Goal: Task Accomplishment & Management: Use online tool/utility

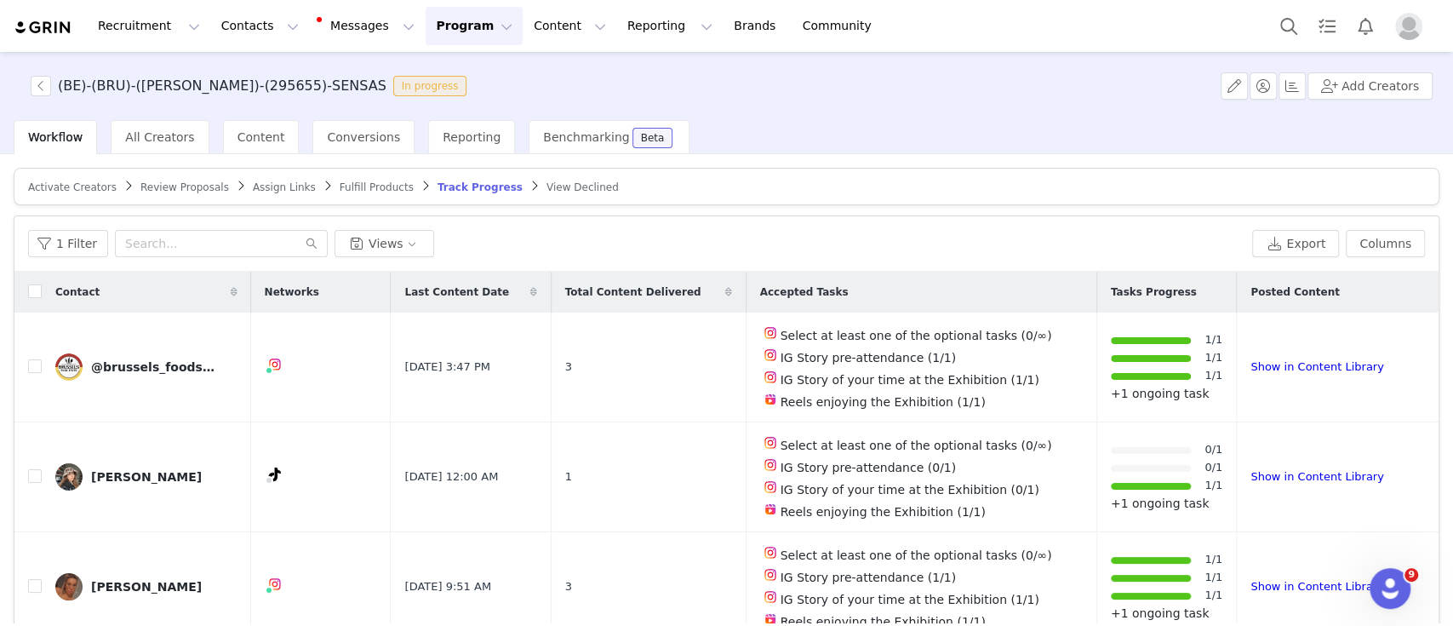
scroll to position [3, 0]
click at [76, 185] on span "Activate Creators" at bounding box center [72, 187] width 89 height 12
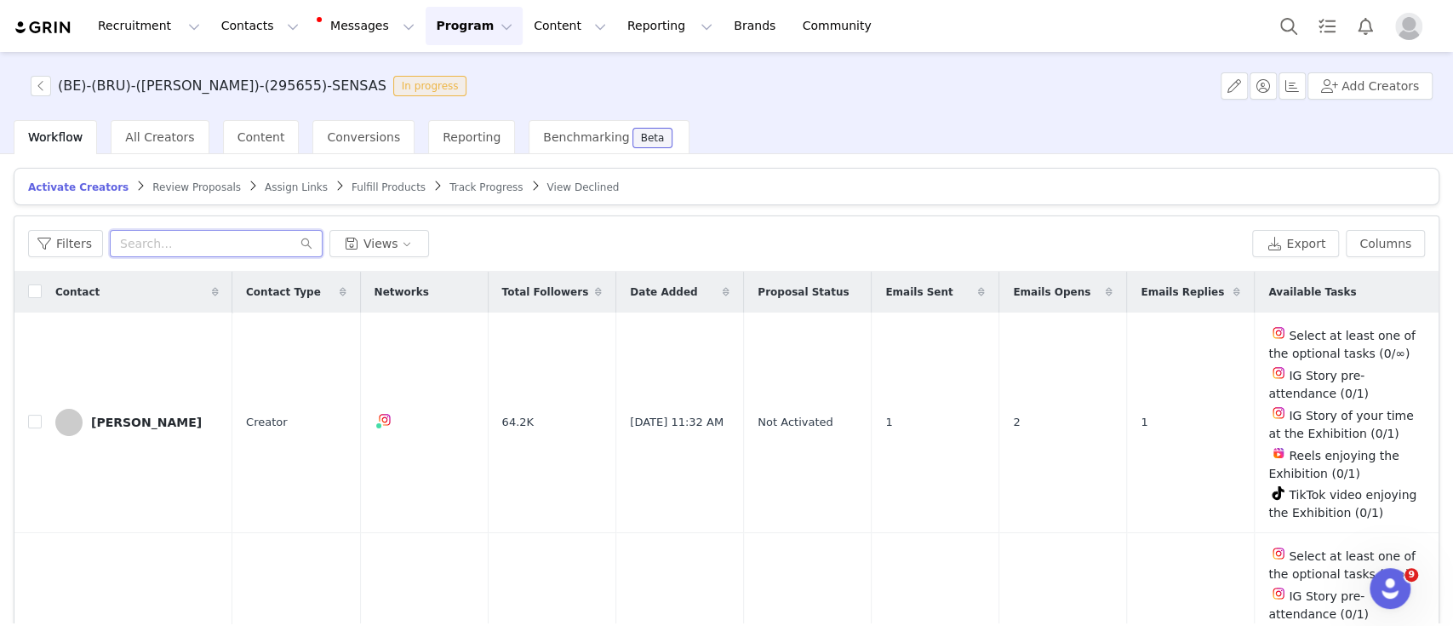
click at [221, 236] on input "text" at bounding box center [216, 243] width 213 height 27
paste input "glowy.blossom"
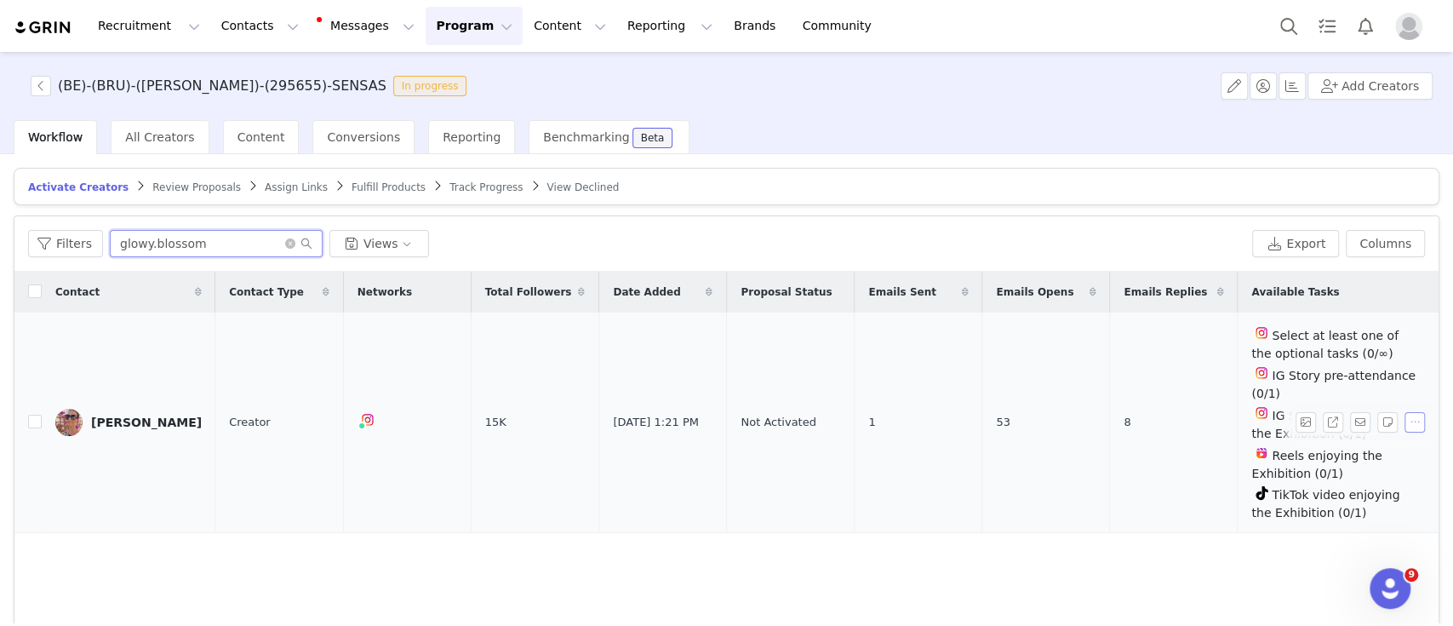
type input "glowy.blossom"
click at [1405, 412] on button "button" at bounding box center [1415, 422] width 20 height 20
click at [1311, 438] on span "Activate Creators" at bounding box center [1357, 441] width 103 height 19
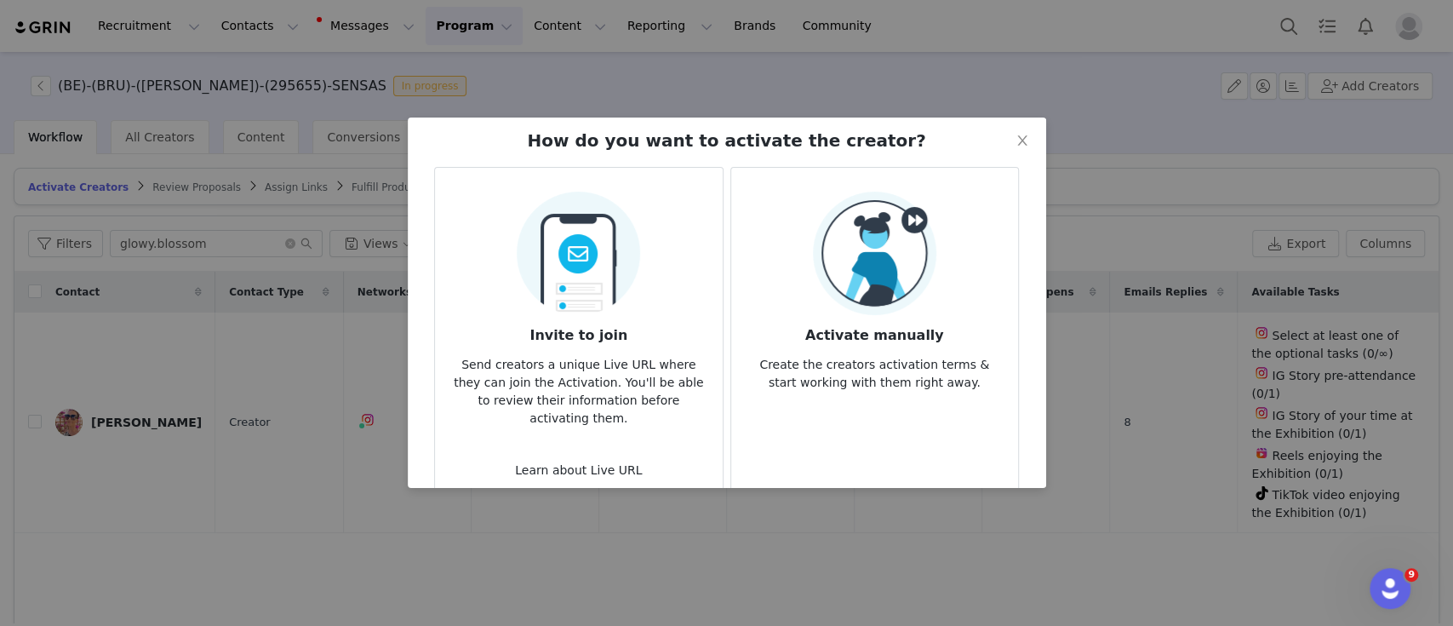
click at [920, 370] on p "Create the creators activation terms & start working with them right away." at bounding box center [875, 369] width 260 height 46
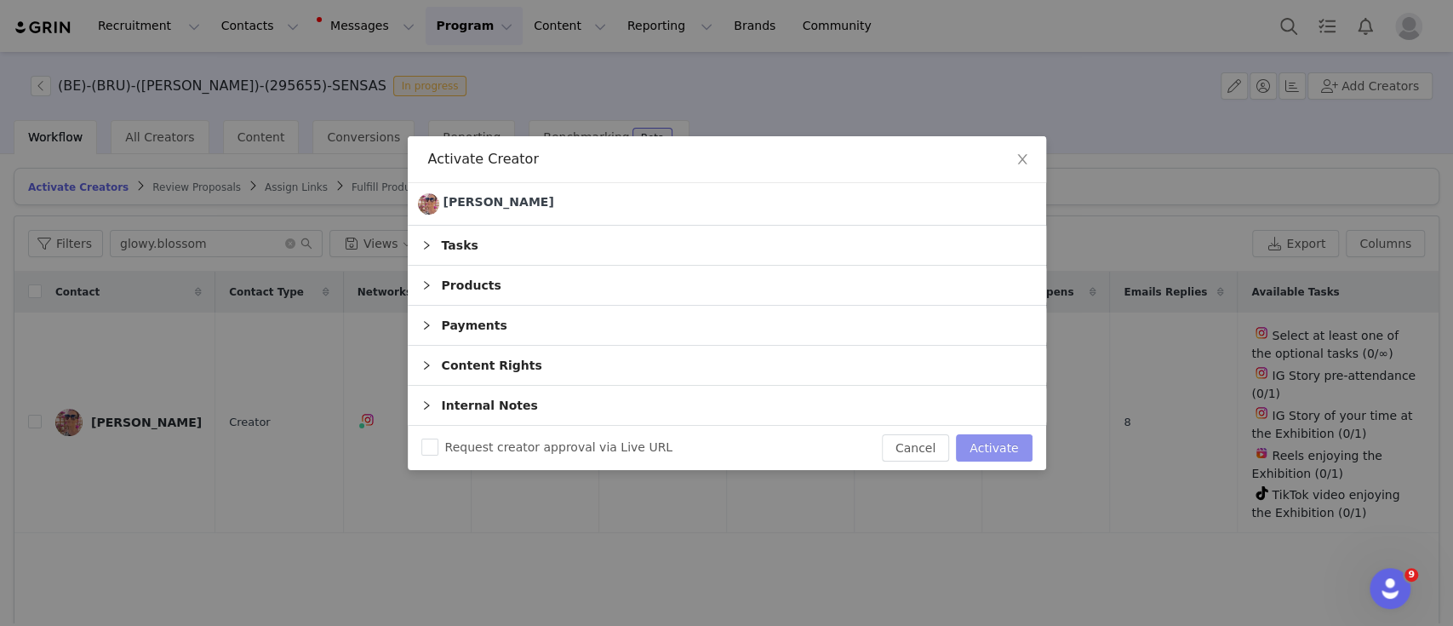
click at [1006, 451] on button "Activate" at bounding box center [994, 447] width 76 height 27
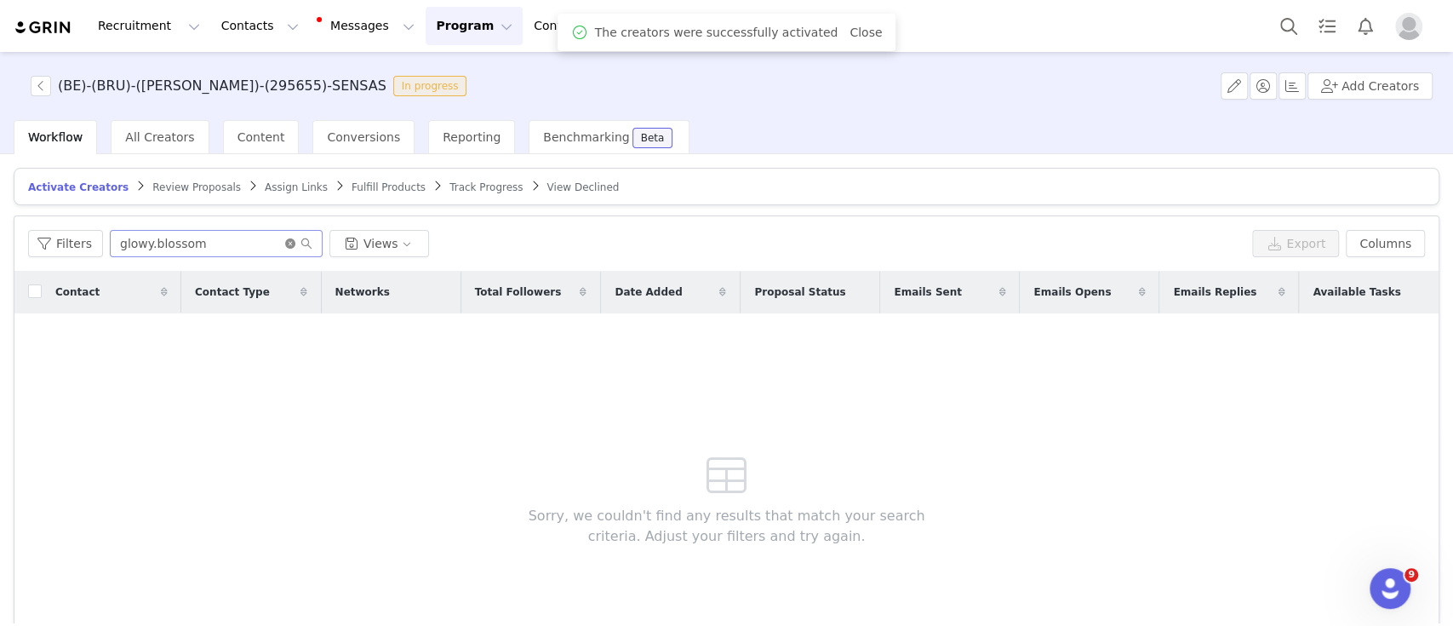
click at [285, 243] on icon "icon: close-circle" at bounding box center [290, 243] width 10 height 10
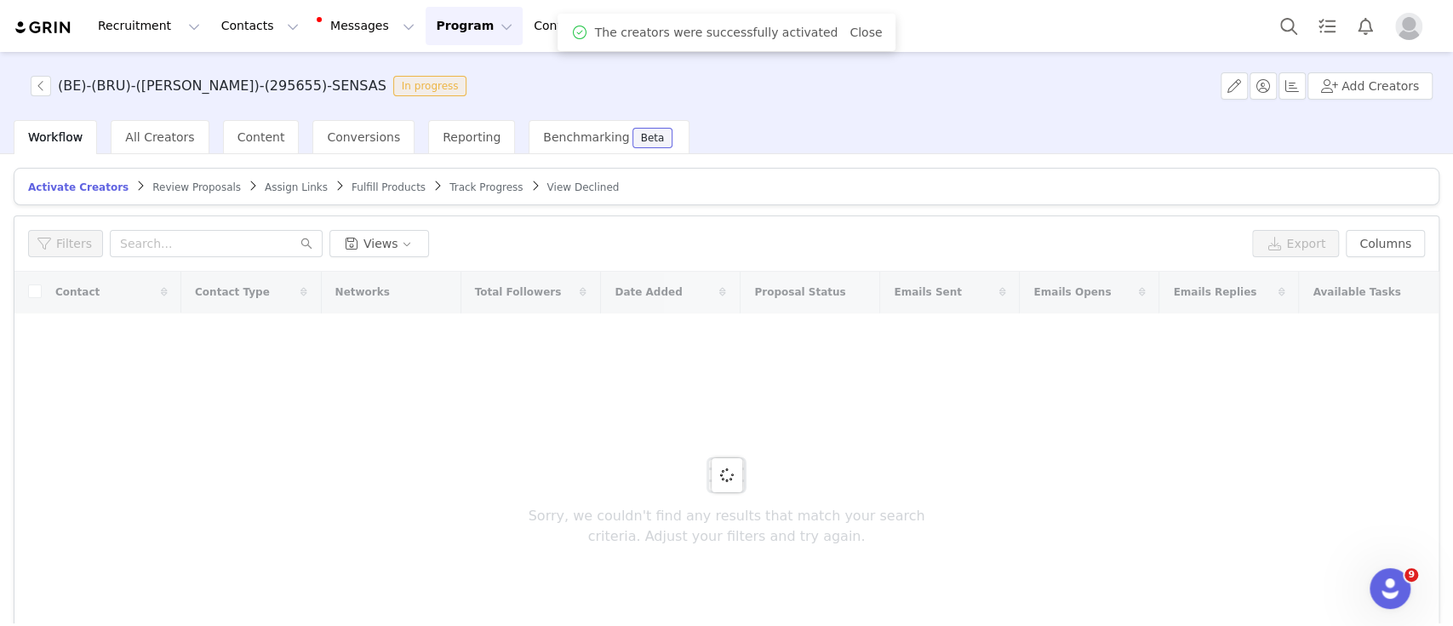
click at [274, 188] on span "Assign Links" at bounding box center [296, 187] width 63 height 12
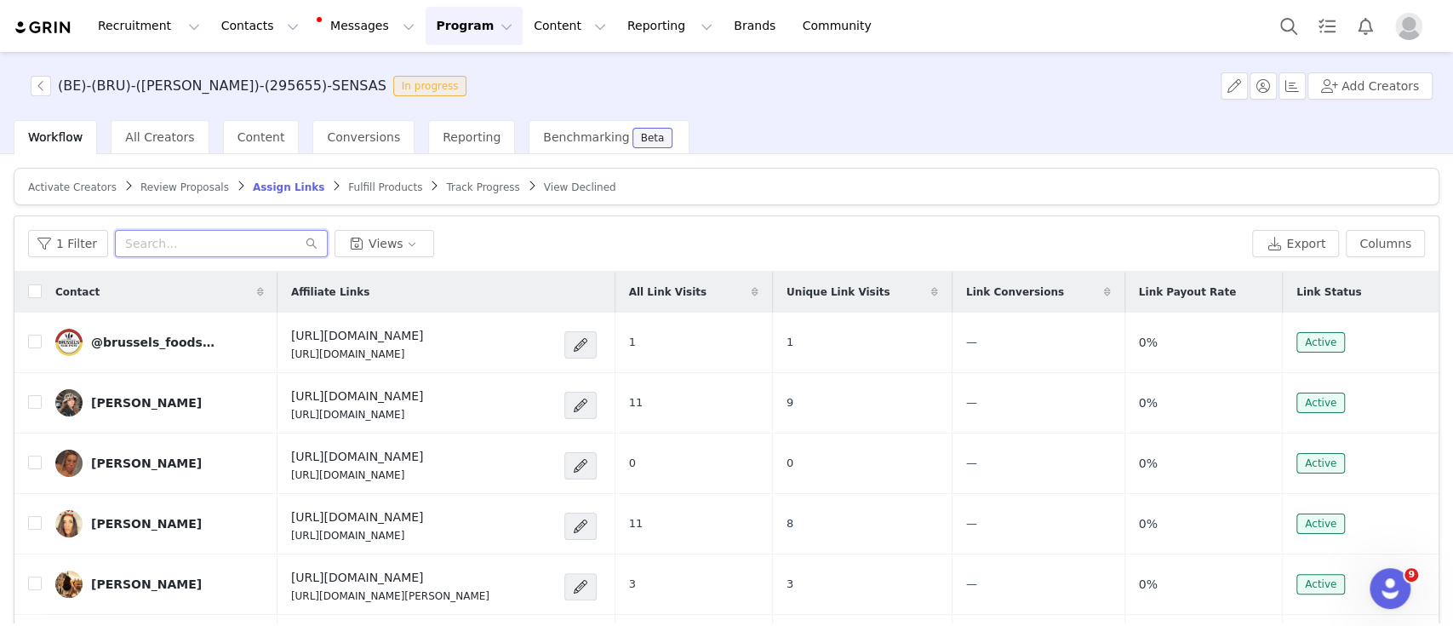
click at [186, 240] on input "text" at bounding box center [221, 243] width 213 height 27
paste input "glowy.blossom"
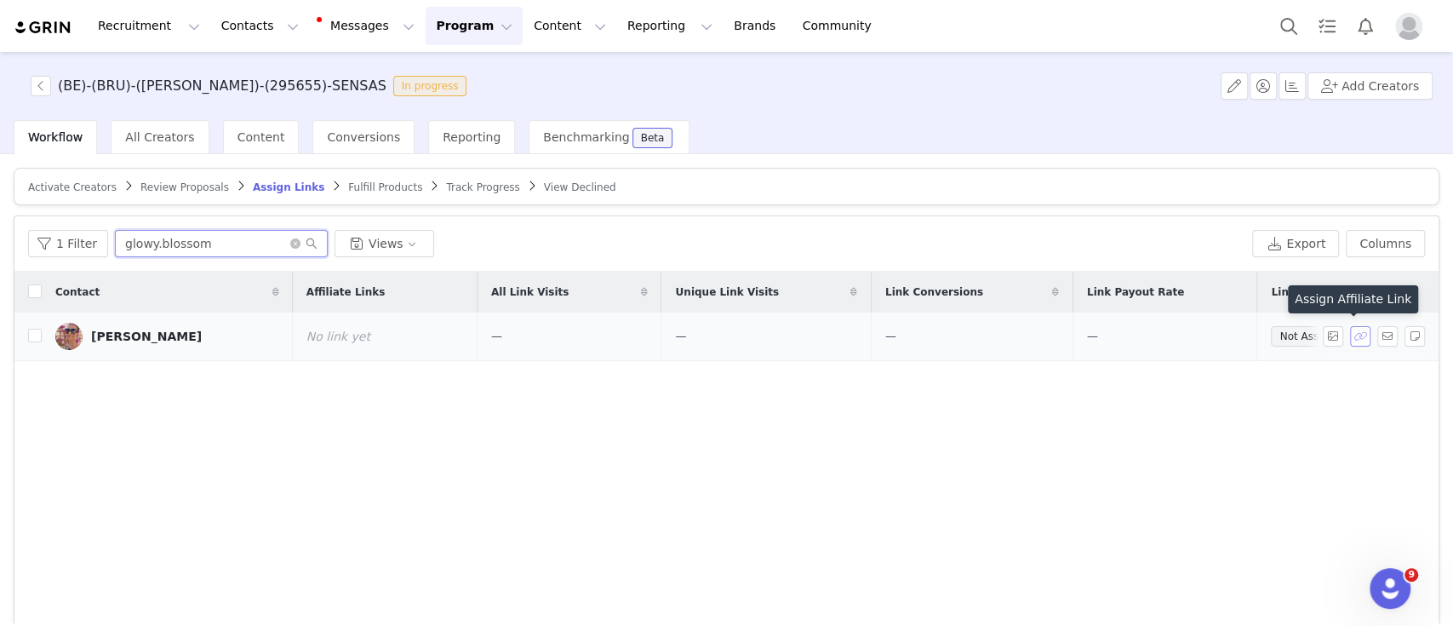
type input "glowy.blossom"
click at [1350, 333] on button "button" at bounding box center [1360, 336] width 20 height 20
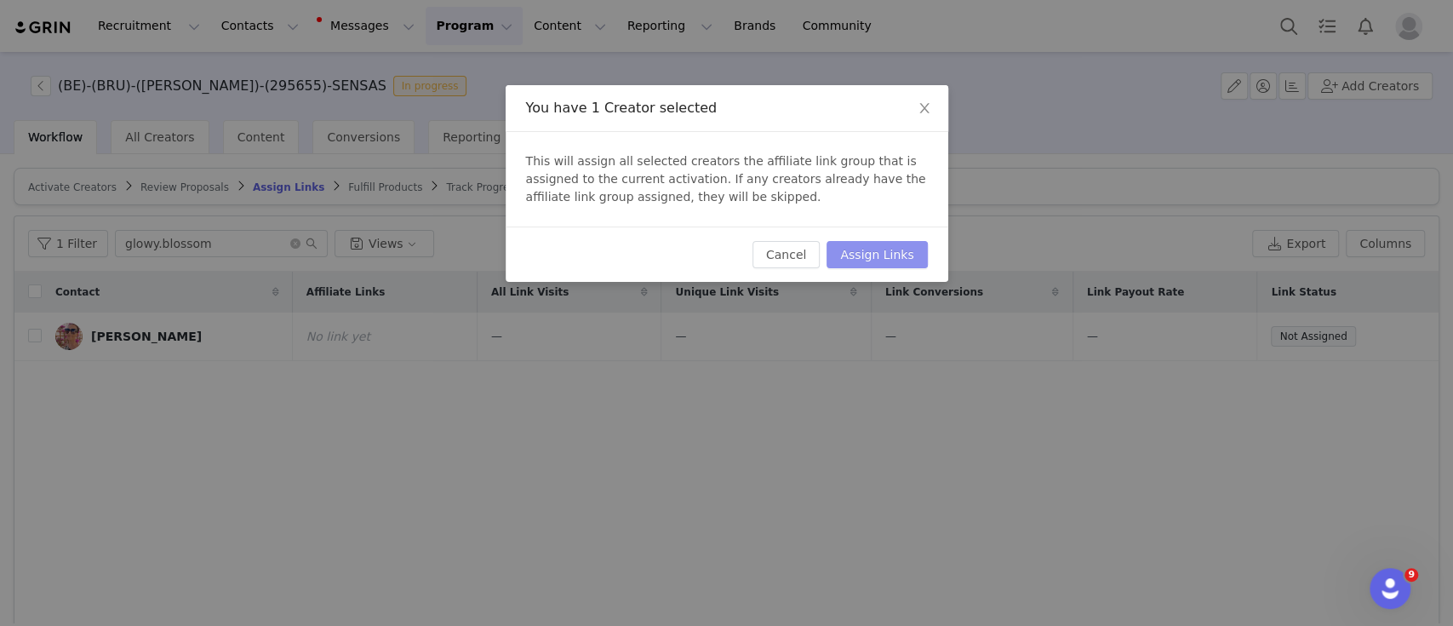
click at [893, 260] on button "Assign Links" at bounding box center [877, 254] width 100 height 27
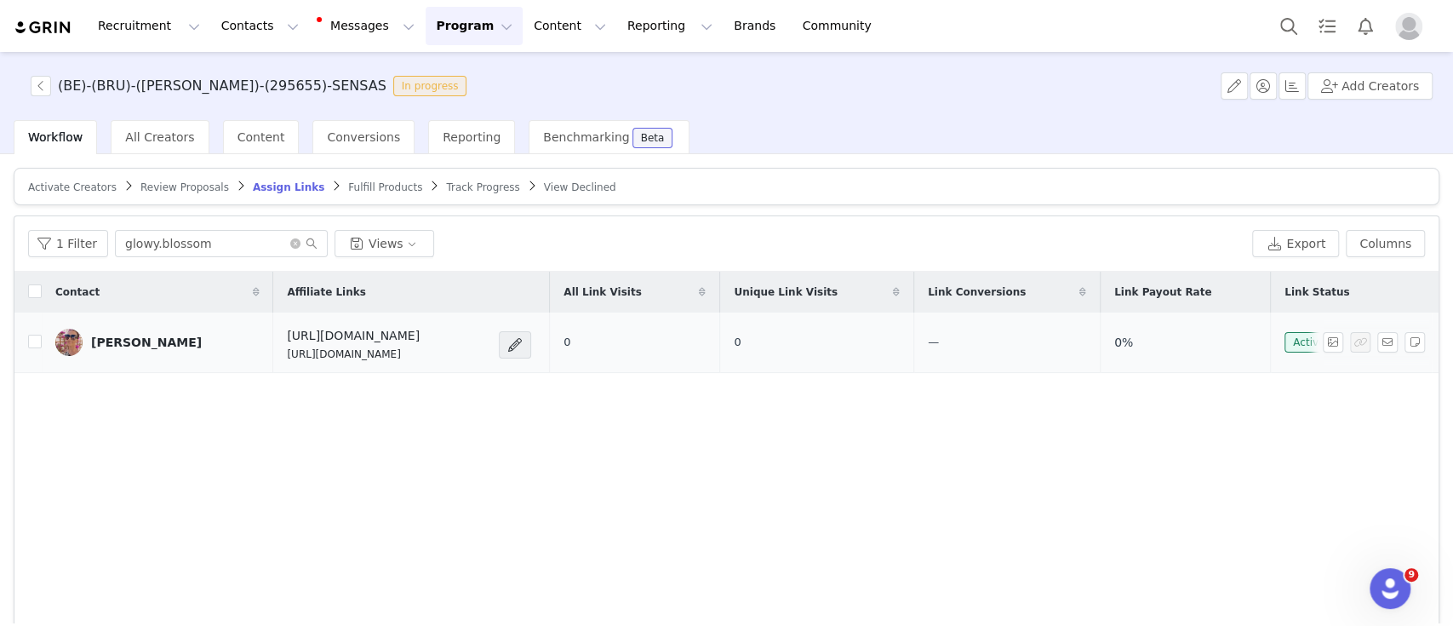
drag, startPoint x: 442, startPoint y: 352, endPoint x: 223, endPoint y: 346, distance: 218.8
click at [273, 346] on td "[URL][DOMAIN_NAME] [URL][DOMAIN_NAME]" at bounding box center [411, 342] width 276 height 60
click at [1079, 448] on div "Contact Affiliate Links All Link Visits Unique Link Visits Link Conversions Lin…" at bounding box center [726, 475] width 1424 height 406
click at [1377, 337] on button "button" at bounding box center [1387, 342] width 20 height 20
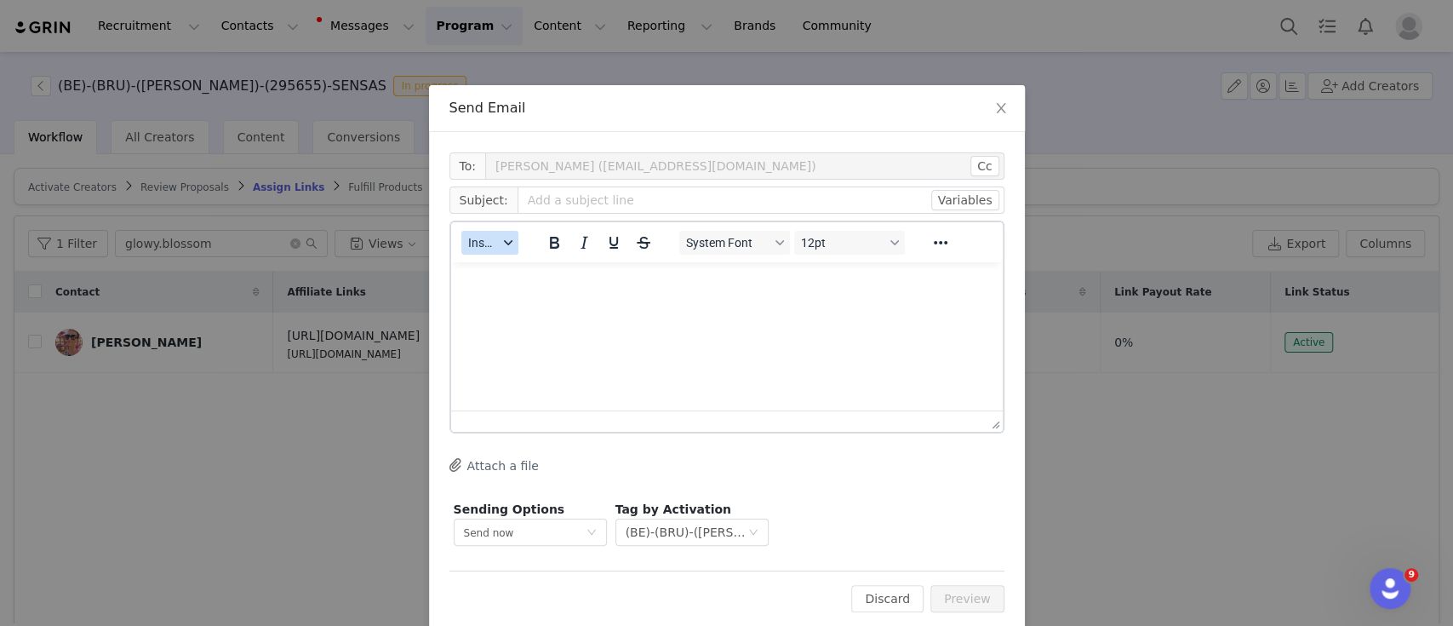
click at [503, 242] on icon "button" at bounding box center [507, 242] width 9 height 5
click at [520, 274] on div "Insert Template" at bounding box center [543, 272] width 153 height 20
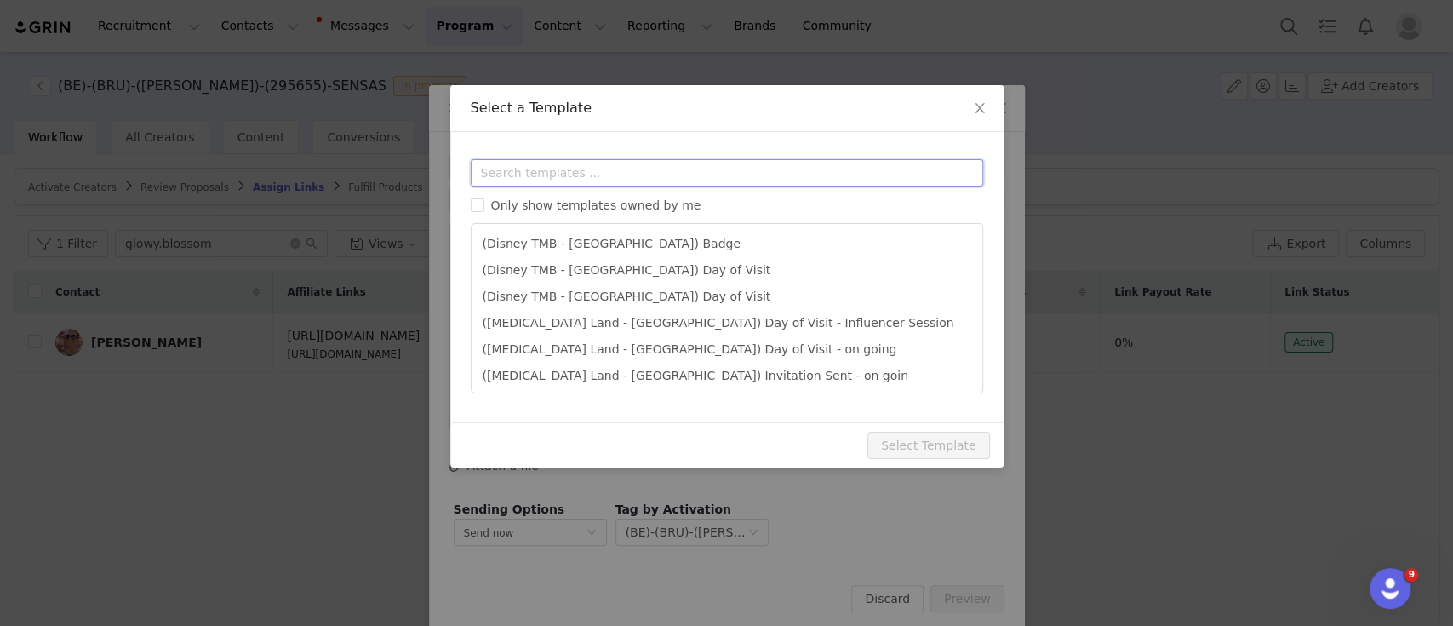
click at [571, 182] on input "text" at bounding box center [727, 172] width 512 height 27
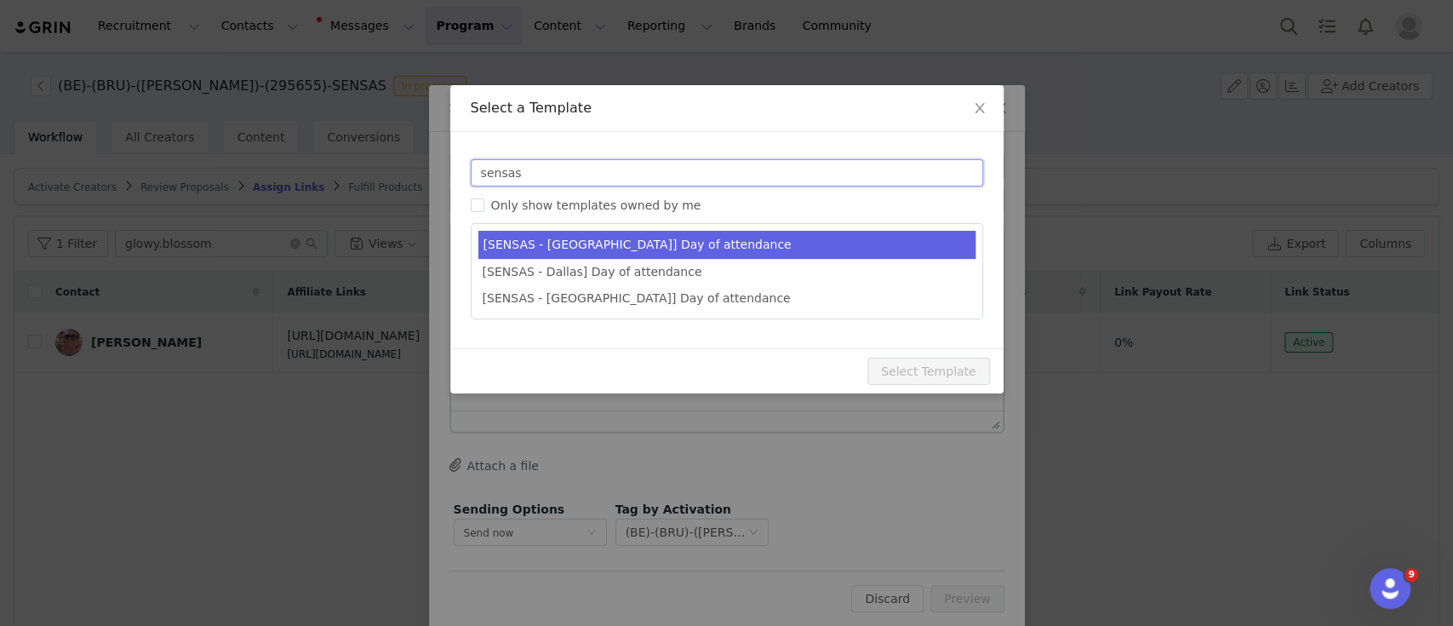
type input "sensas"
type input "[MEDICAL_DATA] [instagram_username] | It's almost time to visit SENSAS!"
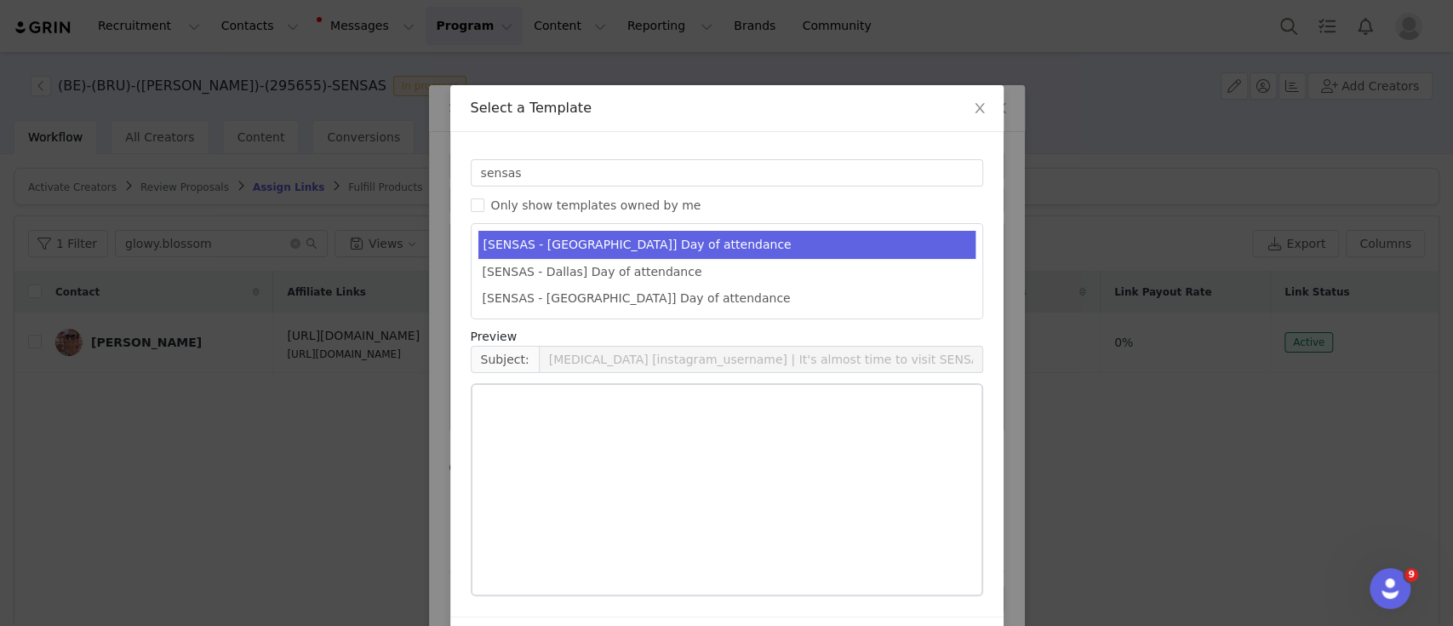
click at [616, 237] on li "[SENSAS - [GEOGRAPHIC_DATA]] Day of attendance" at bounding box center [726, 245] width 497 height 28
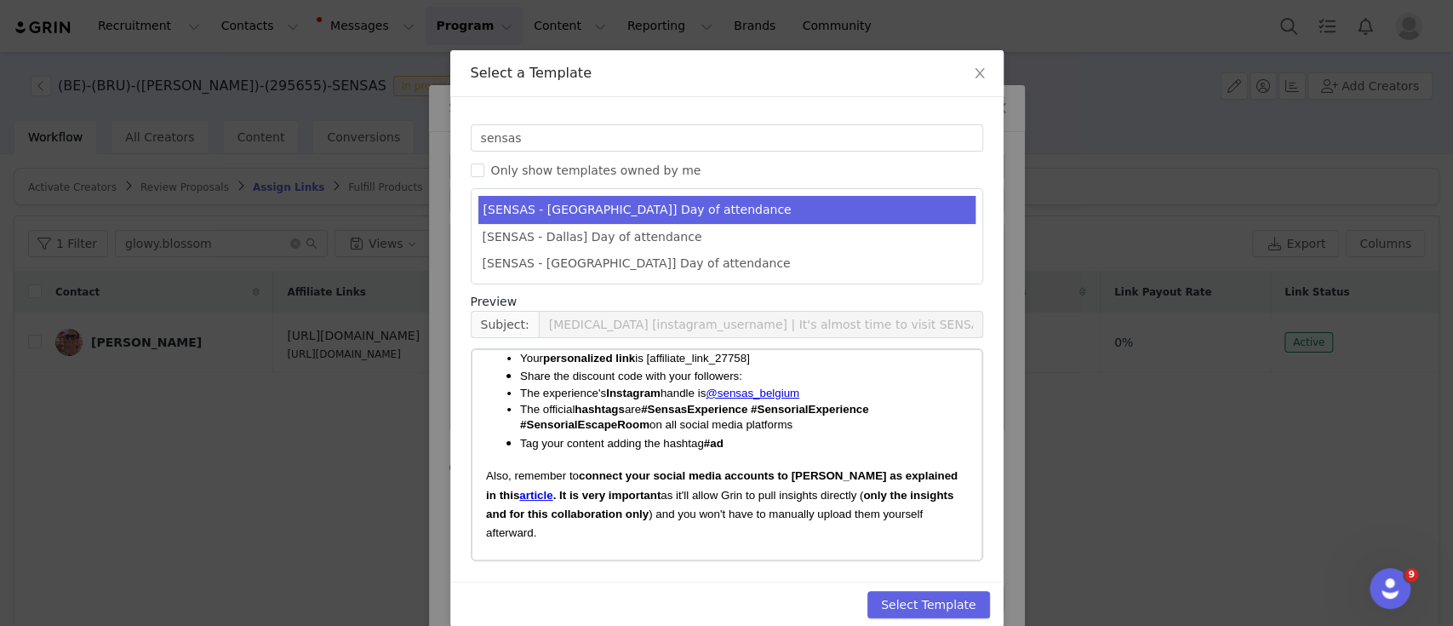
scroll to position [54, 0]
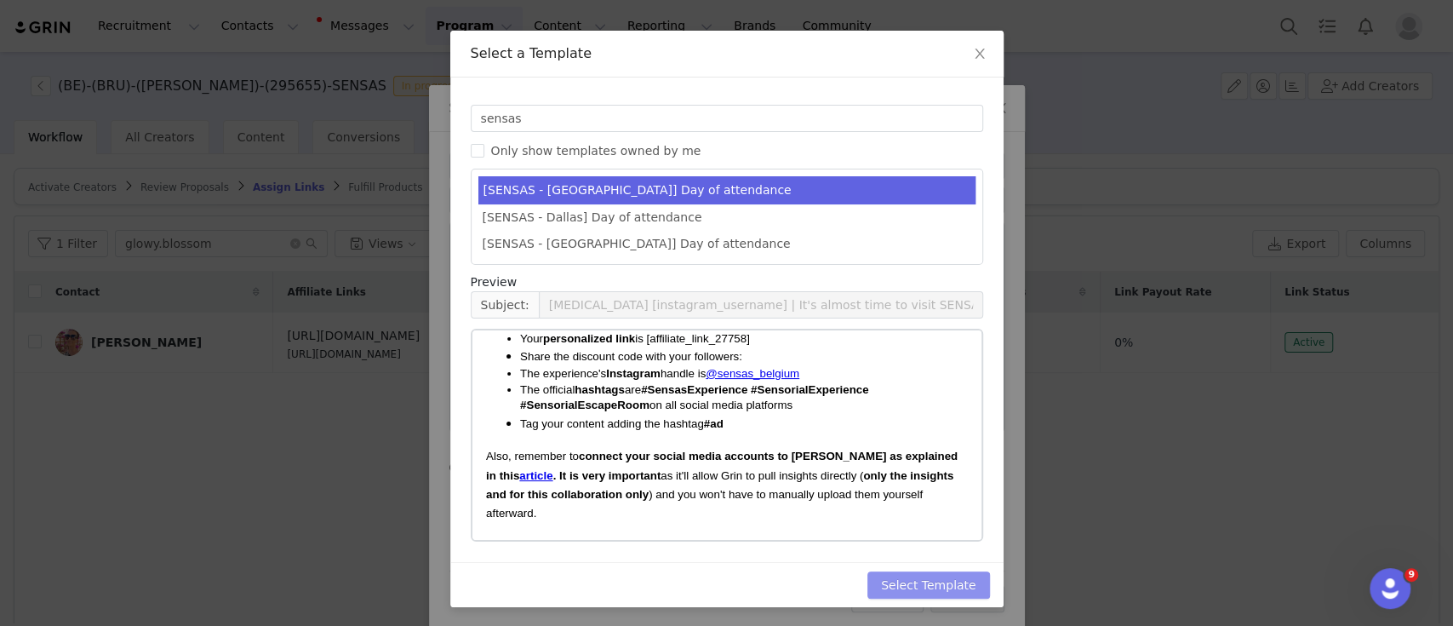
click at [960, 585] on button "Select Template" at bounding box center [928, 584] width 123 height 27
type input "[MEDICAL_DATA] [instagram_username] | It's almost time to visit SENSAS!"
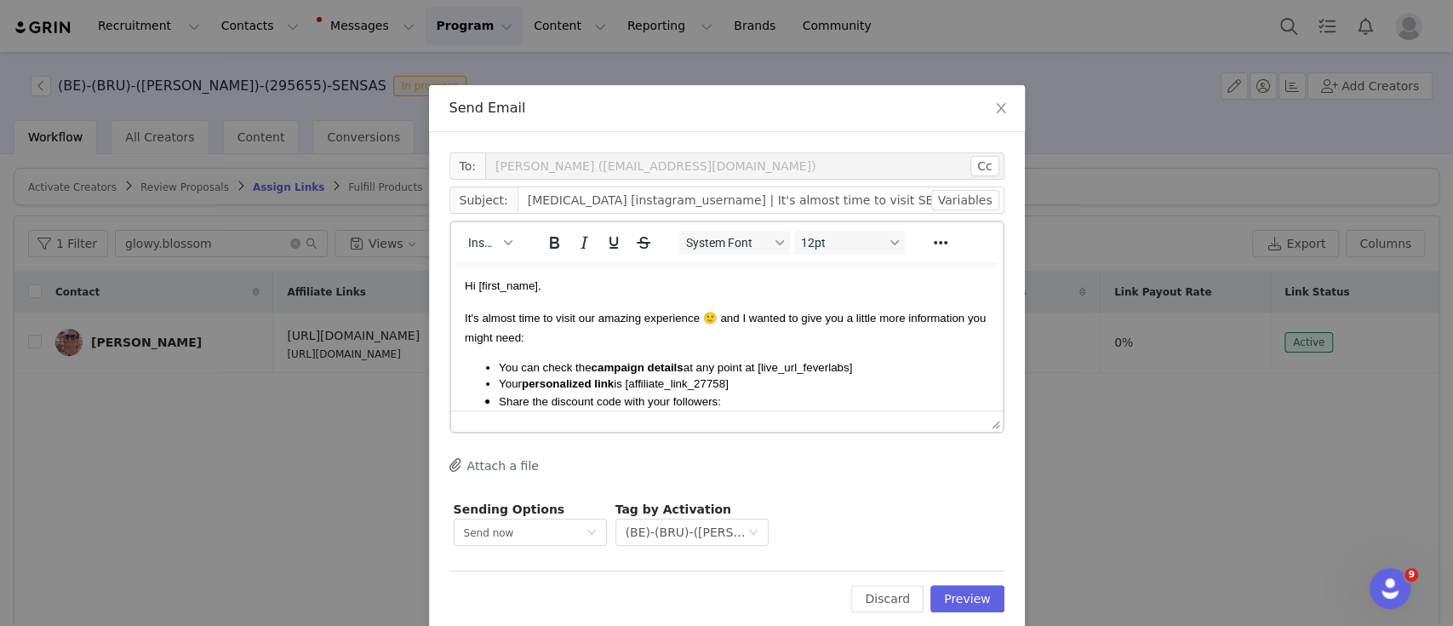
scroll to position [0, 0]
click at [965, 593] on button "Preview" at bounding box center [967, 598] width 74 height 27
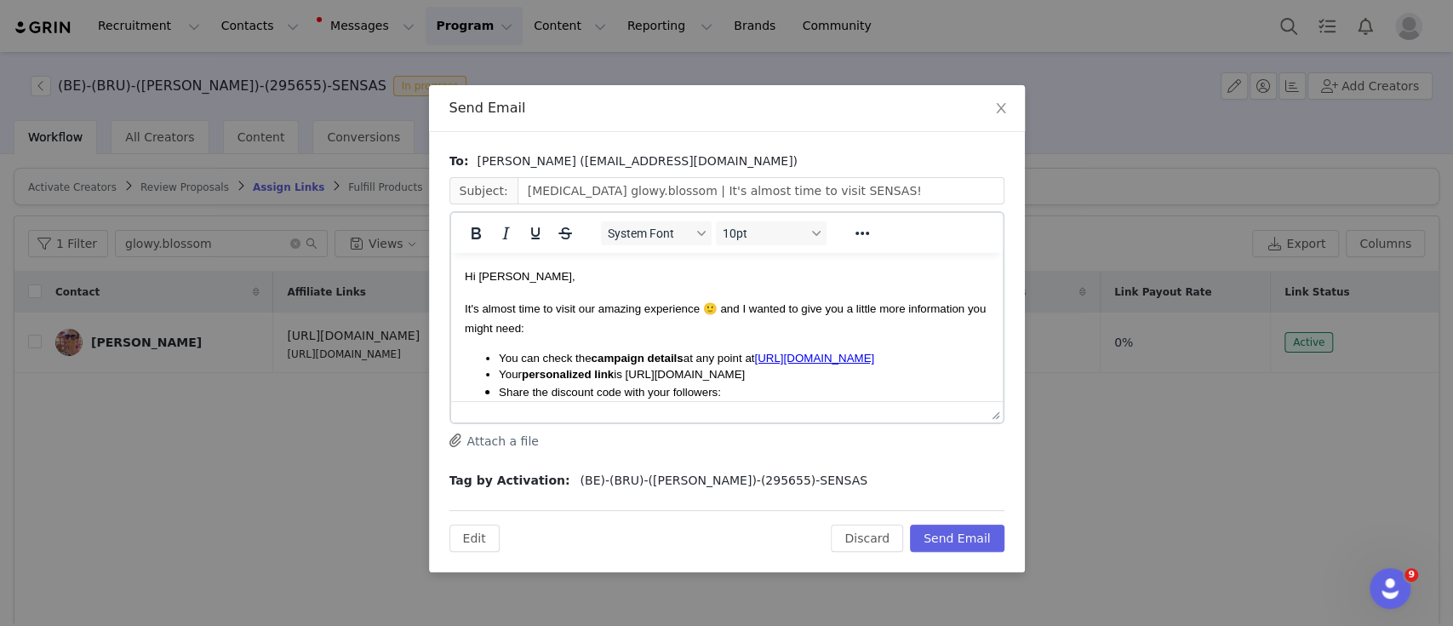
click at [744, 381] on span "Your personalized link is [URL][DOMAIN_NAME]" at bounding box center [621, 374] width 246 height 13
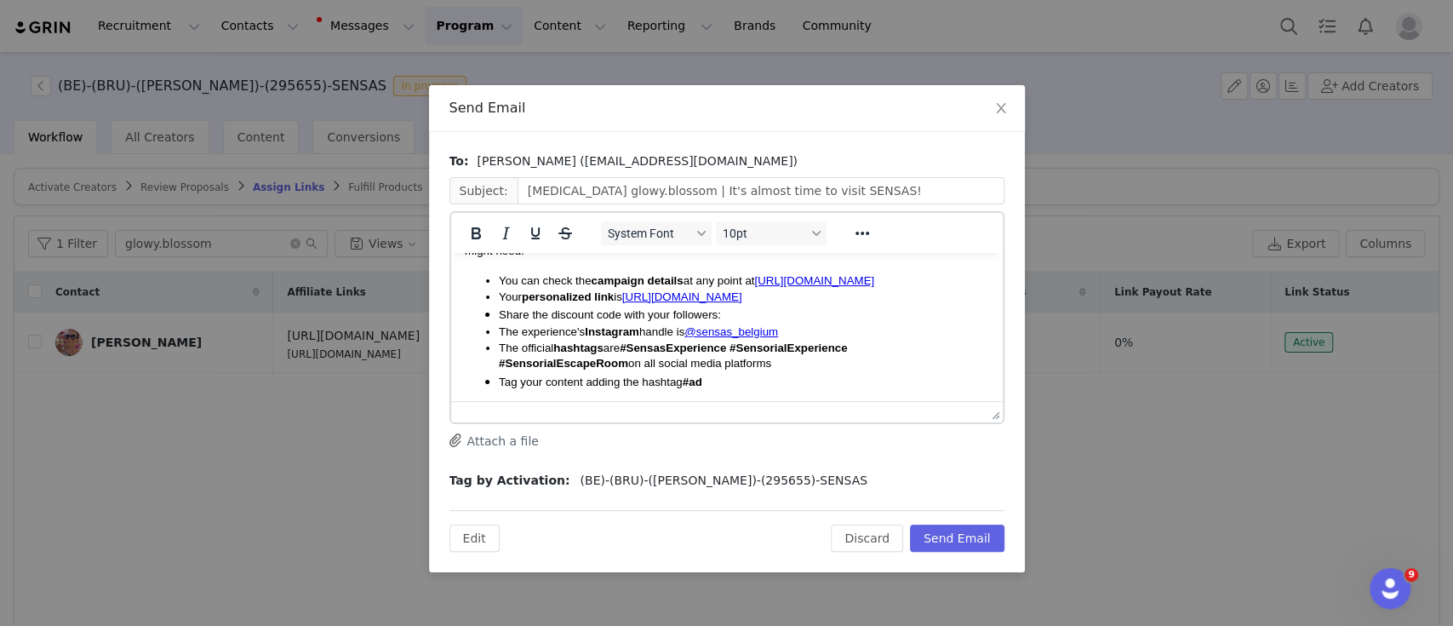
scroll to position [113, 0]
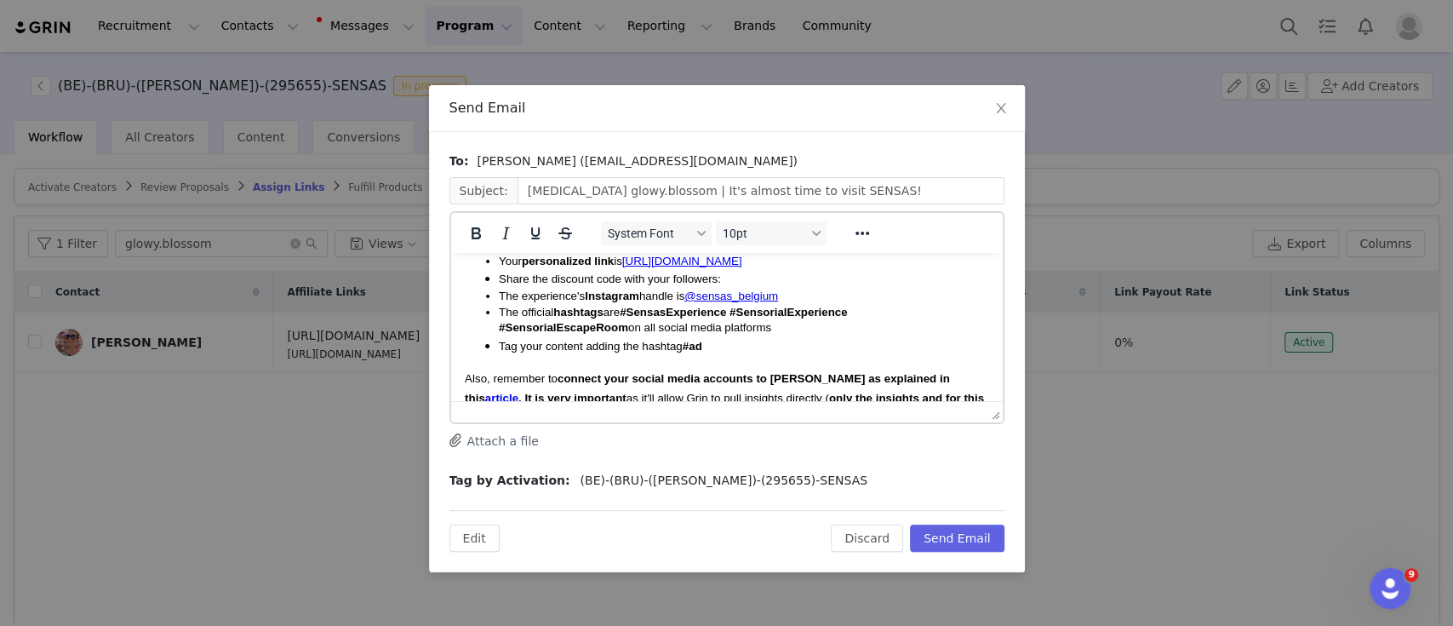
click at [728, 288] on li "Share the discount code with your followers:" at bounding box center [743, 278] width 490 height 19
click at [783, 285] on span "GLOWYSENSAS10" at bounding box center [770, 278] width 101 height 13
click at [784, 355] on li "Tag your content adding the hashtag #ad" at bounding box center [743, 345] width 490 height 19
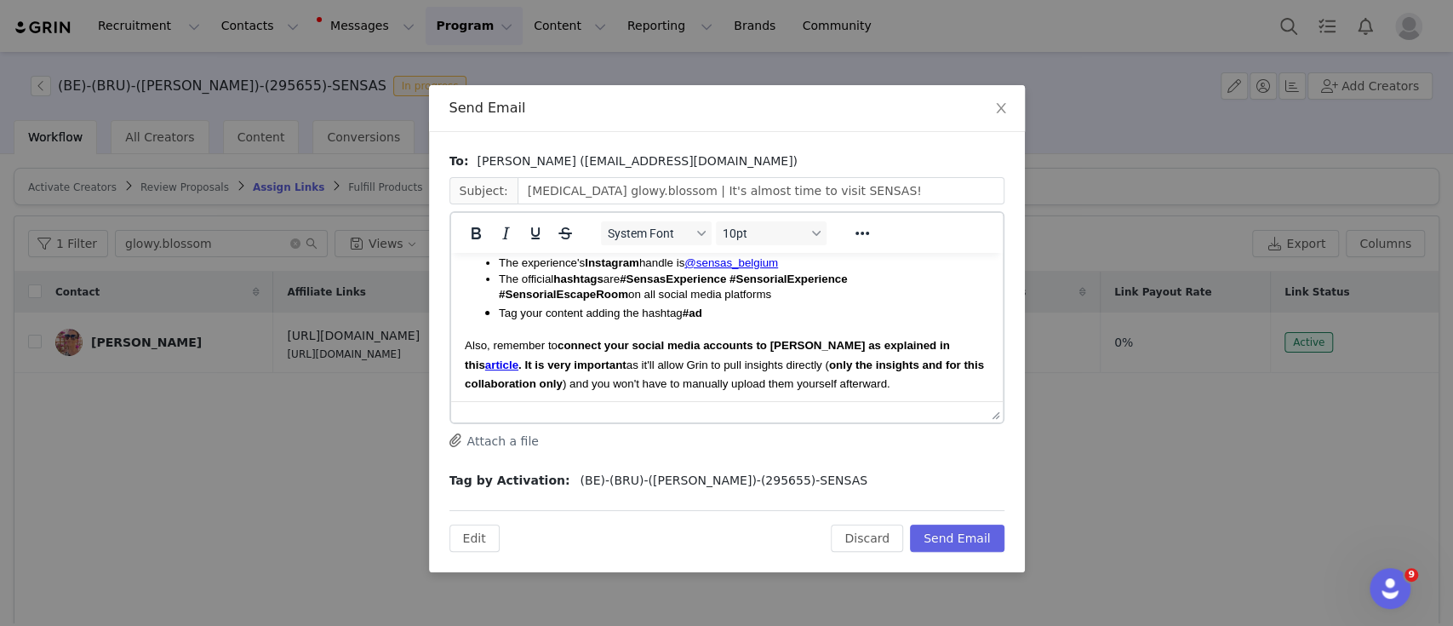
scroll to position [0, 0]
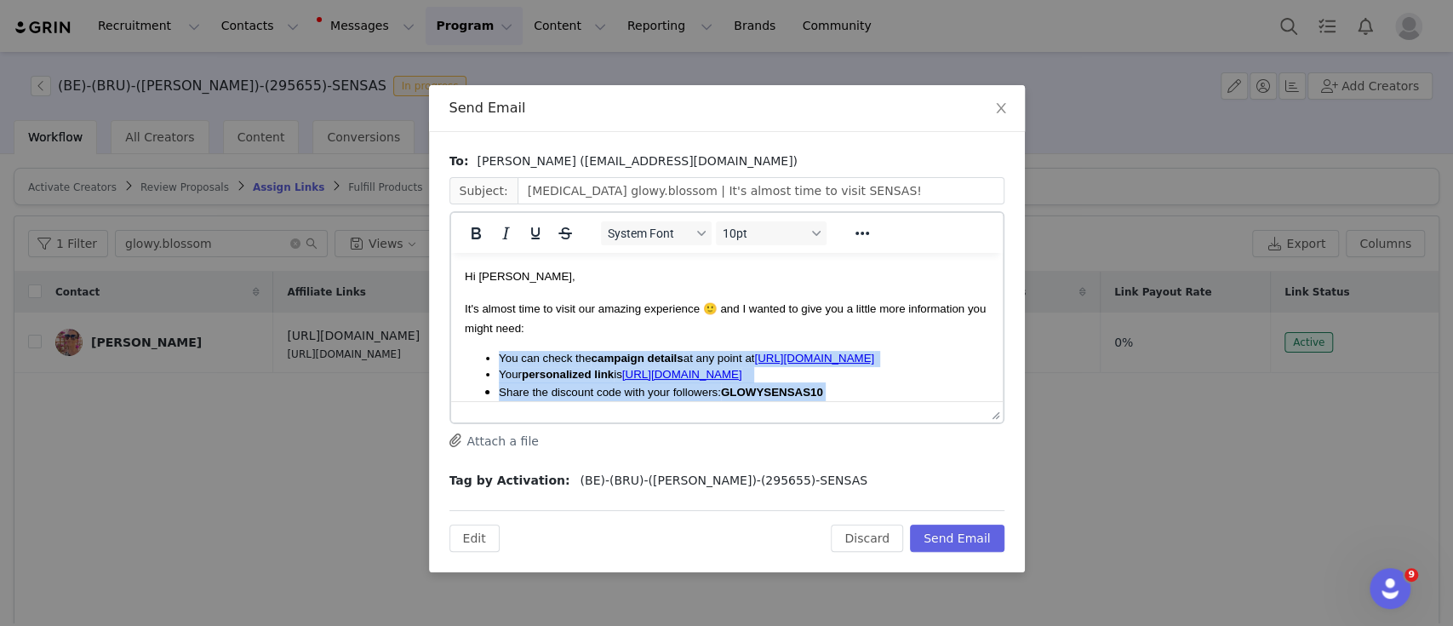
drag, startPoint x: 912, startPoint y: 319, endPoint x: 485, endPoint y: 345, distance: 427.3
copy body "You can check the campaign details at any point at [URL][DOMAIN_NAME] Your pers…"
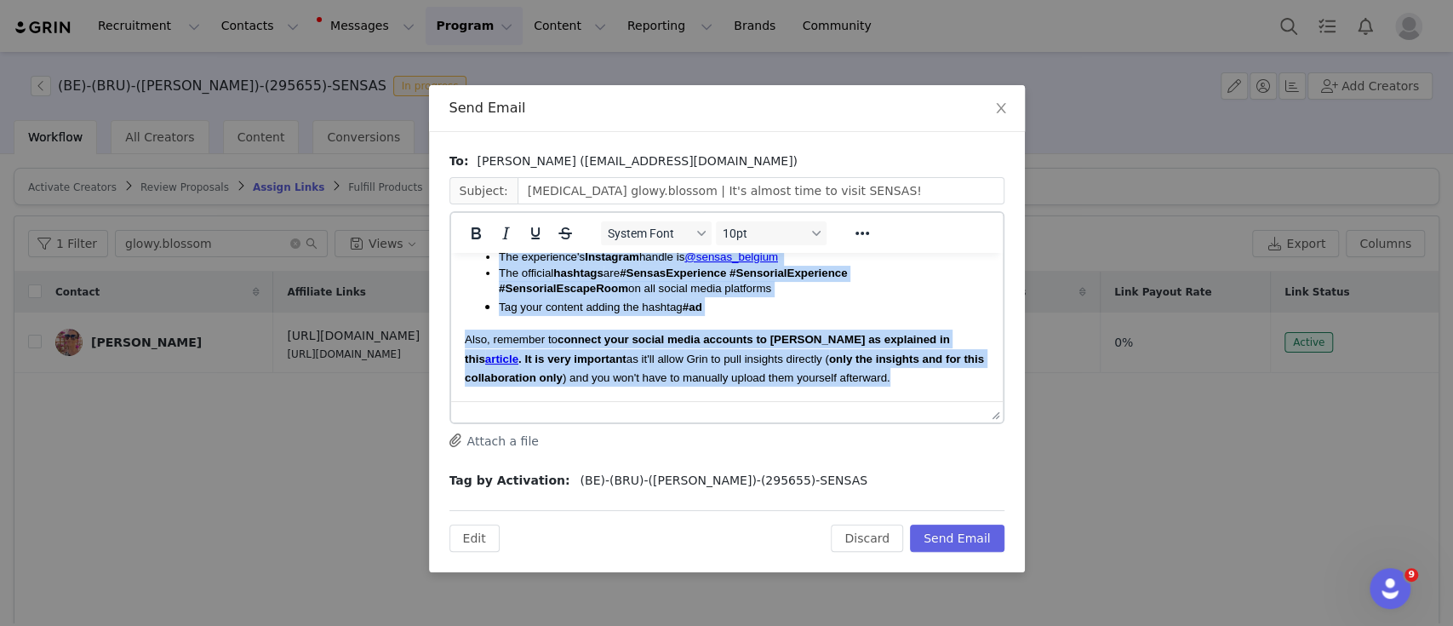
scroll to position [341, 0]
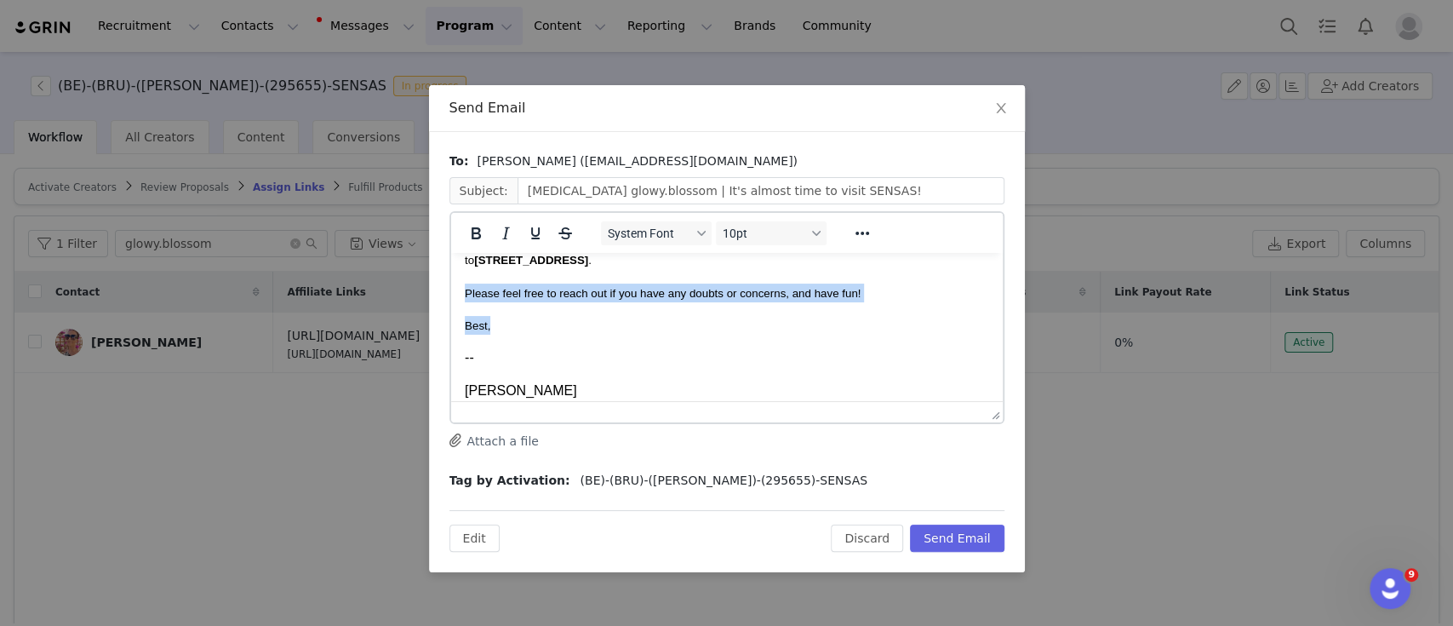
drag, startPoint x: 492, startPoint y: 340, endPoint x: 461, endPoint y: 313, distance: 40.4
click at [461, 313] on html "Hi [PERSON_NAME], It's almost time to visit our amazing experience 🙂 and I want…" at bounding box center [726, 298] width 552 height 773
copy body "Please feel free to reach out if you have any doubts or concerns, and have fun!…"
click at [884, 530] on button "Discard" at bounding box center [867, 537] width 72 height 27
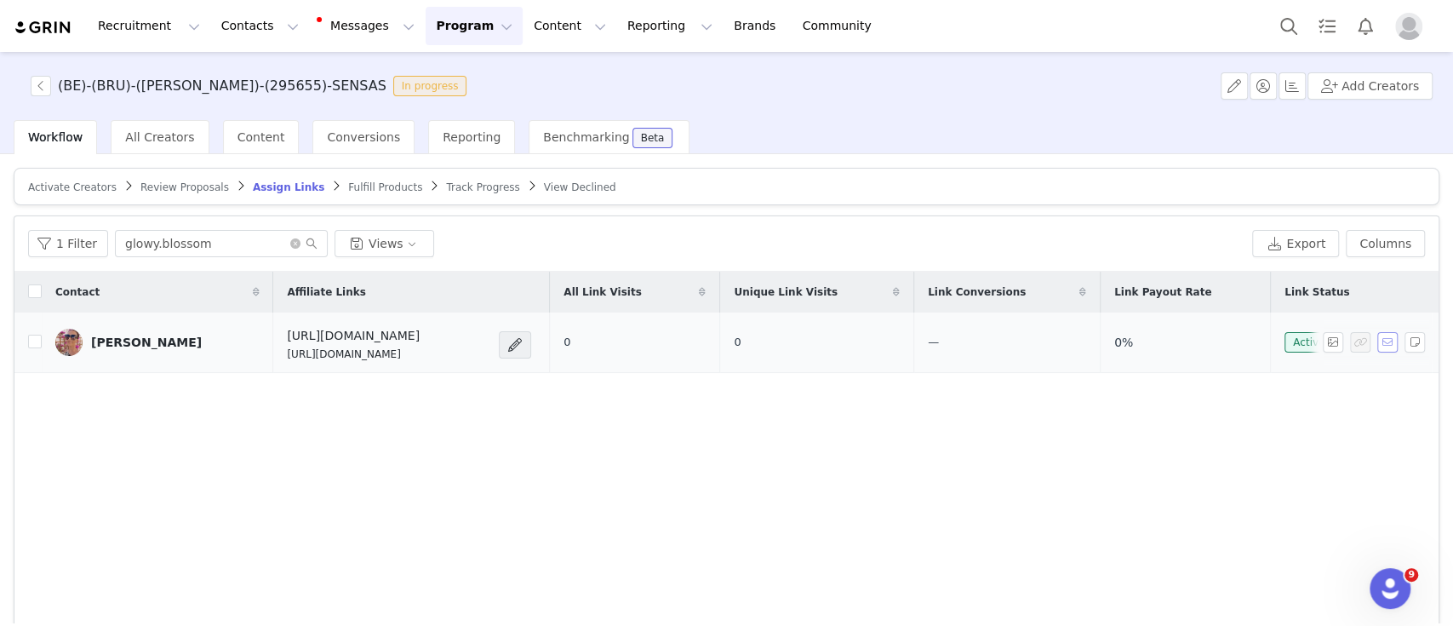
scroll to position [0, 0]
click at [293, 241] on icon "icon: close-circle" at bounding box center [295, 243] width 10 height 10
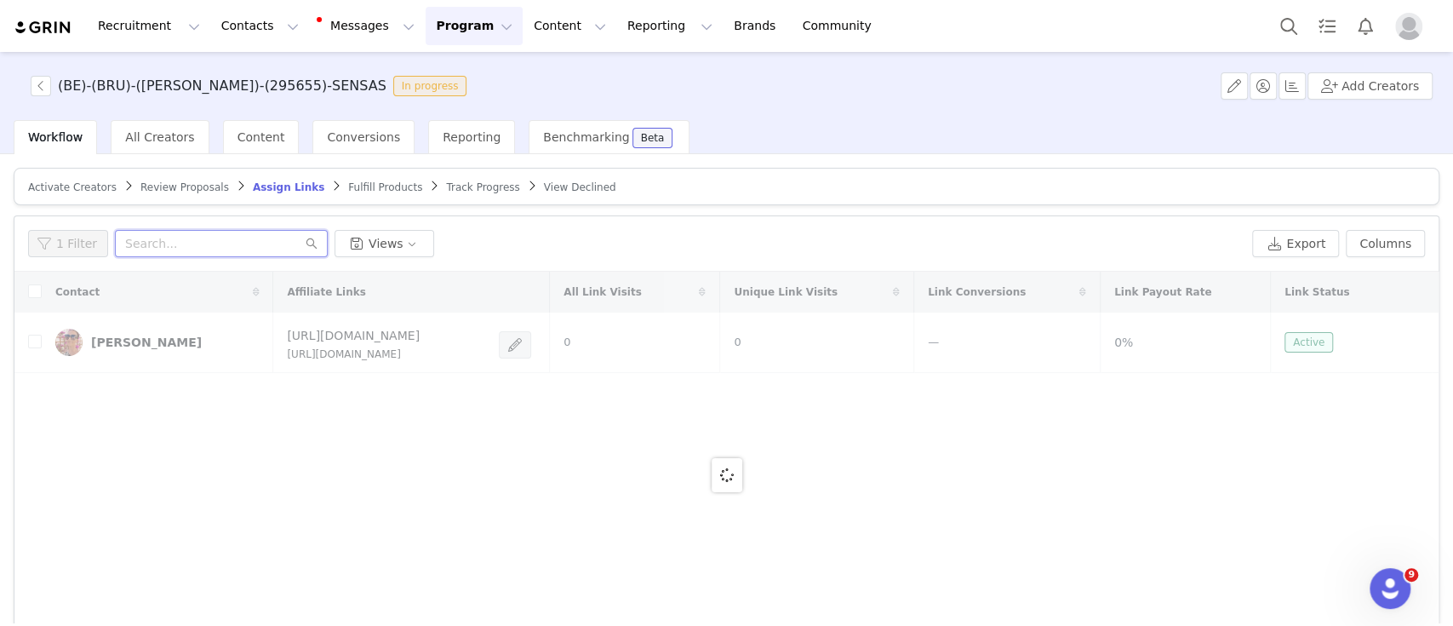
click at [234, 239] on input "text" at bounding box center [221, 243] width 213 height 27
paste input "alekseyukanastasia"
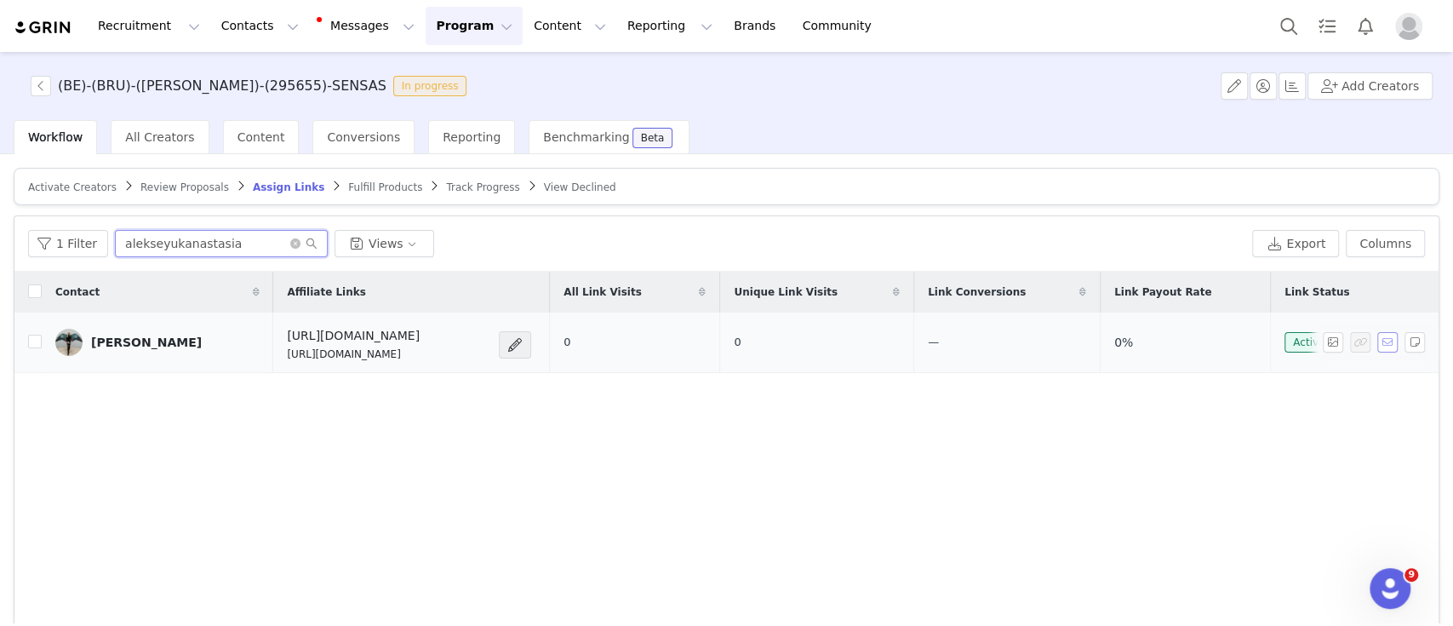
type input "alekseyukanastasia"
click at [1377, 344] on button "button" at bounding box center [1387, 342] width 20 height 20
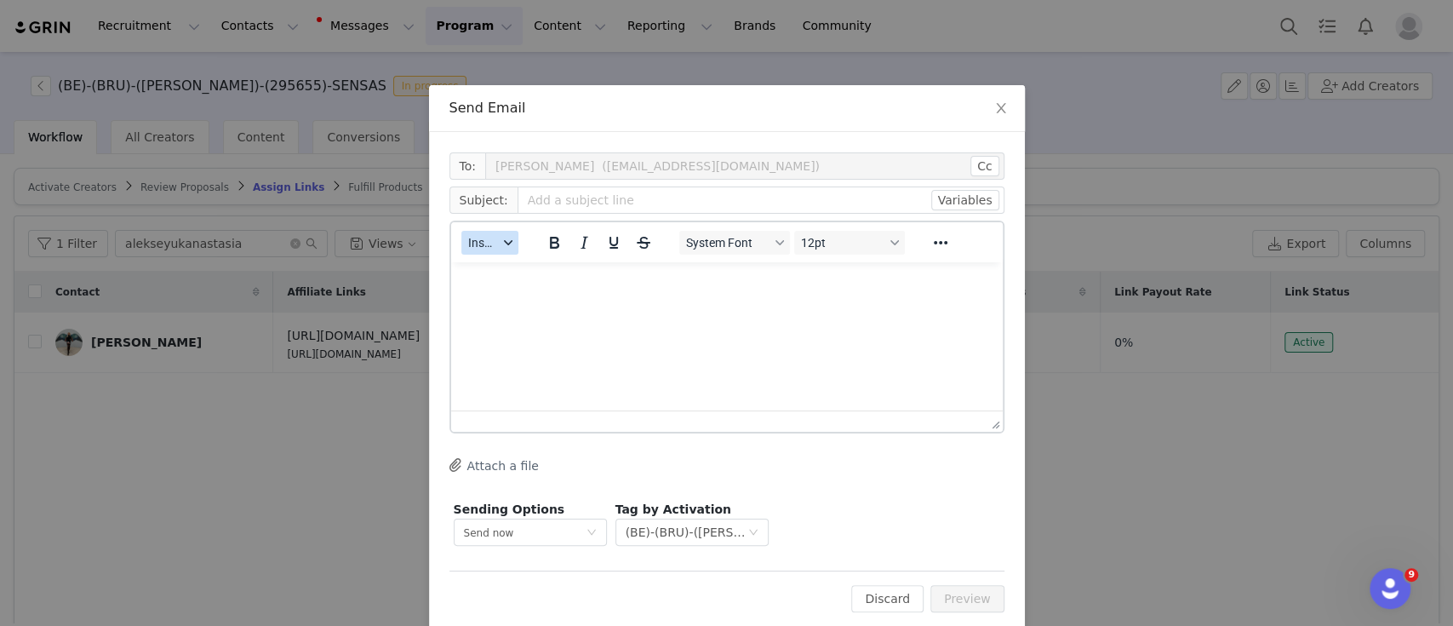
click at [503, 242] on icon "button" at bounding box center [507, 242] width 9 height 9
click at [512, 271] on div "Insert Template" at bounding box center [543, 272] width 153 height 20
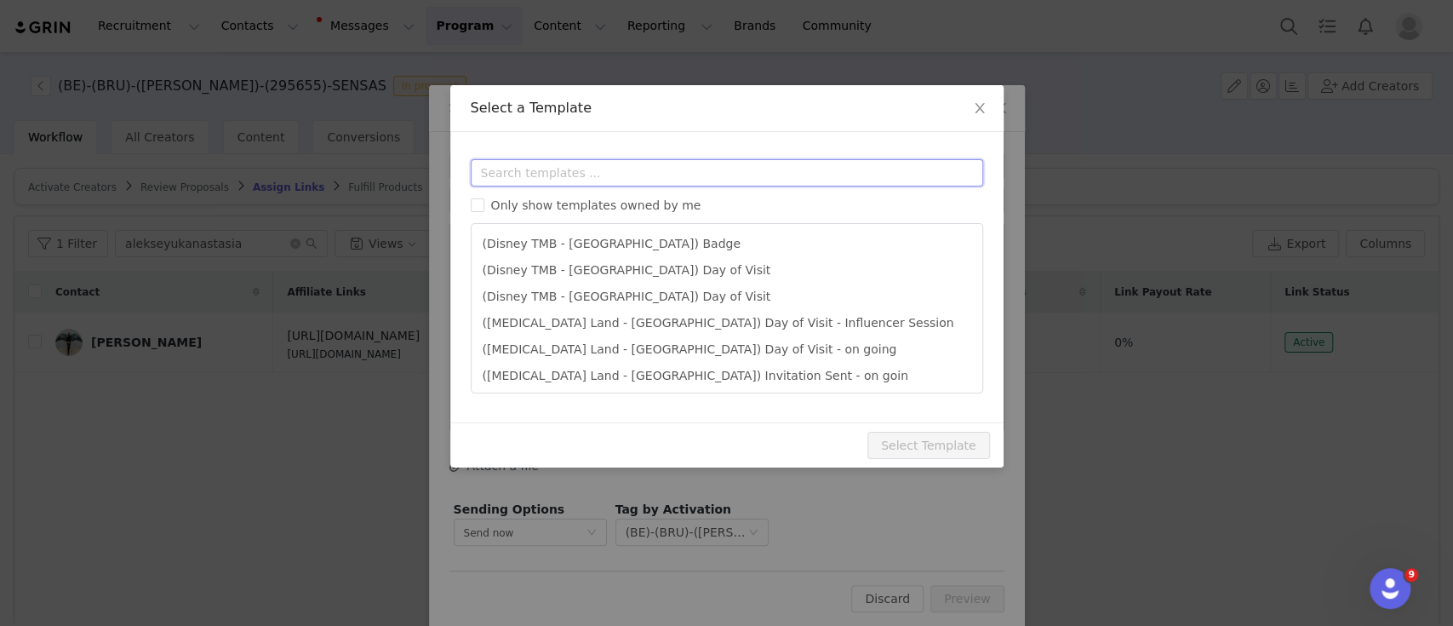
click at [610, 178] on input "text" at bounding box center [727, 172] width 512 height 27
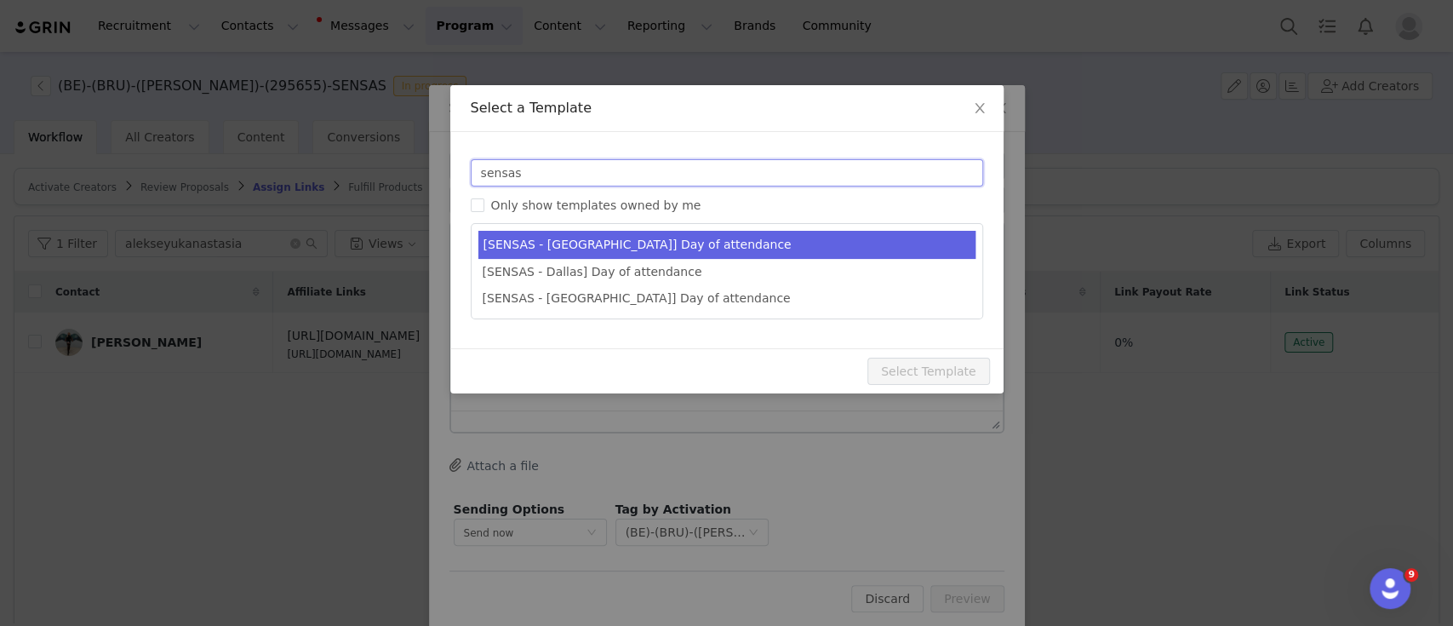
type input "sensas"
type input "[MEDICAL_DATA] [instagram_username] | It's almost time to visit SENSAS!"
click at [579, 233] on li "[SENSAS - [GEOGRAPHIC_DATA]] Day of attendance" at bounding box center [726, 245] width 497 height 28
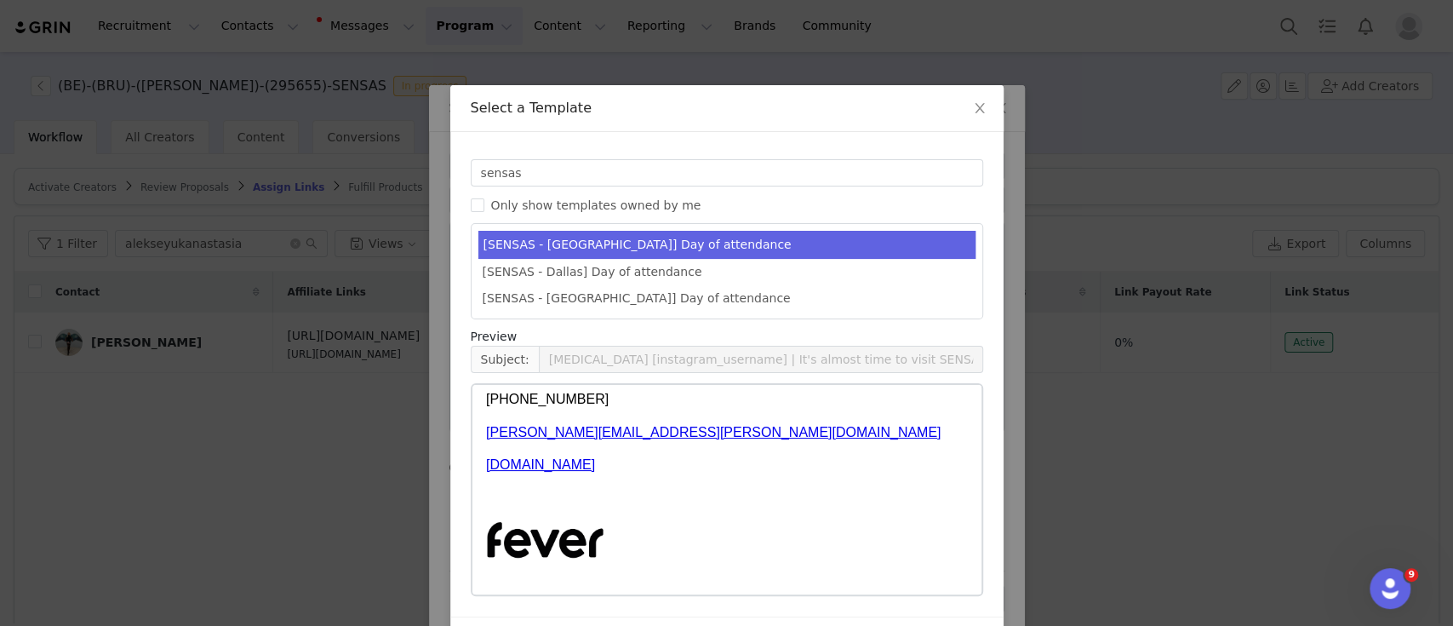
scroll to position [54, 0]
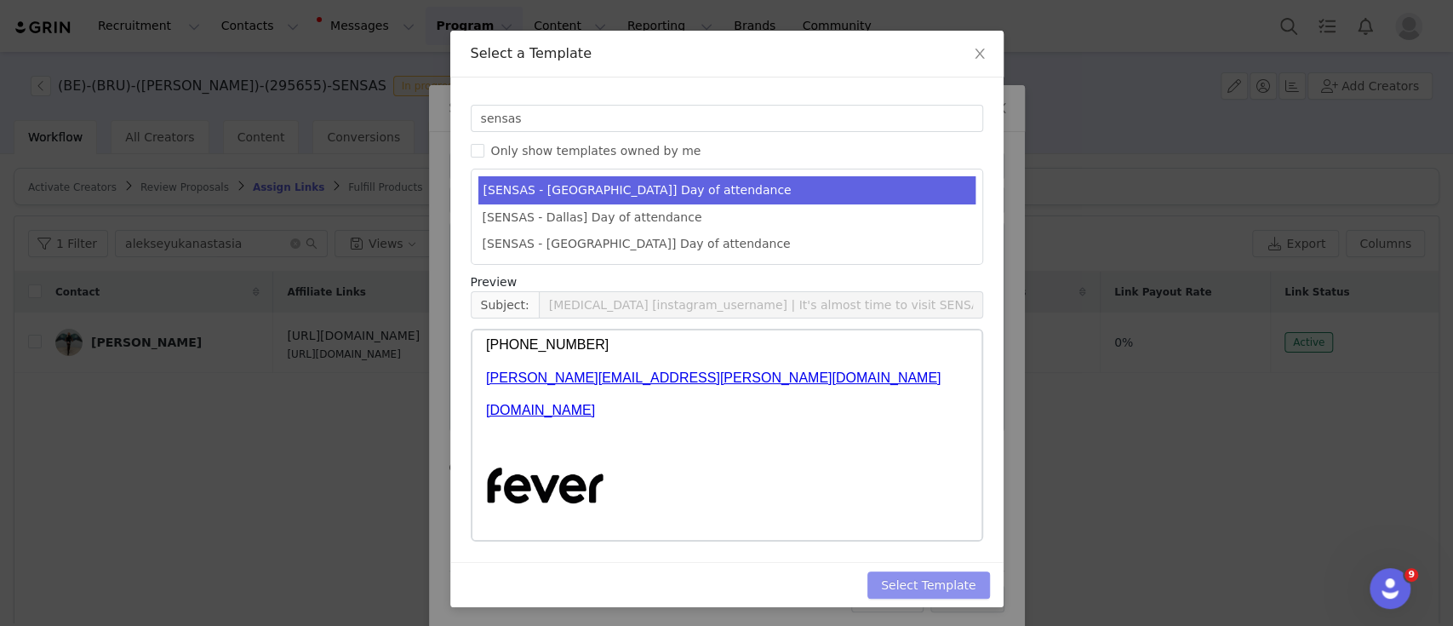
click at [970, 579] on button "Select Template" at bounding box center [928, 584] width 123 height 27
type input "[MEDICAL_DATA] [instagram_username] | It's almost time to visit SENSAS!"
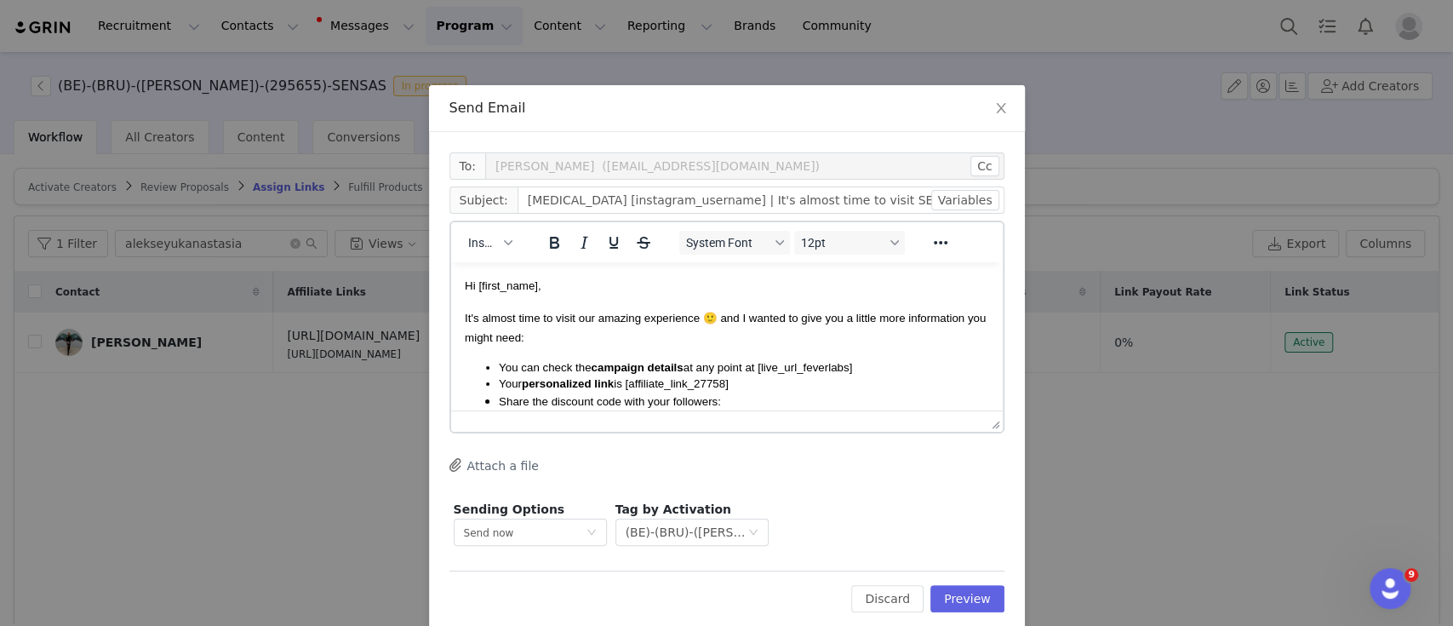
scroll to position [0, 0]
click at [953, 593] on button "Preview" at bounding box center [967, 598] width 74 height 27
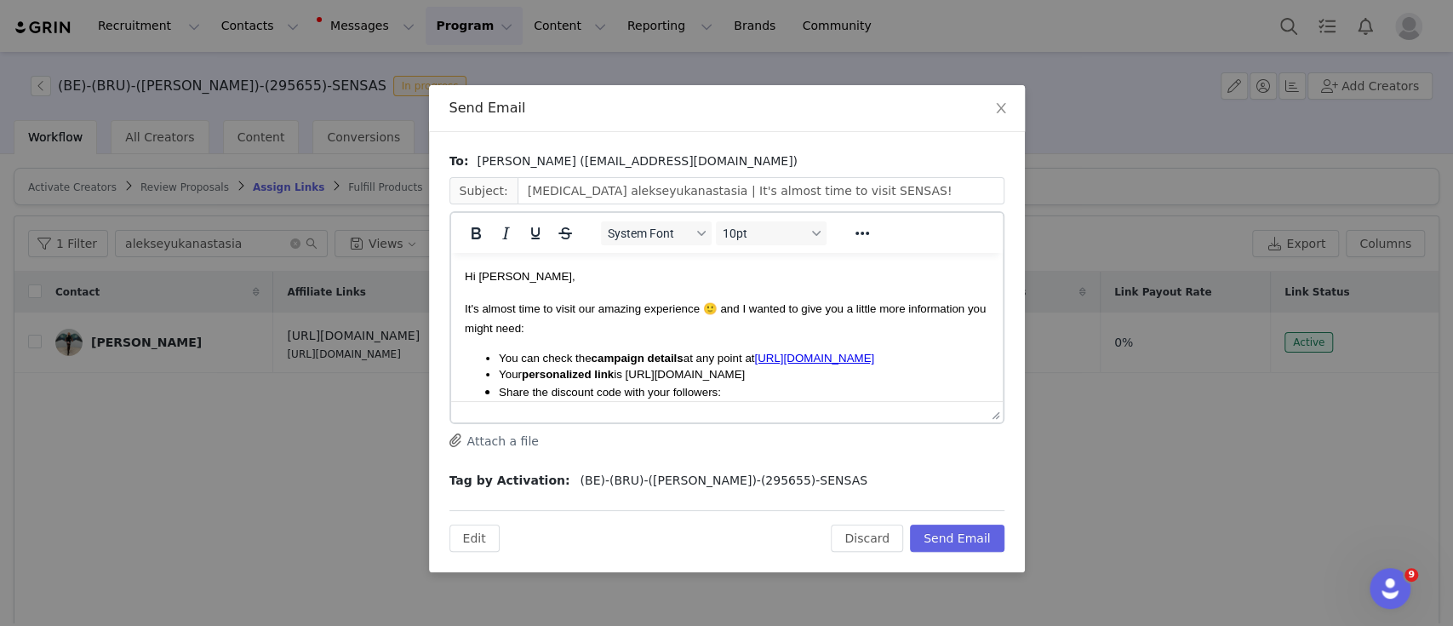
click at [744, 381] on span "Your personalized link is [URL][DOMAIN_NAME]" at bounding box center [621, 374] width 246 height 13
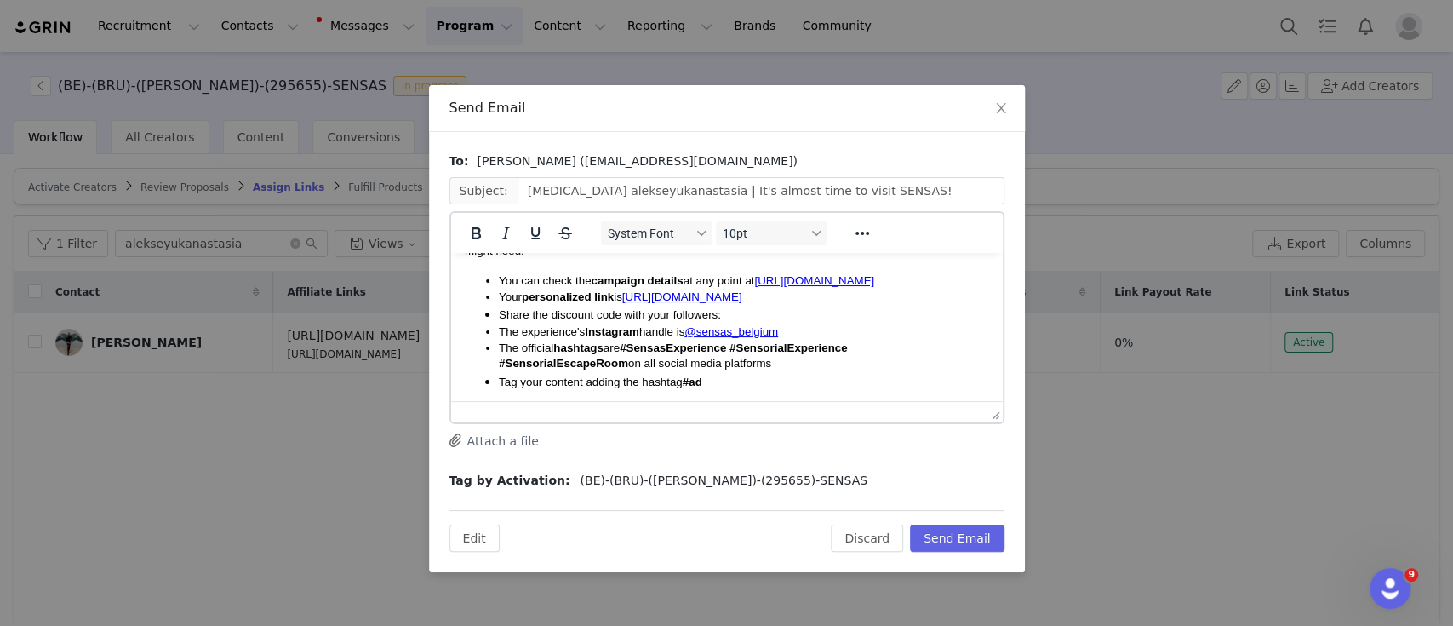
scroll to position [113, 0]
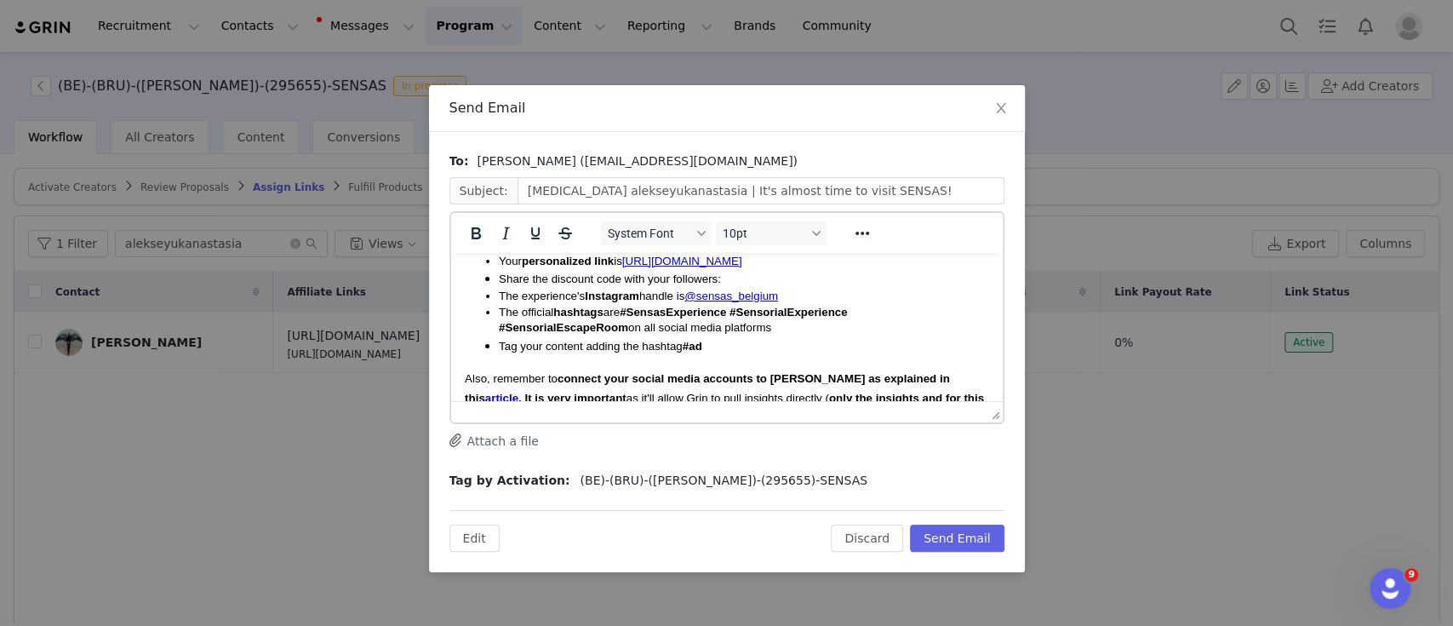
click at [741, 288] on li "Share the discount code with your followers:" at bounding box center [743, 278] width 490 height 19
click at [741, 285] on span "ANASTASIASENSAS10" at bounding box center [781, 278] width 122 height 13
click at [767, 336] on li "The official hashtags are #SensasExperience #SensorialExperience #SensorialEsca…" at bounding box center [743, 320] width 490 height 31
click at [772, 355] on li "Tag your content adding the hashtag #ad" at bounding box center [743, 345] width 490 height 19
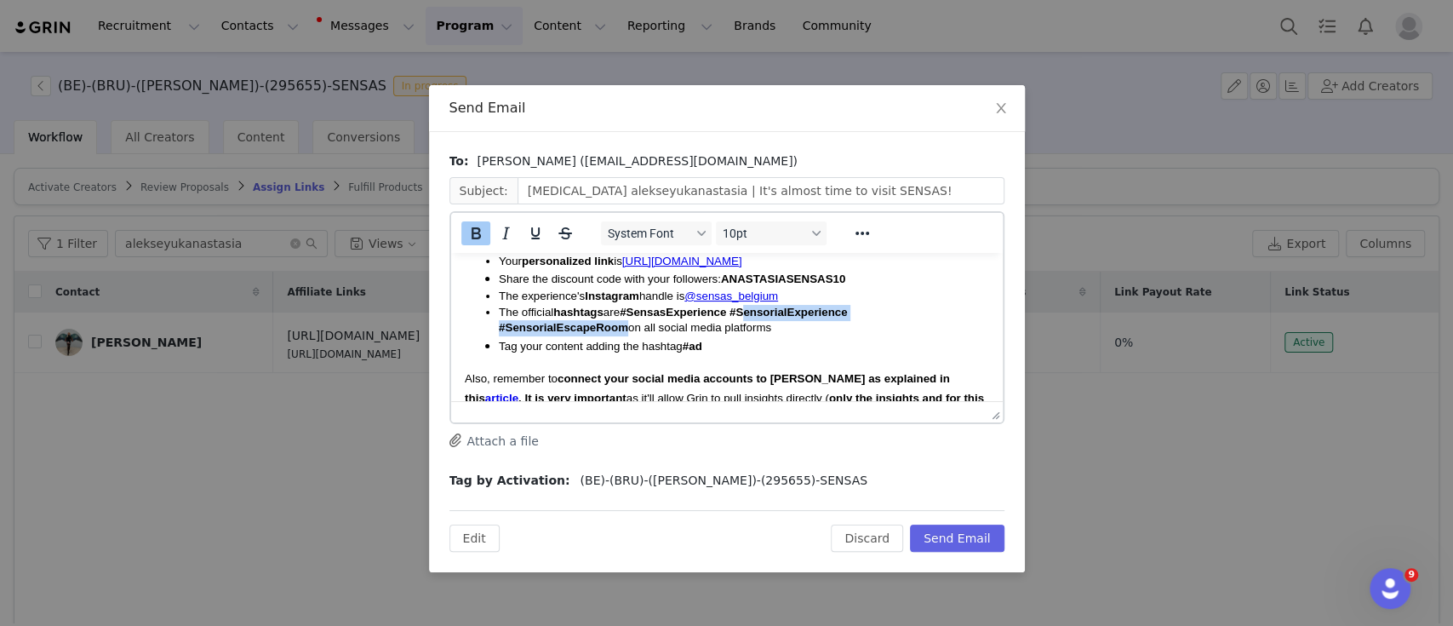
drag, startPoint x: 741, startPoint y: 330, endPoint x: 964, endPoint y: 329, distance: 222.2
click at [846, 329] on strong "#SensasExperience #SensorialExperience #SensorialEscapeRoom" at bounding box center [672, 320] width 348 height 29
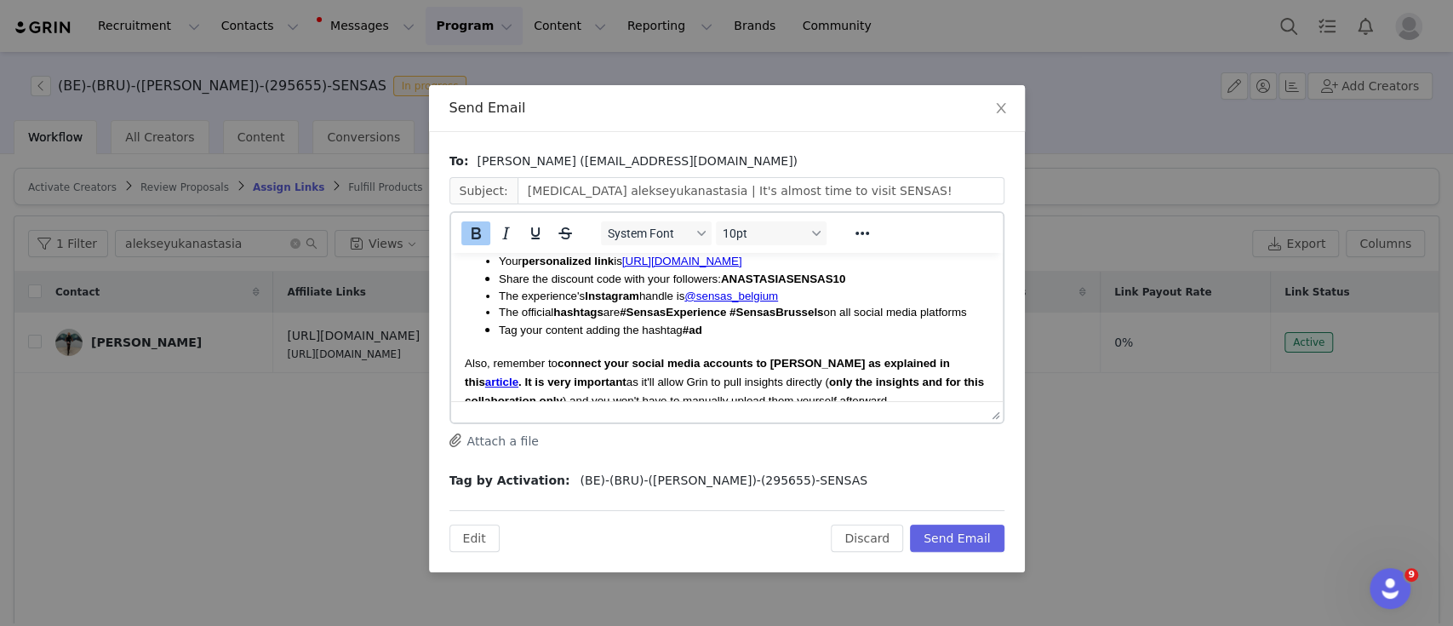
click at [782, 358] on body "Hi [PERSON_NAME], It's almost time to visit our amazing experience 🙂 and I want…" at bounding box center [726, 518] width 524 height 730
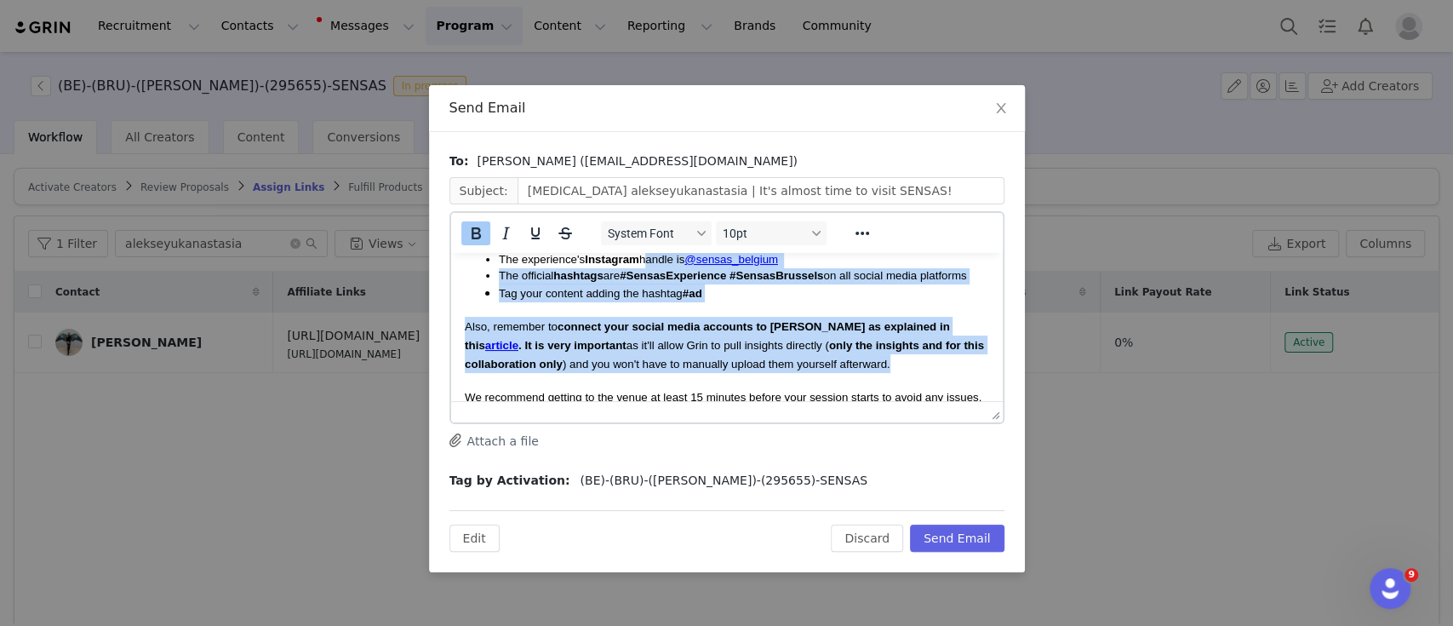
scroll to position [0, 0]
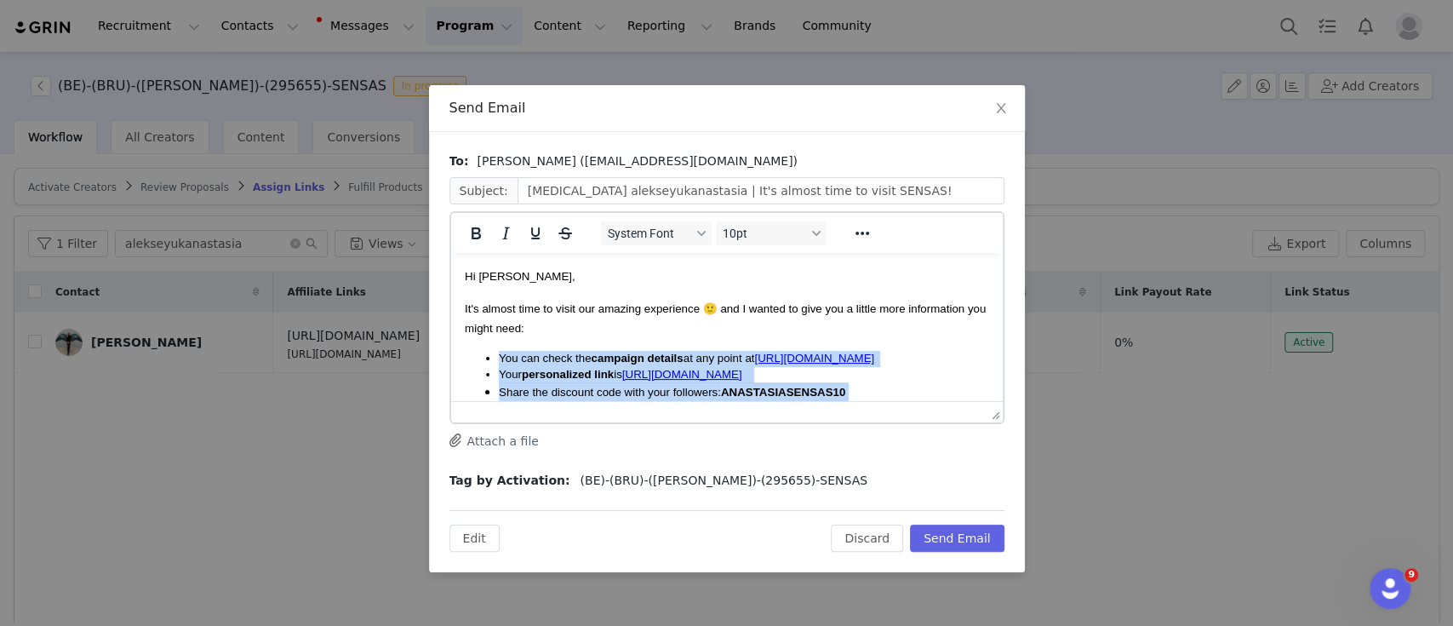
drag, startPoint x: 909, startPoint y: 304, endPoint x: 485, endPoint y: 353, distance: 426.8
click at [485, 353] on body "Hi [PERSON_NAME], It's almost time to visit our amazing experience 🙂 and I want…" at bounding box center [726, 631] width 524 height 730
copy body "You can check the campaign details at any point at [URL][DOMAIN_NAME] Your pers…"
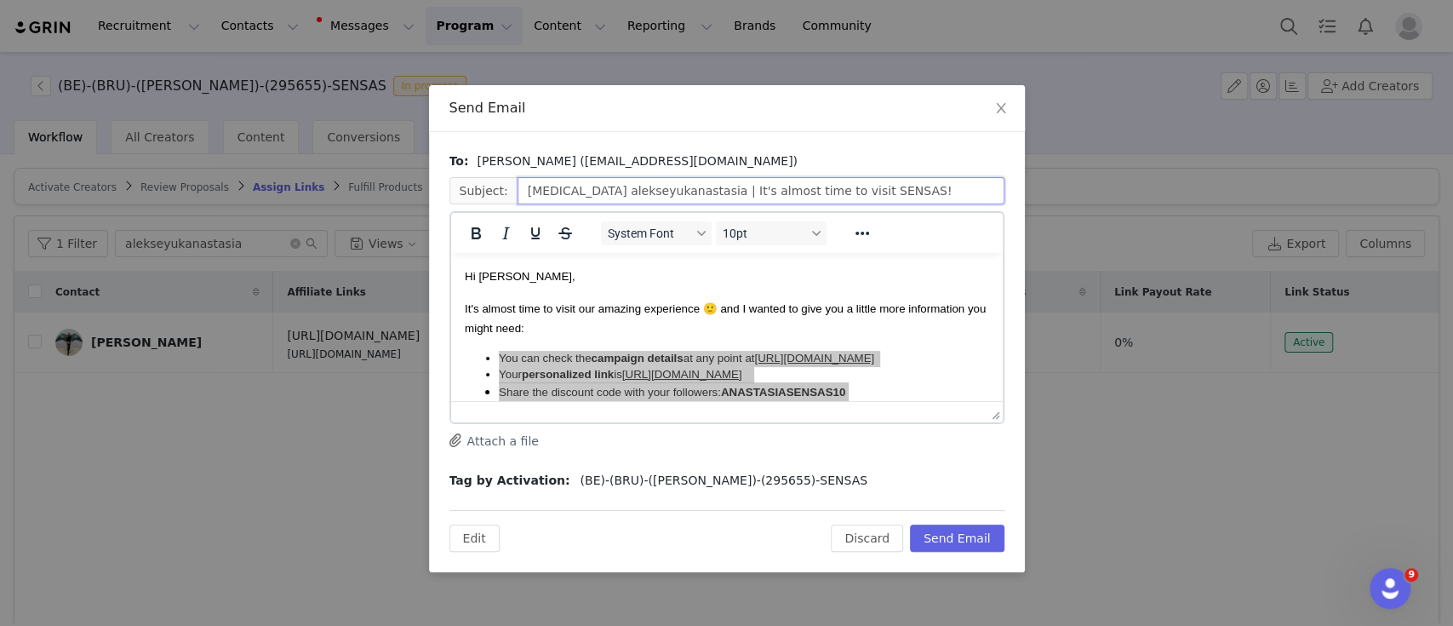
drag, startPoint x: 517, startPoint y: 192, endPoint x: 873, endPoint y: 195, distance: 356.7
click at [873, 195] on input "[MEDICAL_DATA] alekseyukanastasia | It's almost time to visit SENSAS!" at bounding box center [761, 190] width 487 height 27
click at [863, 536] on button "Discard" at bounding box center [867, 537] width 72 height 27
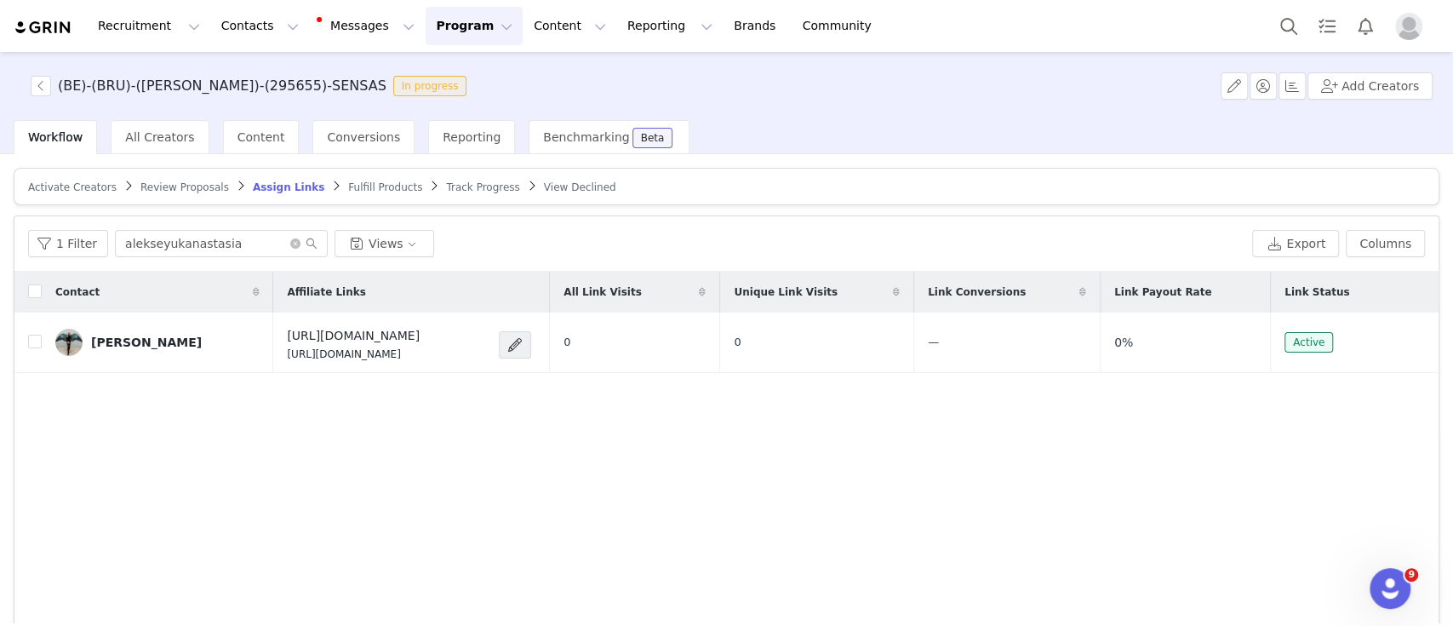
click at [452, 17] on button "Program Program" at bounding box center [474, 26] width 97 height 38
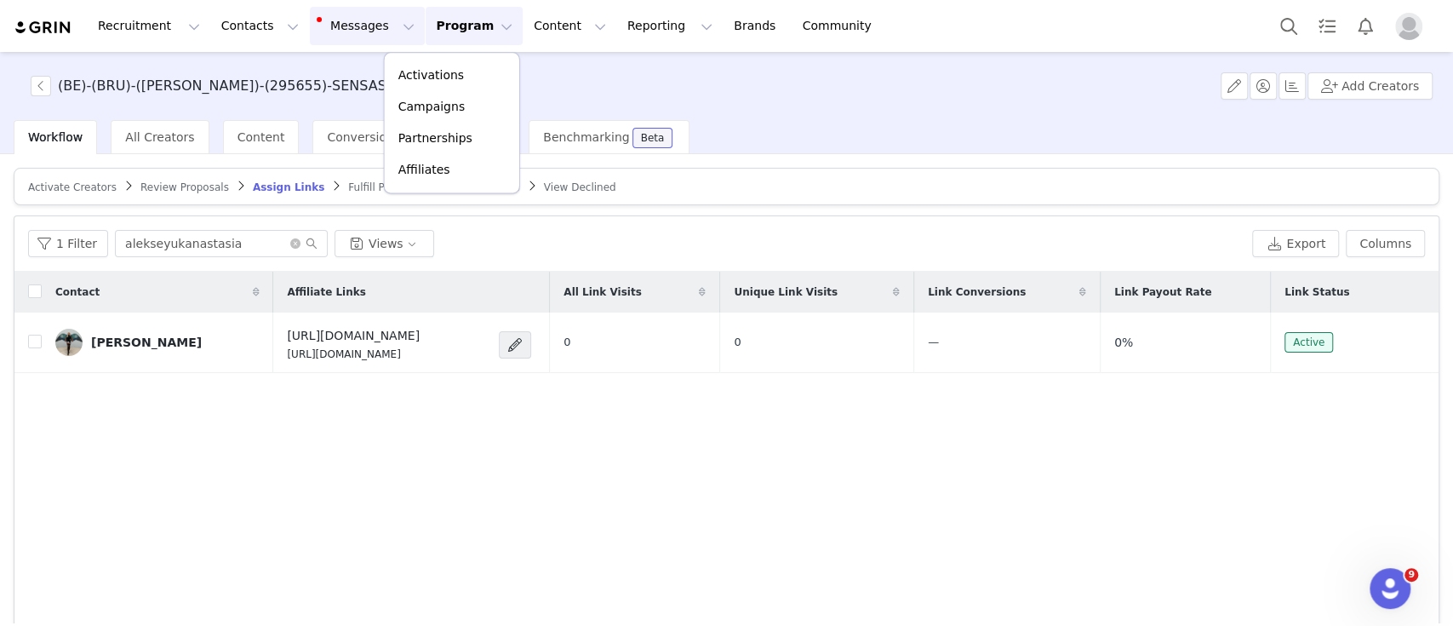
click at [323, 27] on button "Messages Messages" at bounding box center [367, 26] width 115 height 38
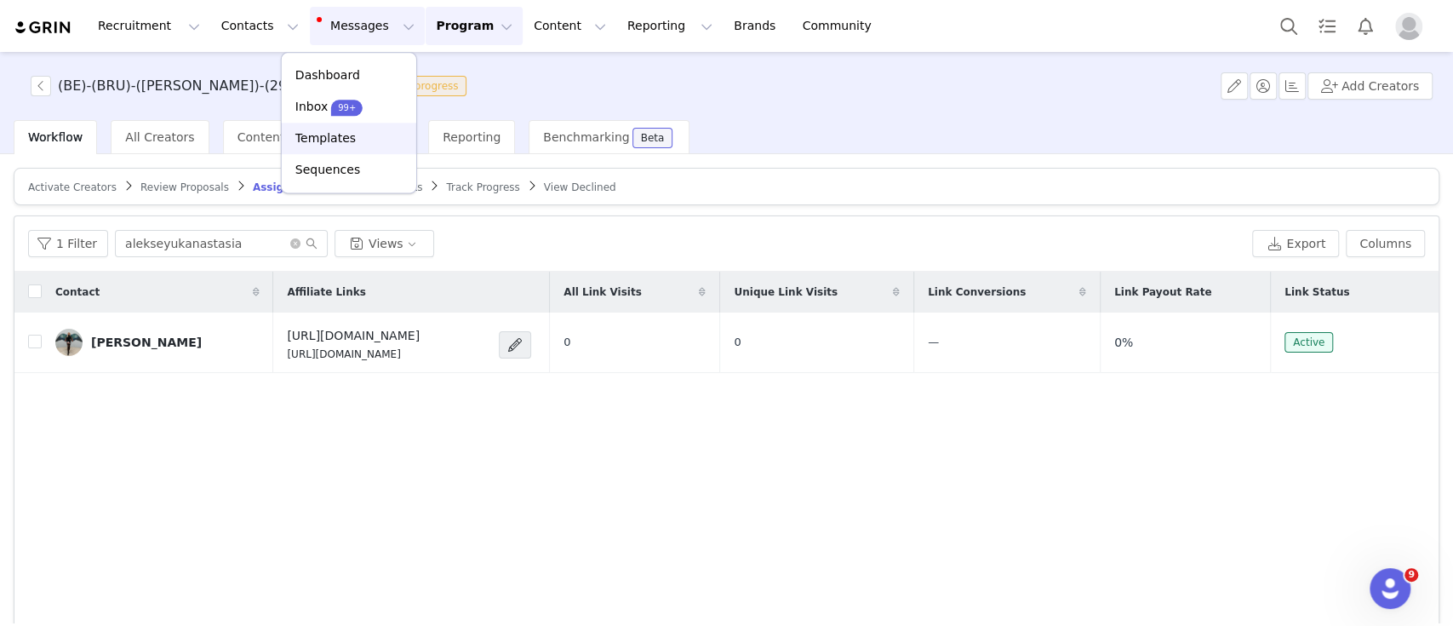
click at [341, 137] on p "Templates" at bounding box center [325, 138] width 60 height 18
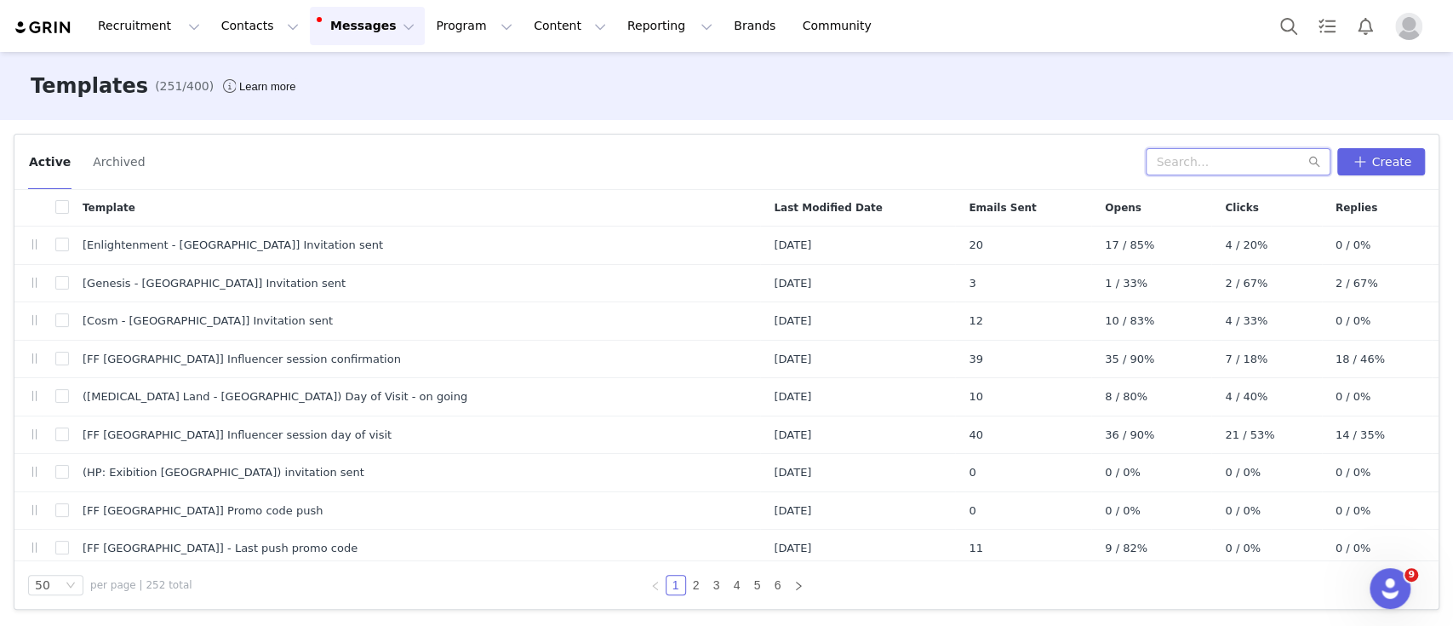
click at [1239, 159] on input "text" at bounding box center [1238, 161] width 185 height 27
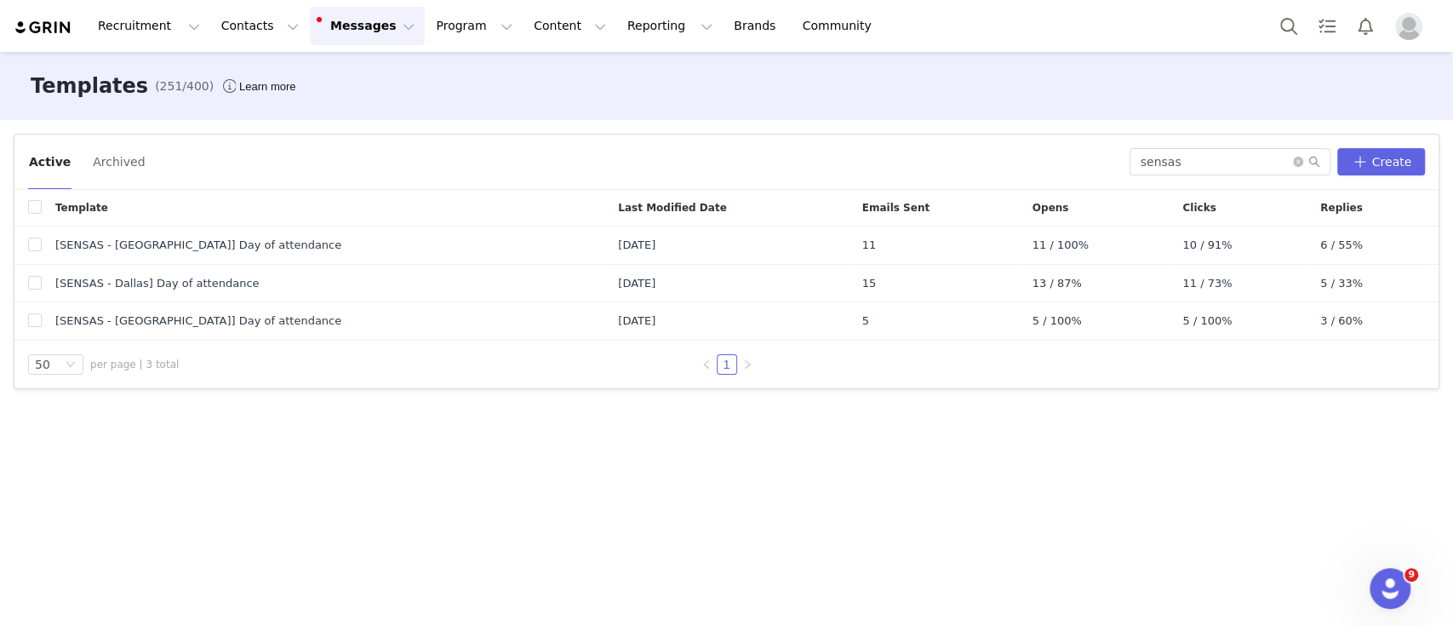
click at [319, 41] on button "Messages Messages" at bounding box center [367, 26] width 115 height 38
click at [1176, 164] on input "sensas" at bounding box center [1230, 161] width 201 height 27
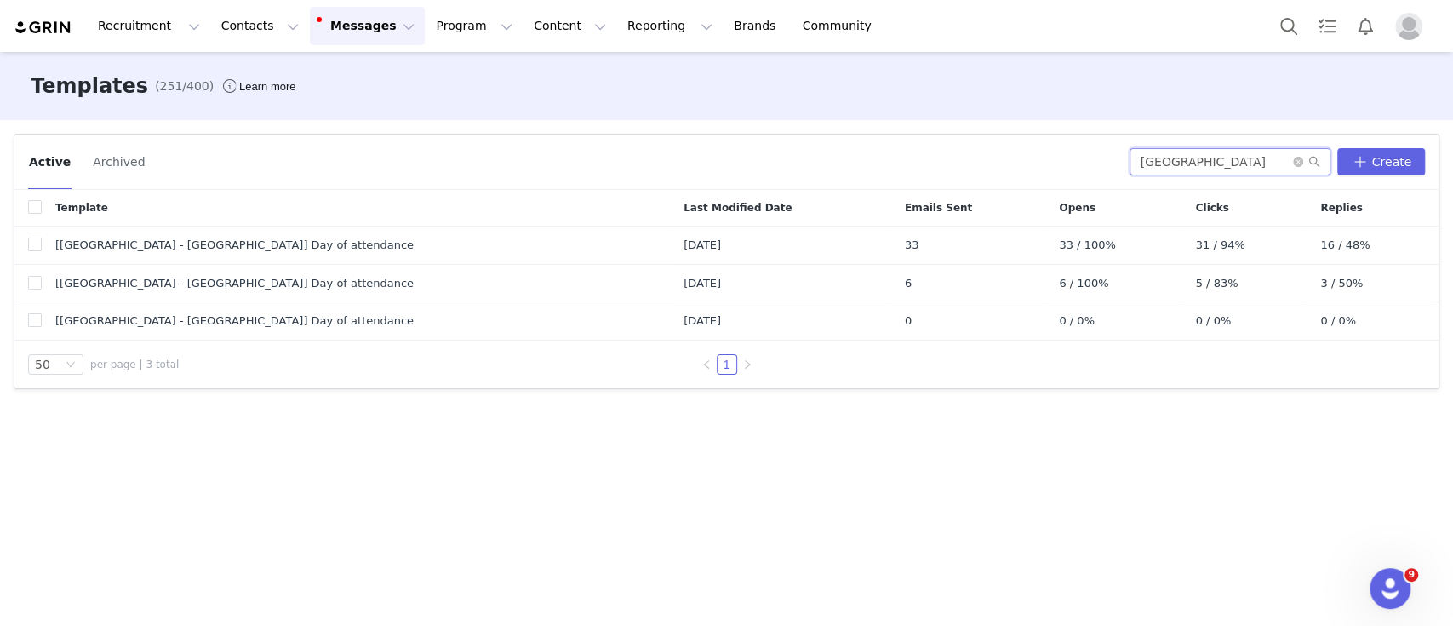
type input "[GEOGRAPHIC_DATA]"
click at [341, 20] on button "Messages Messages" at bounding box center [367, 26] width 115 height 38
click at [333, 68] on p "Dashboard" at bounding box center [327, 75] width 65 height 18
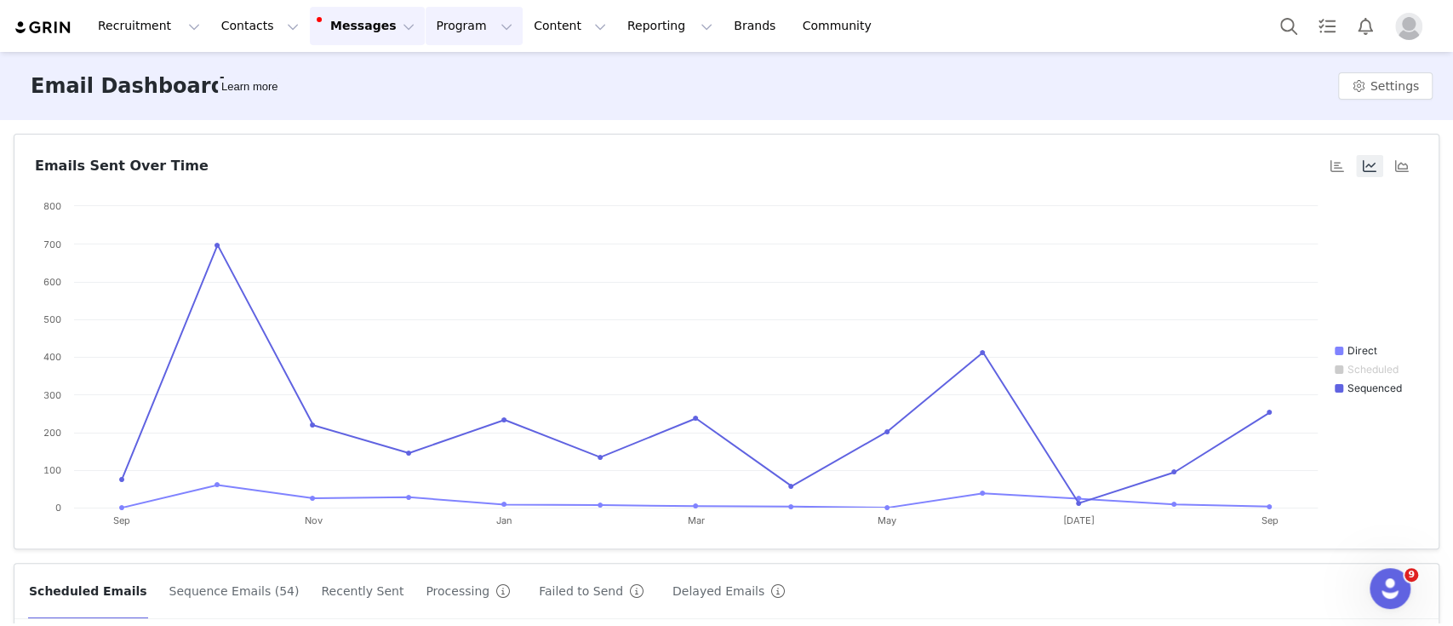
click at [463, 24] on button "Program Program" at bounding box center [474, 26] width 97 height 38
click at [462, 71] on div "Activations" at bounding box center [452, 75] width 114 height 18
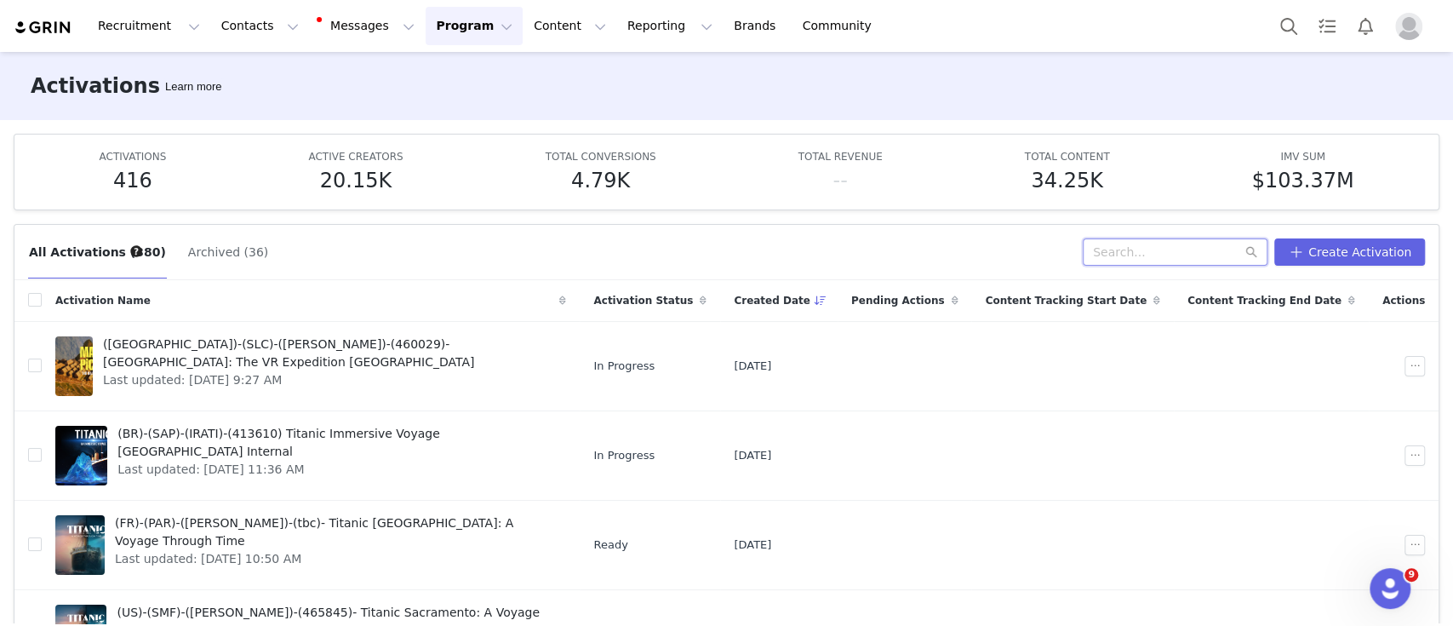
click at [1155, 249] on input "text" at bounding box center [1175, 251] width 185 height 27
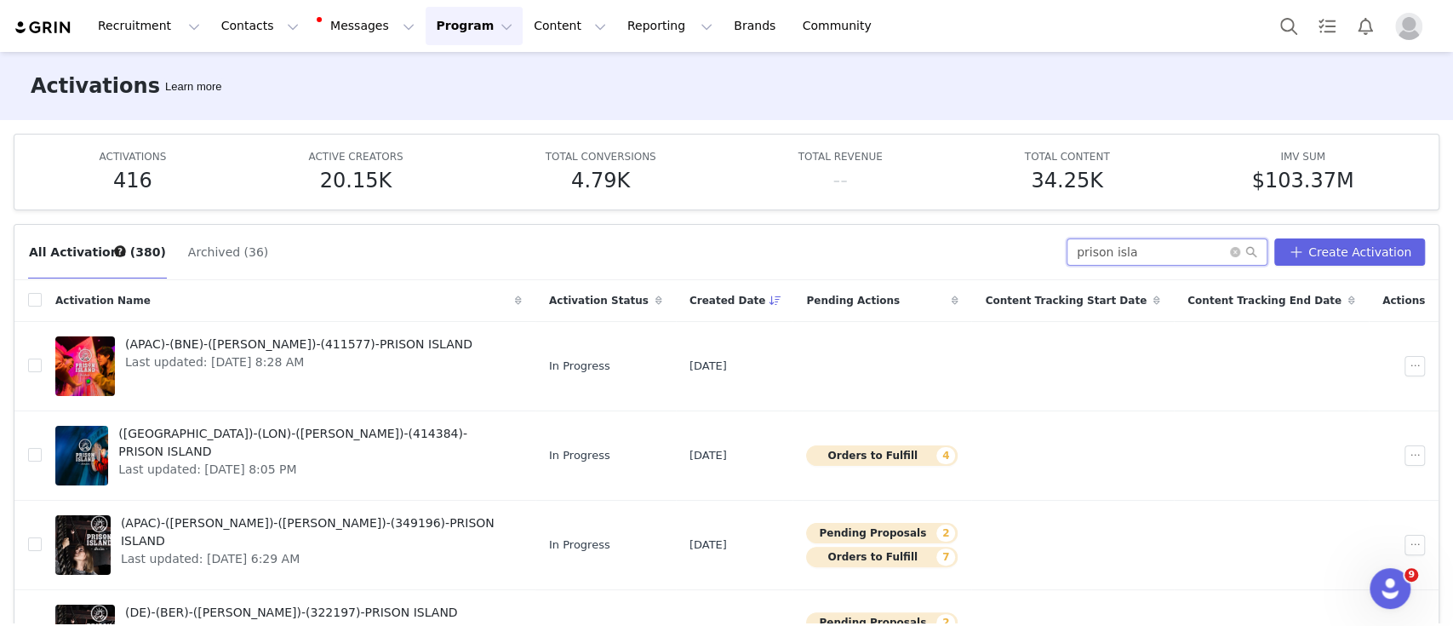
type input "prison isla"
click at [198, 429] on span "([GEOGRAPHIC_DATA])-(LON)-([PERSON_NAME])-(414384)-PRISON ISLAND" at bounding box center [314, 443] width 393 height 36
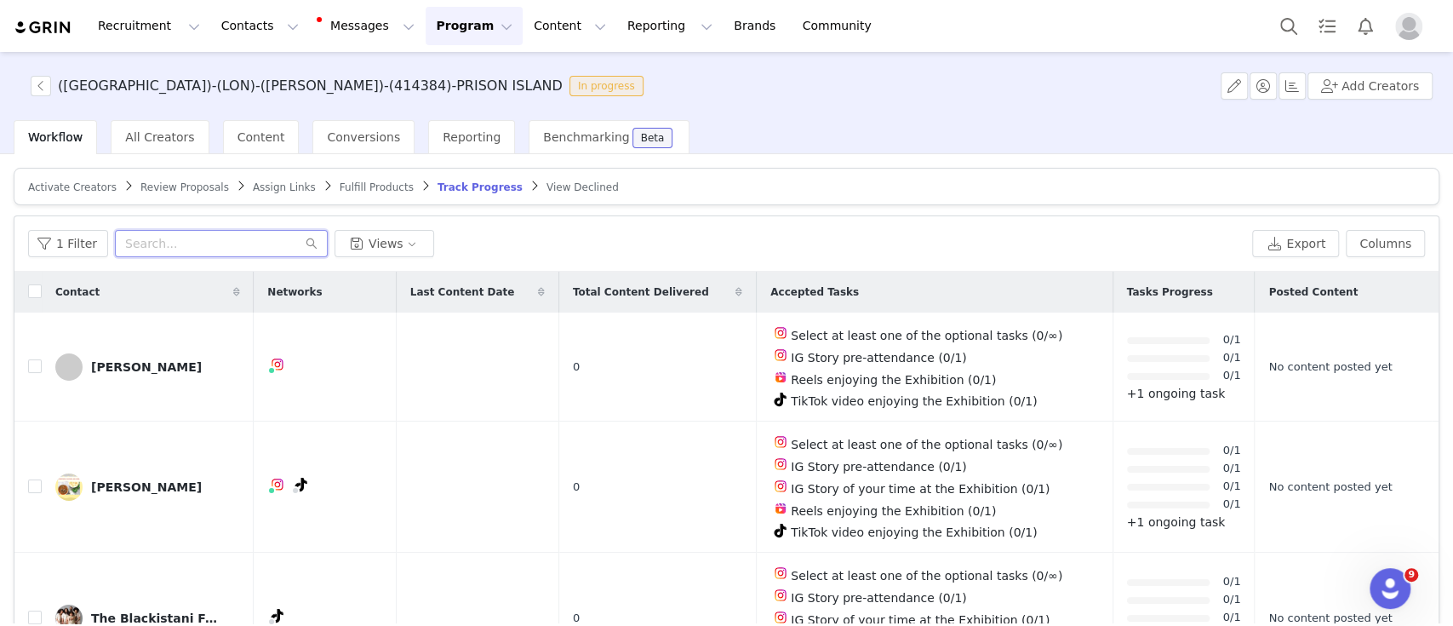
click at [228, 235] on input "text" at bounding box center [221, 243] width 213 height 27
paste input "neehaoxo"
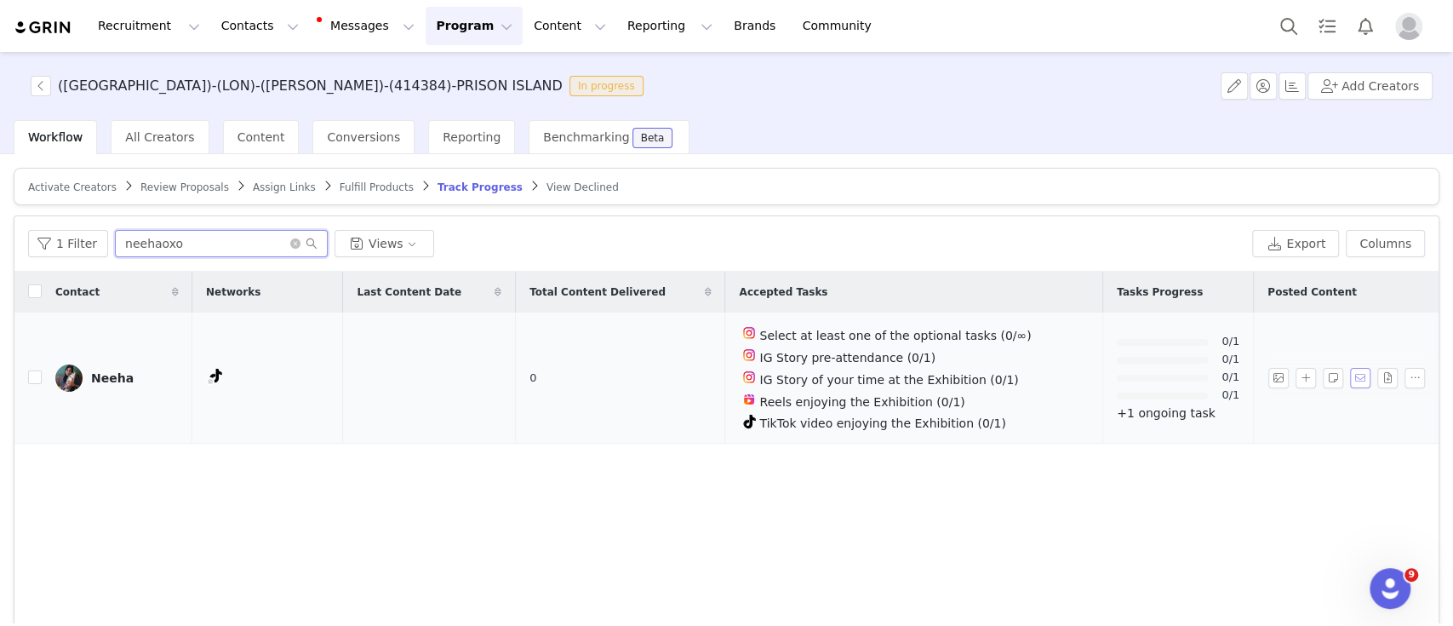
type input "neehaoxo"
click at [1351, 371] on button "button" at bounding box center [1360, 378] width 20 height 20
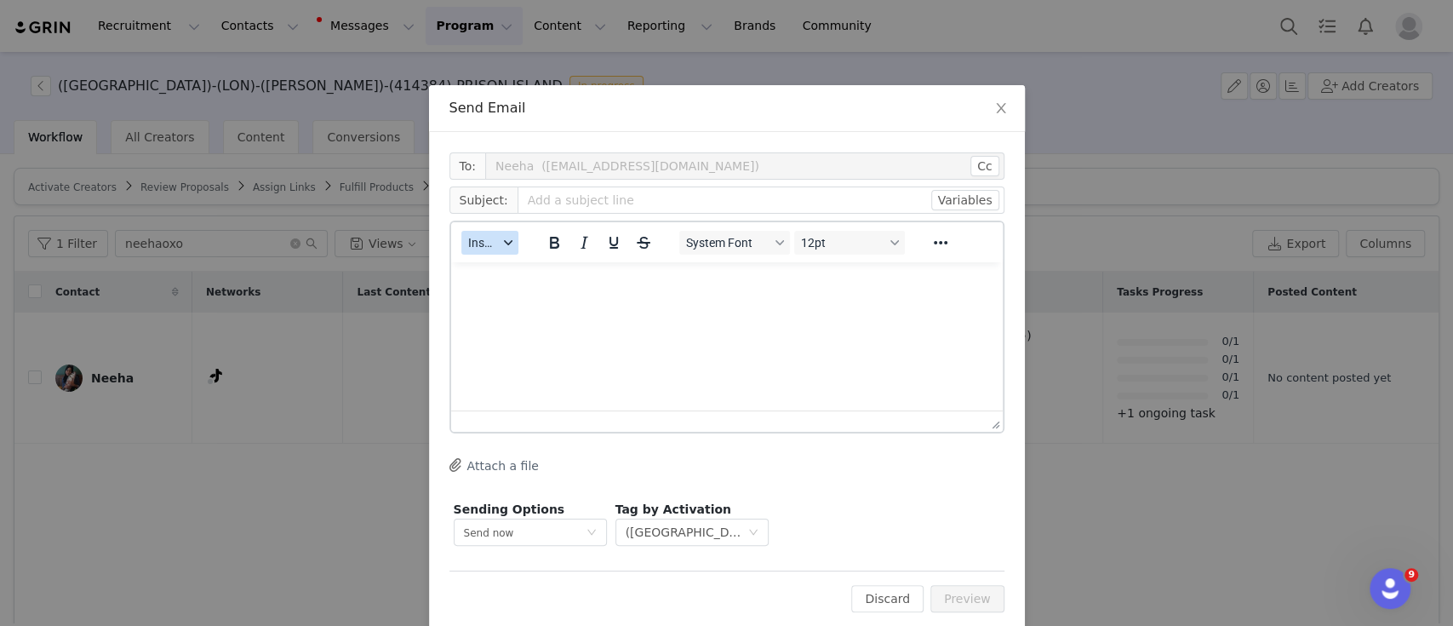
click at [503, 238] on icon "button" at bounding box center [507, 242] width 9 height 9
click at [523, 266] on div "Insert Template" at bounding box center [543, 272] width 153 height 20
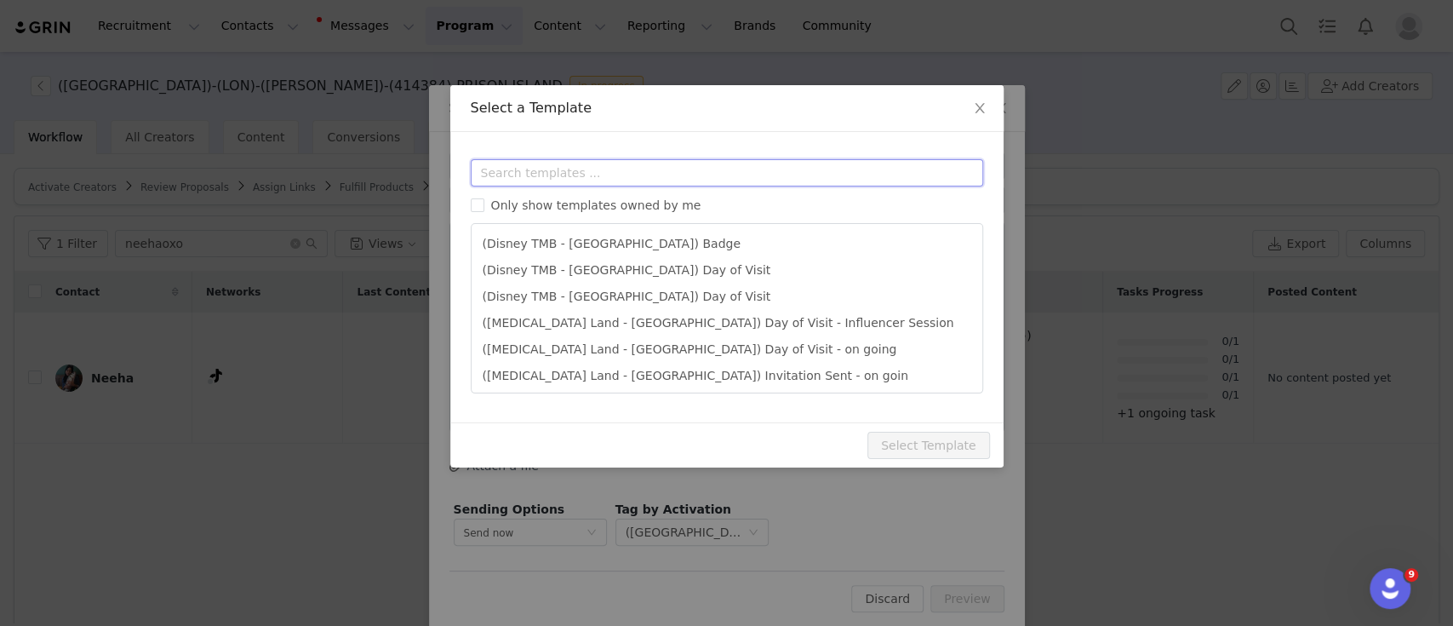
click at [621, 178] on input "text" at bounding box center [727, 172] width 512 height 27
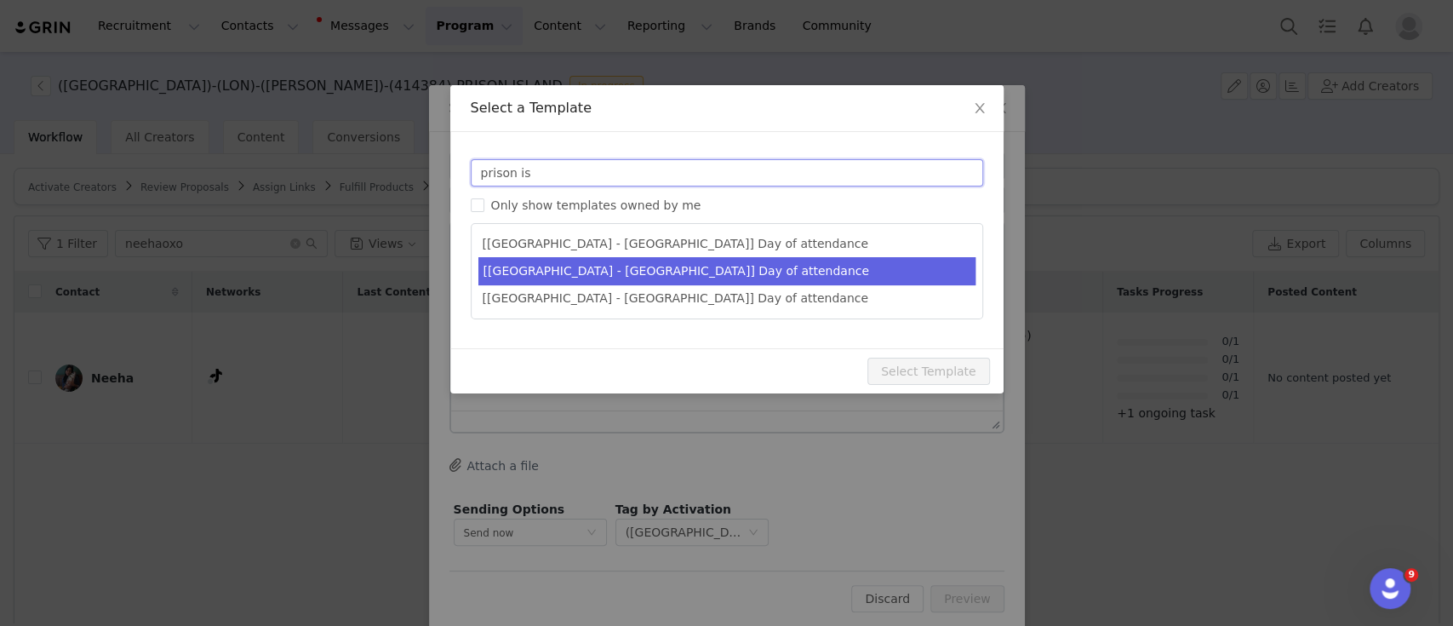
type input "prison is"
type input "[MEDICAL_DATA] [instagram_username] | It's almost time to visit [GEOGRAPHIC_DAT…"
click at [629, 277] on li "[[GEOGRAPHIC_DATA] - [GEOGRAPHIC_DATA]] Day of attendance" at bounding box center [726, 271] width 497 height 28
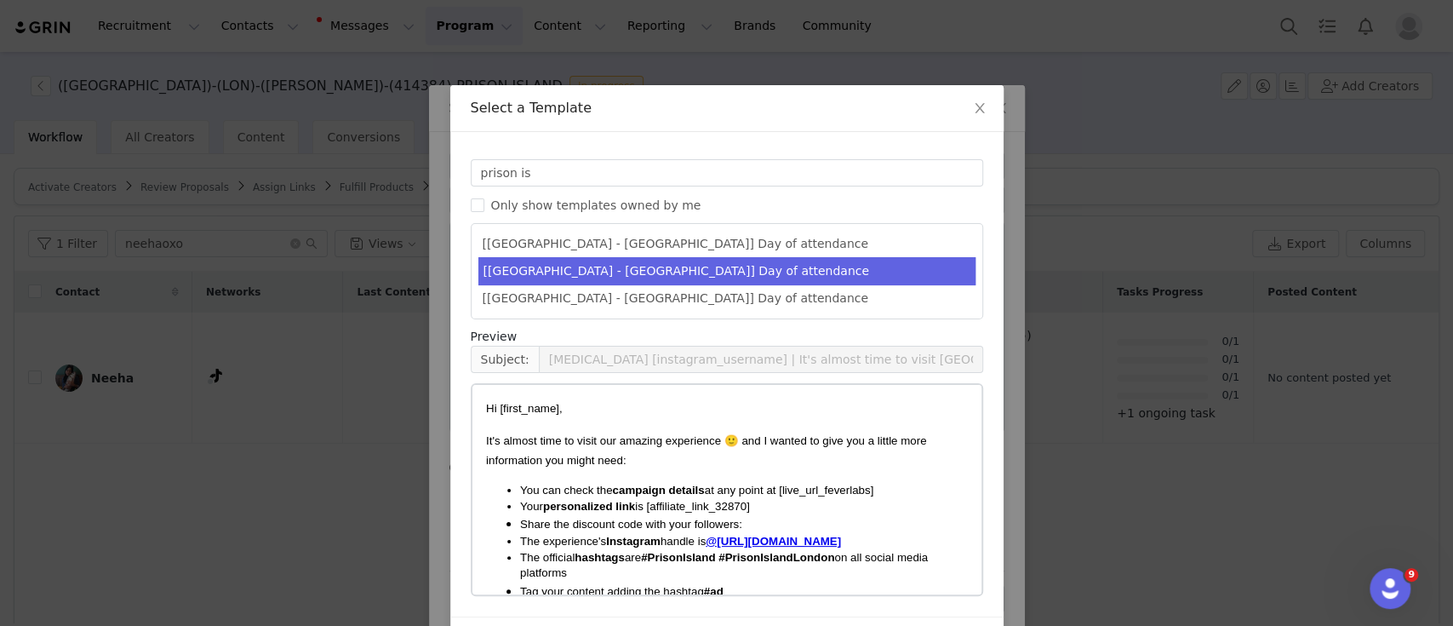
scroll to position [54, 0]
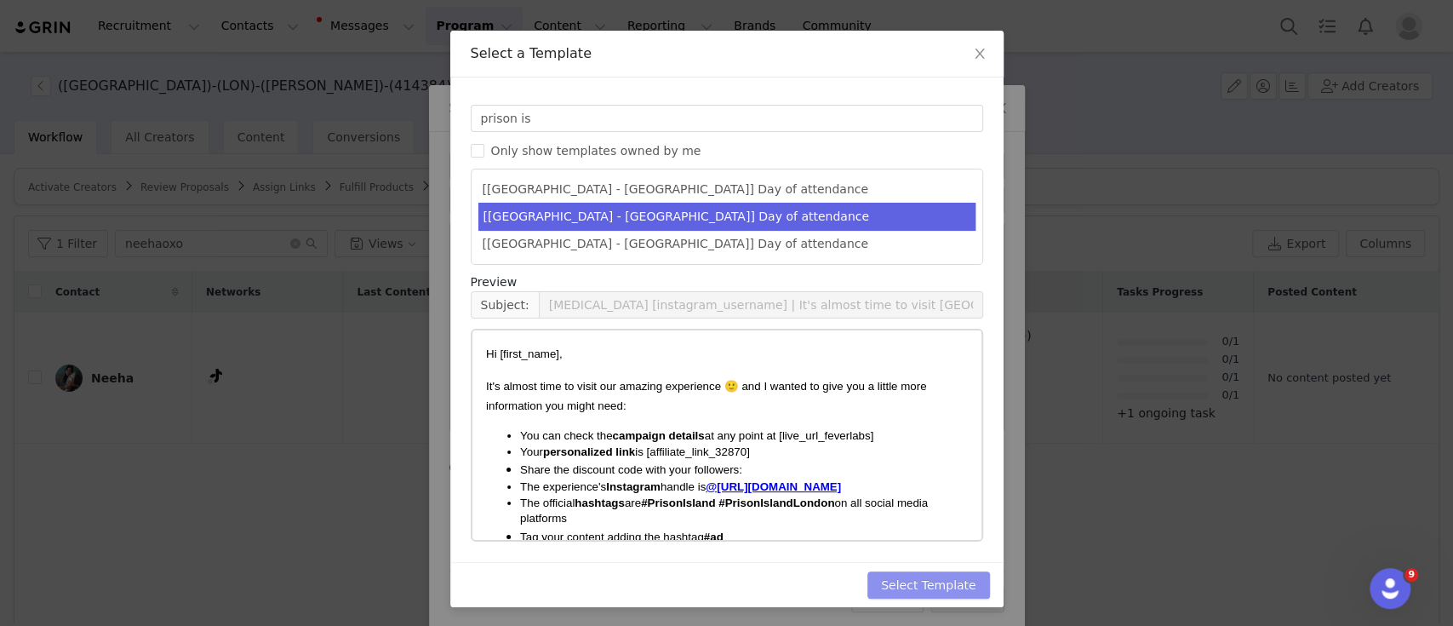
click at [953, 573] on button "Select Template" at bounding box center [928, 584] width 123 height 27
type input "[MEDICAL_DATA] [instagram_username] | It's almost time to visit [GEOGRAPHIC_DAT…"
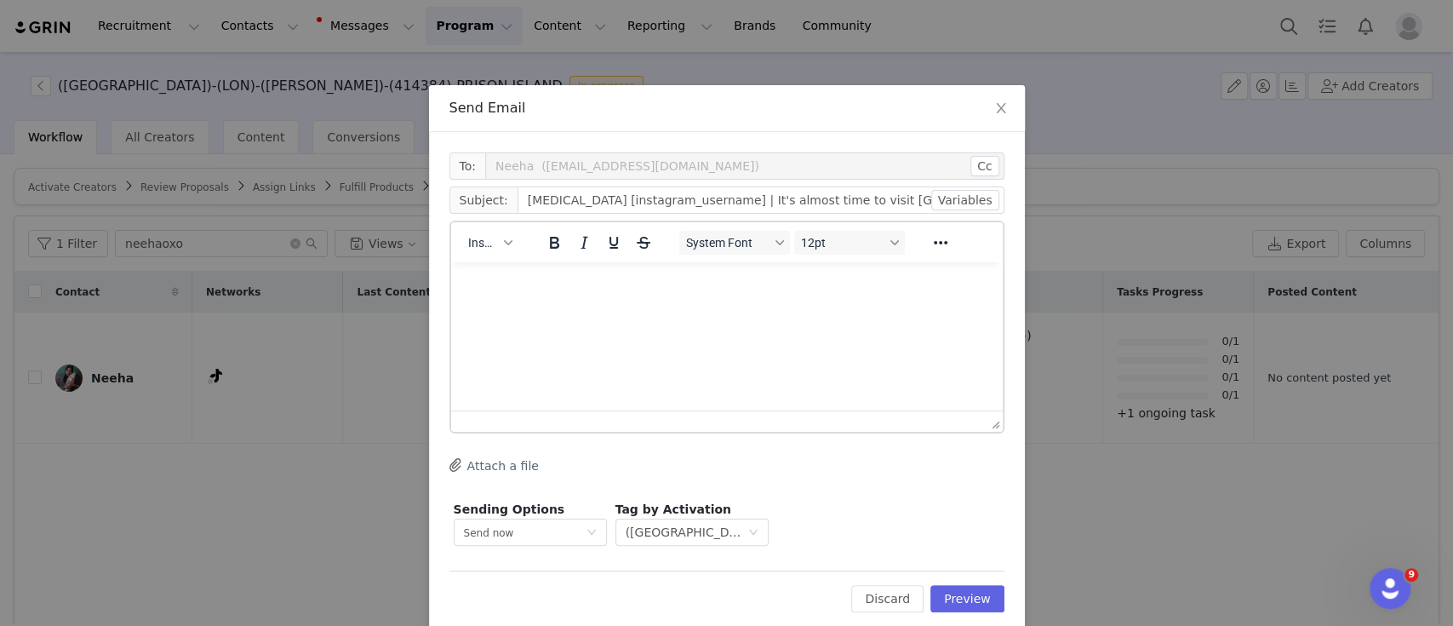
scroll to position [0, 0]
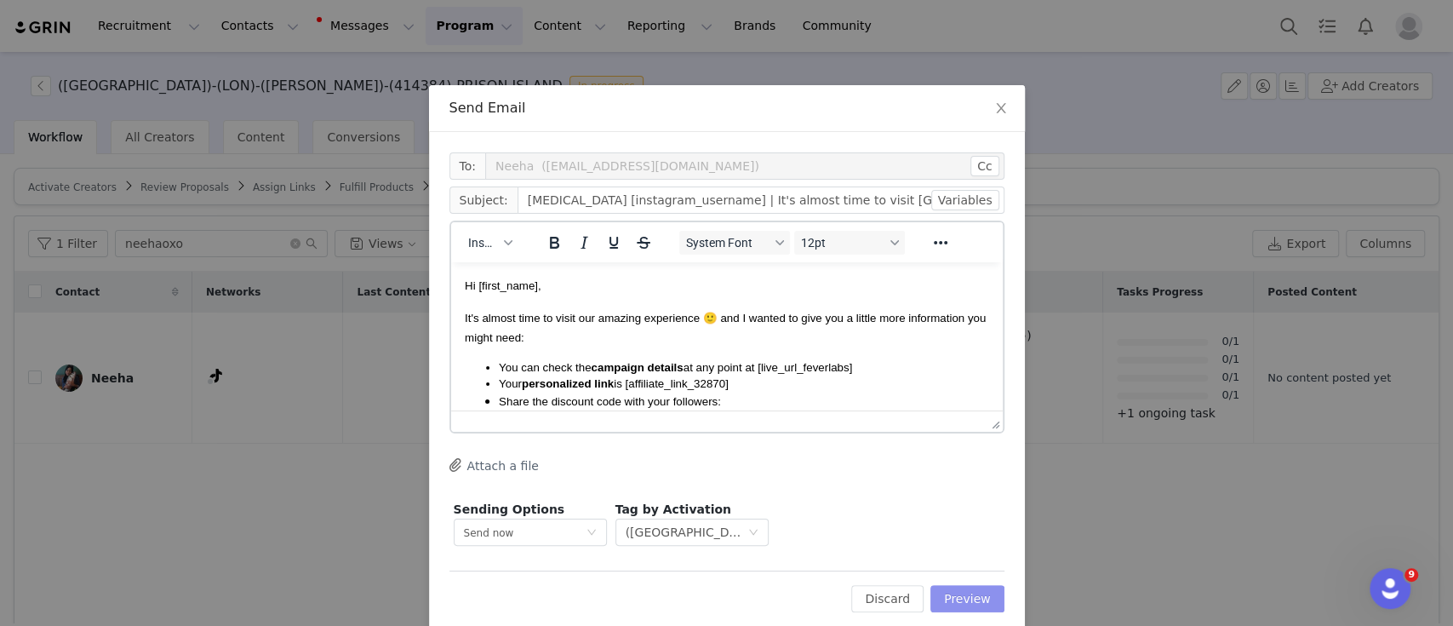
click at [953, 591] on button "Preview" at bounding box center [967, 598] width 74 height 27
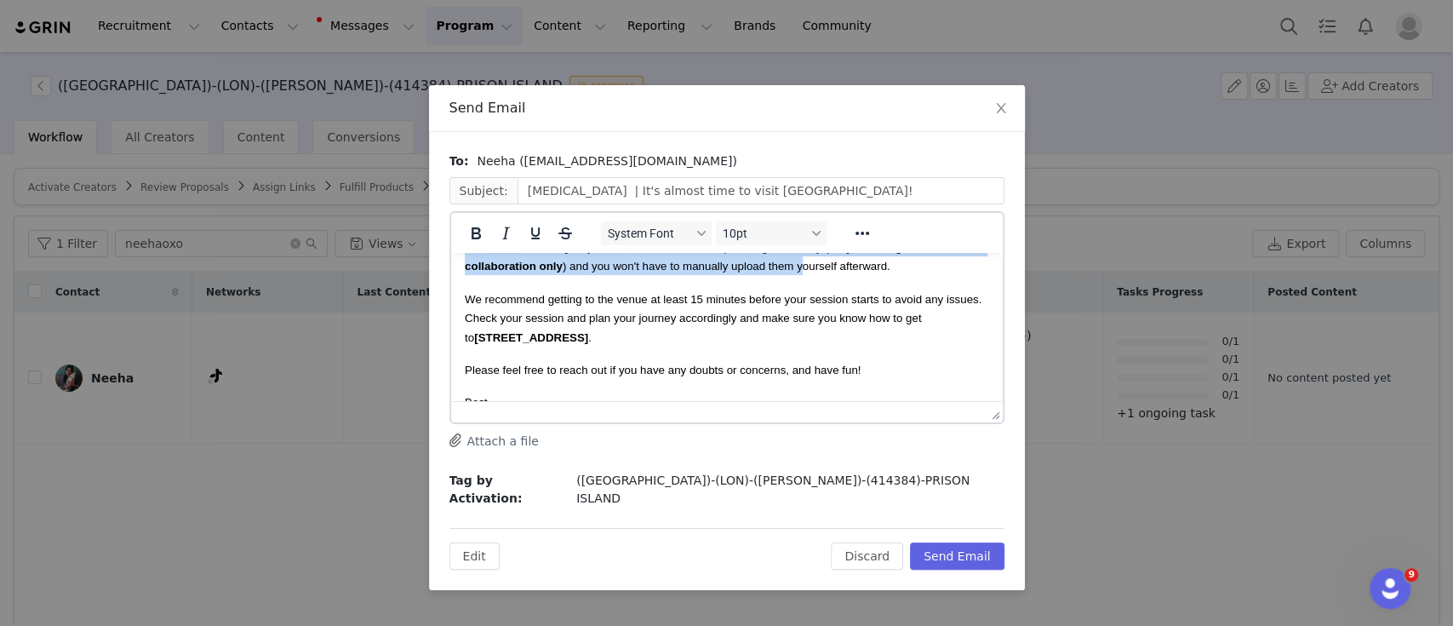
drag, startPoint x: 741, startPoint y: 312, endPoint x: 801, endPoint y: 284, distance: 65.9
click at [801, 284] on body "Hi [PERSON_NAME], It's almost time to visit our amazing experience 🙂 and I want…" at bounding box center [726, 384] width 524 height 730
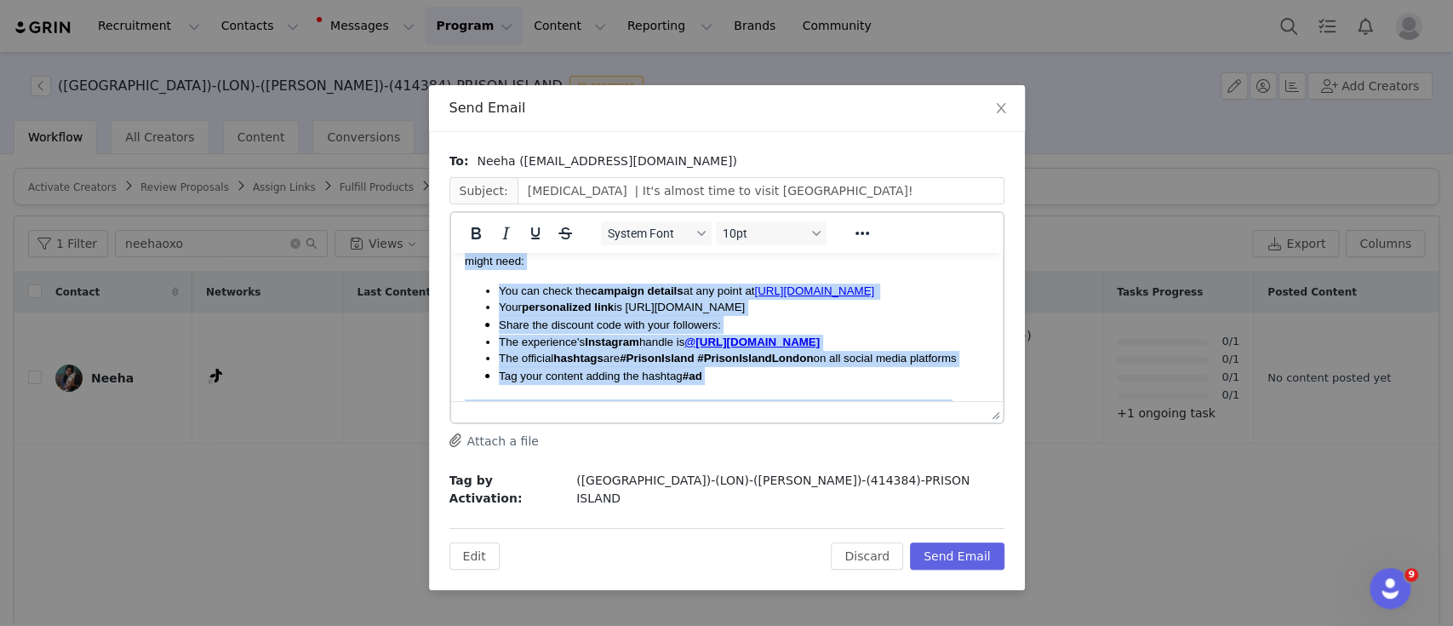
scroll to position [20, 0]
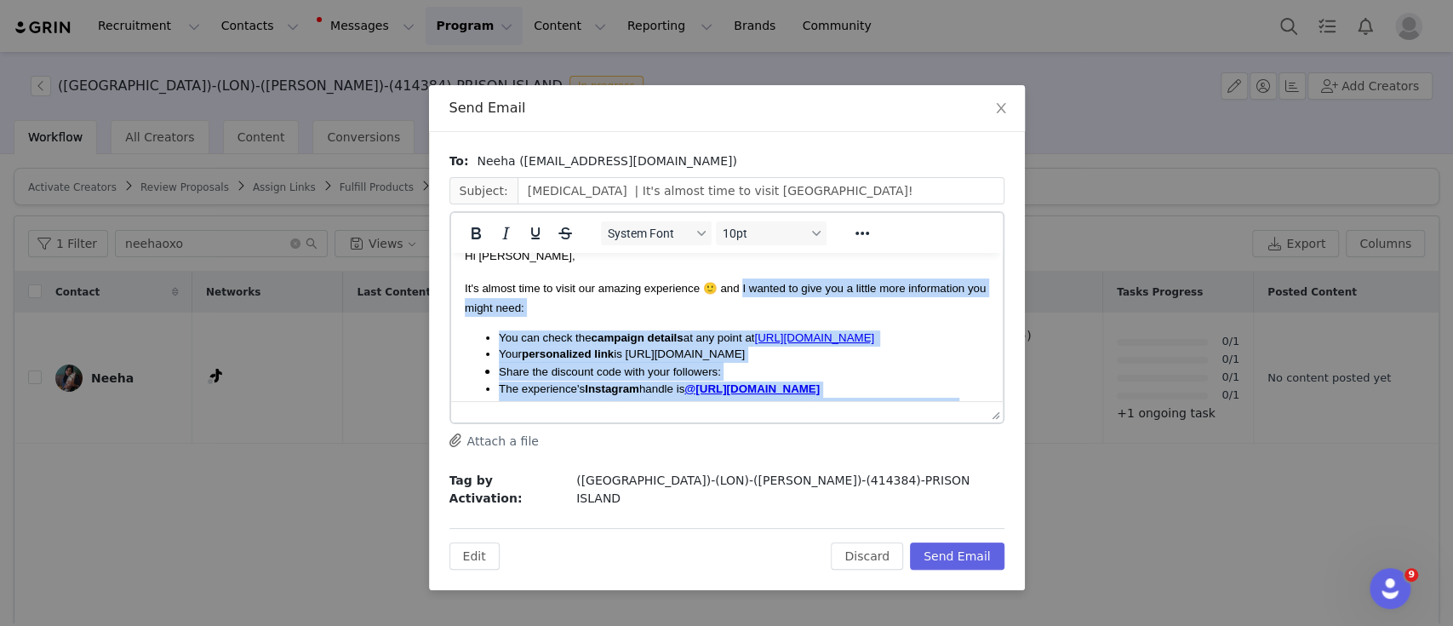
click at [744, 360] on span "Your personalized link is [URL][DOMAIN_NAME]" at bounding box center [621, 353] width 246 height 13
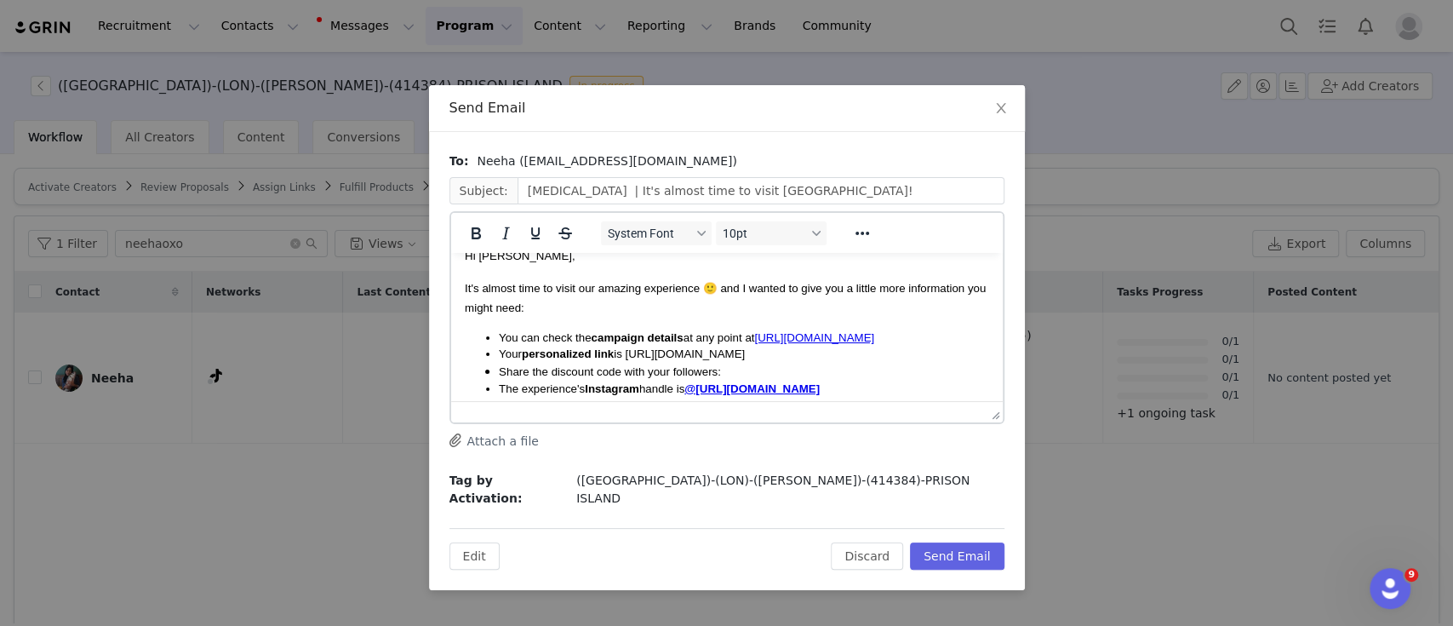
click at [744, 360] on span "Your personalized link is [URL][DOMAIN_NAME]" at bounding box center [621, 353] width 246 height 13
click at [742, 381] on li "Share the discount code with your followers:" at bounding box center [743, 371] width 490 height 19
click at [764, 378] on span "PRISONNEEHA10" at bounding box center [767, 371] width 95 height 13
click at [736, 344] on span "You can check the campaign details at any point at [URL][DOMAIN_NAME]" at bounding box center [687, 337] width 379 height 13
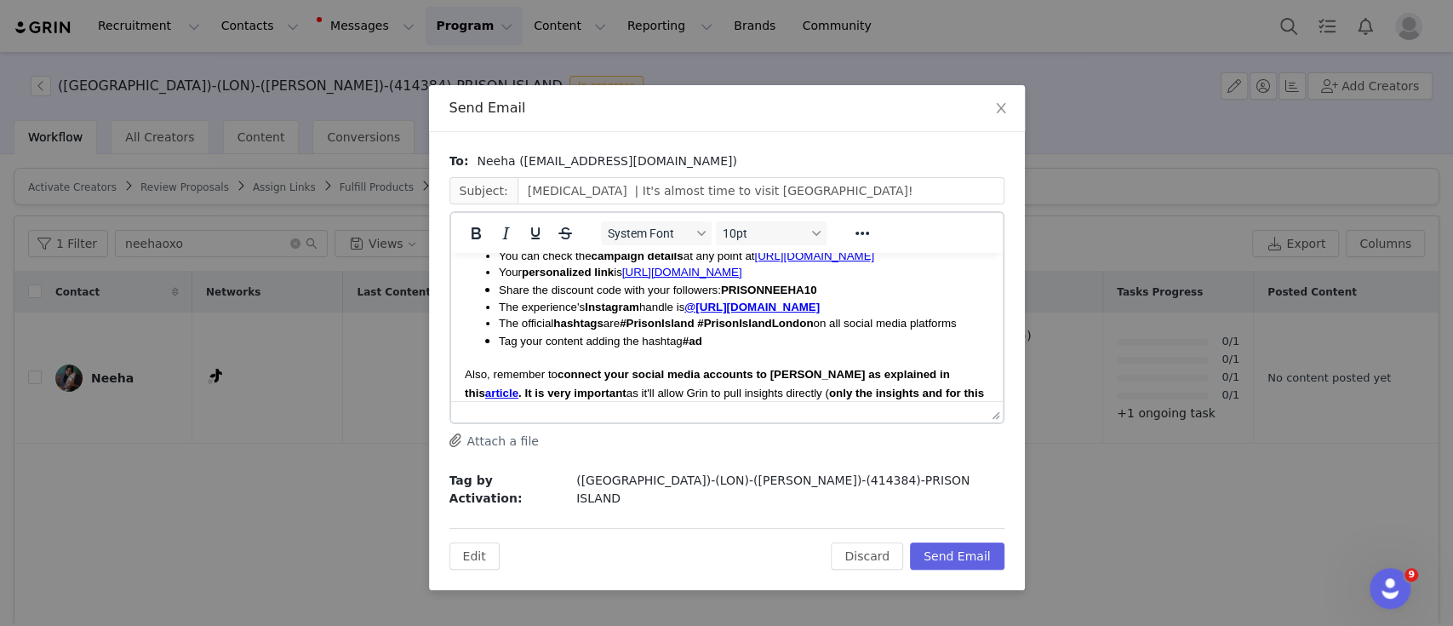
scroll to position [0, 0]
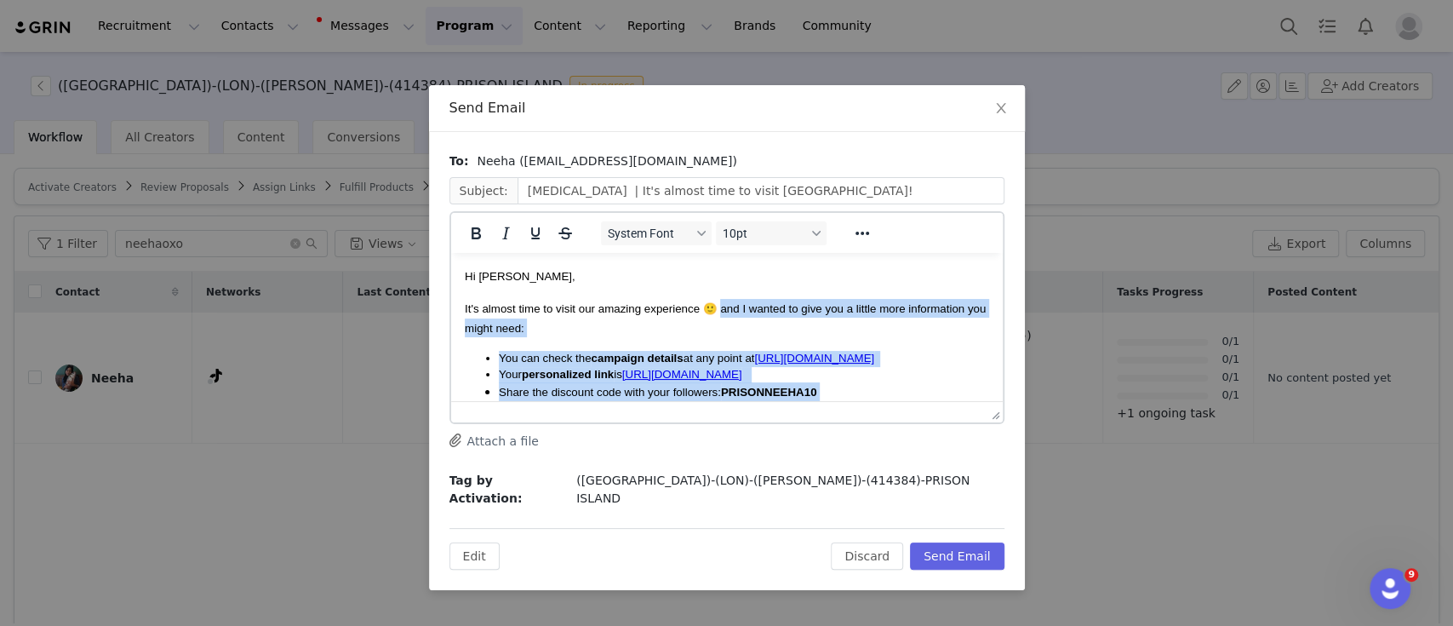
drag, startPoint x: 903, startPoint y: 283, endPoint x: 723, endPoint y: 309, distance: 182.3
click at [723, 309] on body "Hi [PERSON_NAME], It's almost time to visit our amazing experience 🙂 and I want…" at bounding box center [726, 631] width 524 height 730
copy body "nd I wanted to give you a little more information you might need: You can check…"
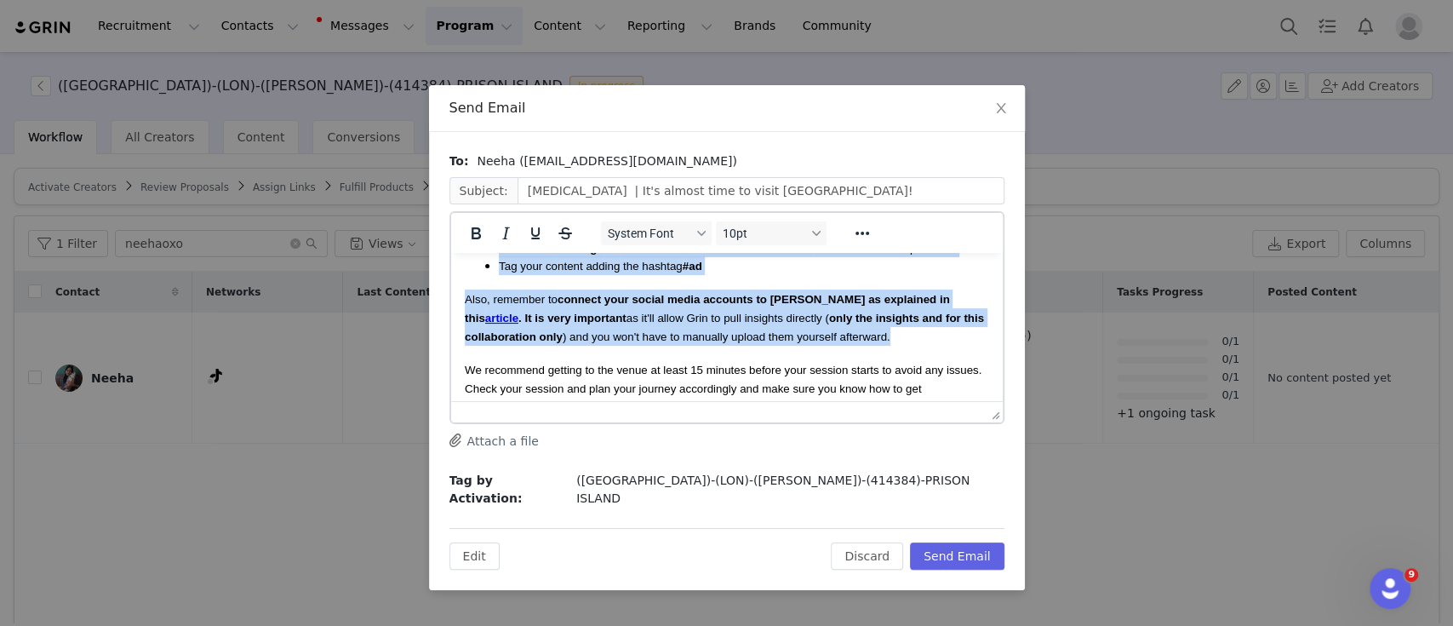
scroll to position [226, 0]
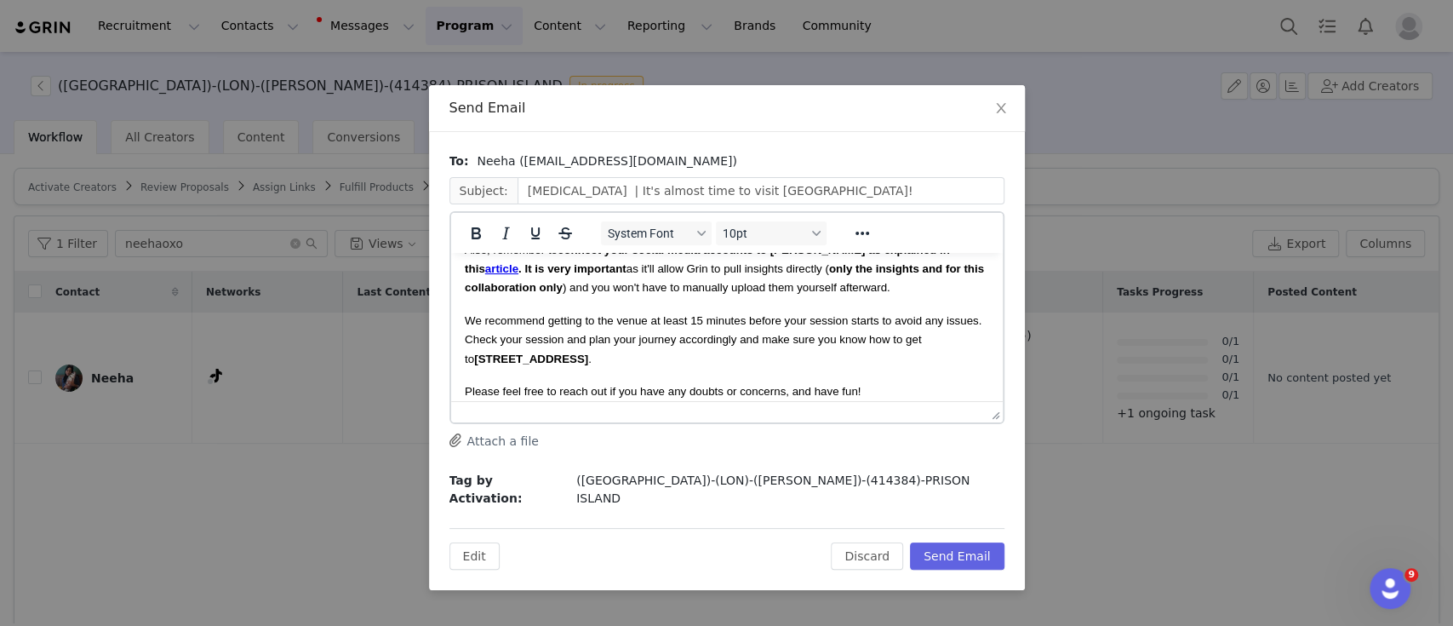
click at [564, 340] on span "We recommend getting to the venue at least 15 minutes before your session start…" at bounding box center [722, 339] width 517 height 51
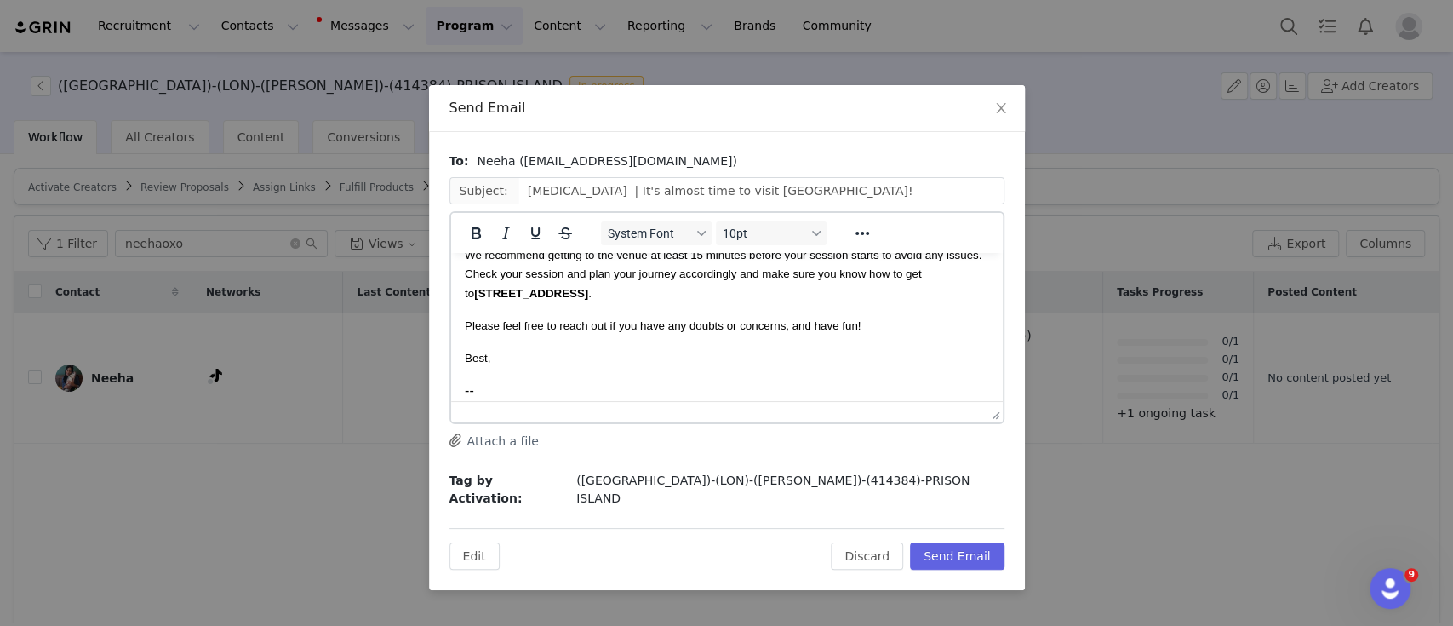
scroll to position [341, 0]
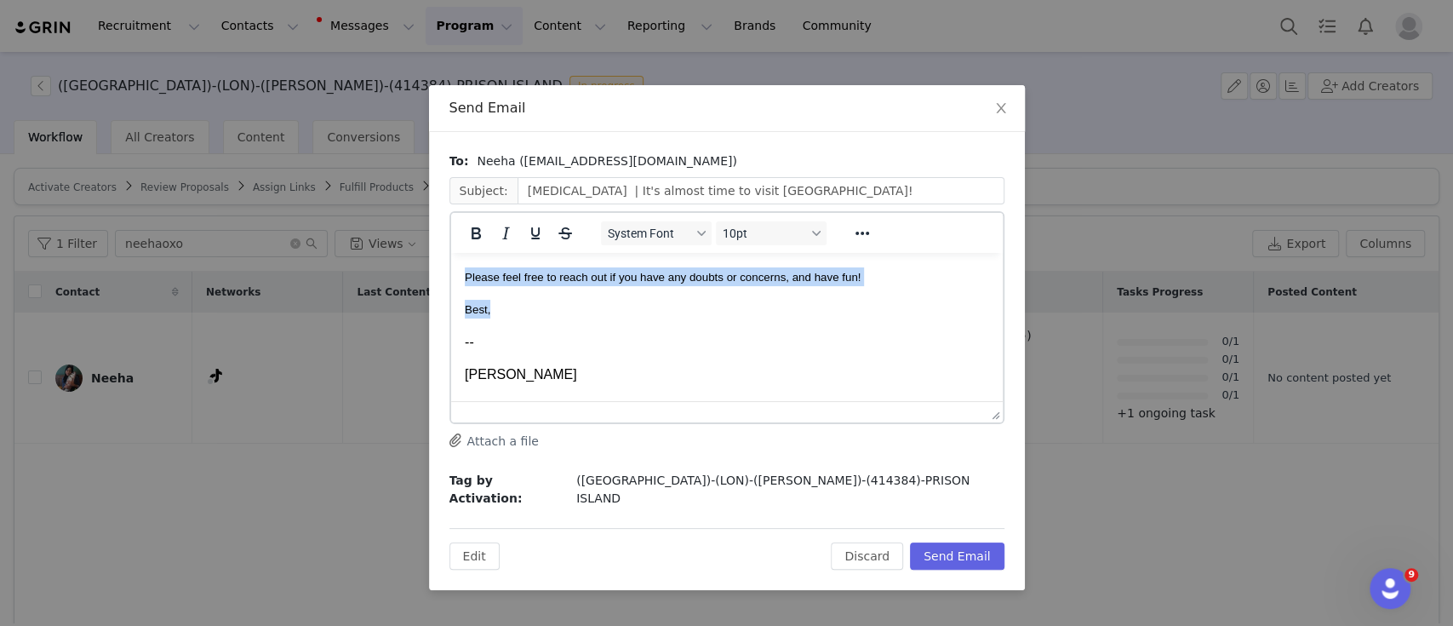
drag, startPoint x: 512, startPoint y: 328, endPoint x: 458, endPoint y: 296, distance: 62.9
click at [458, 296] on html "Hi [PERSON_NAME], It's almost time to visit our amazing experience 🙂 and I want…" at bounding box center [726, 291] width 552 height 758
copy body "Please feel free to reach out if you have any doubts or concerns, and have fun!…"
click at [868, 542] on button "Discard" at bounding box center [867, 555] width 72 height 27
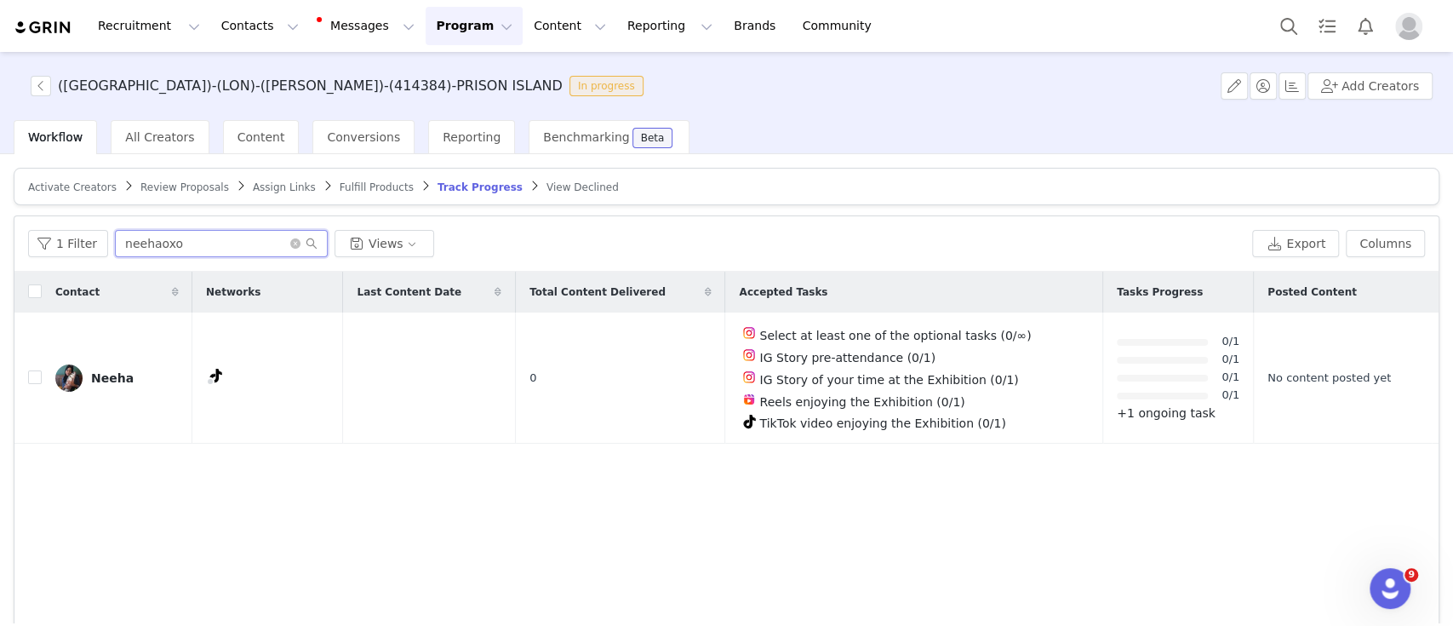
scroll to position [0, 0]
click at [200, 243] on input "neehaoxo" at bounding box center [221, 243] width 213 height 27
paste input "theblackistanifam"
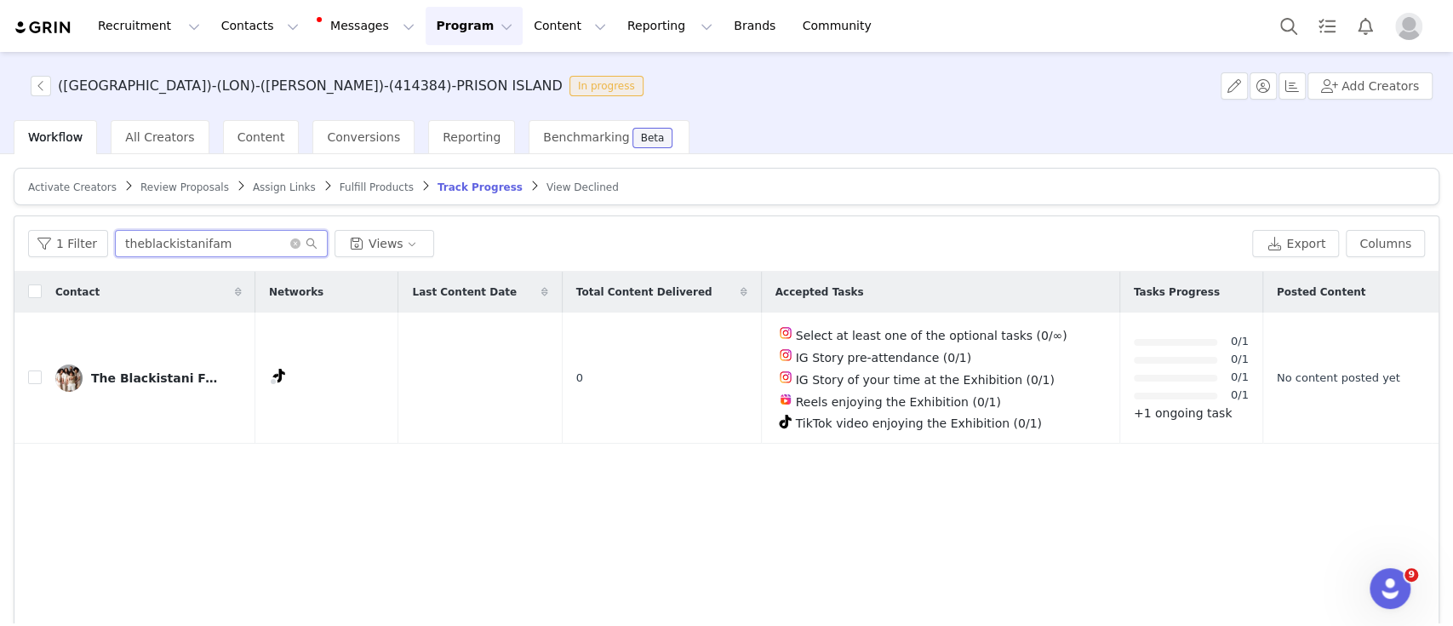
type input "theblackistanifam"
click at [1350, 379] on button "button" at bounding box center [1360, 378] width 20 height 20
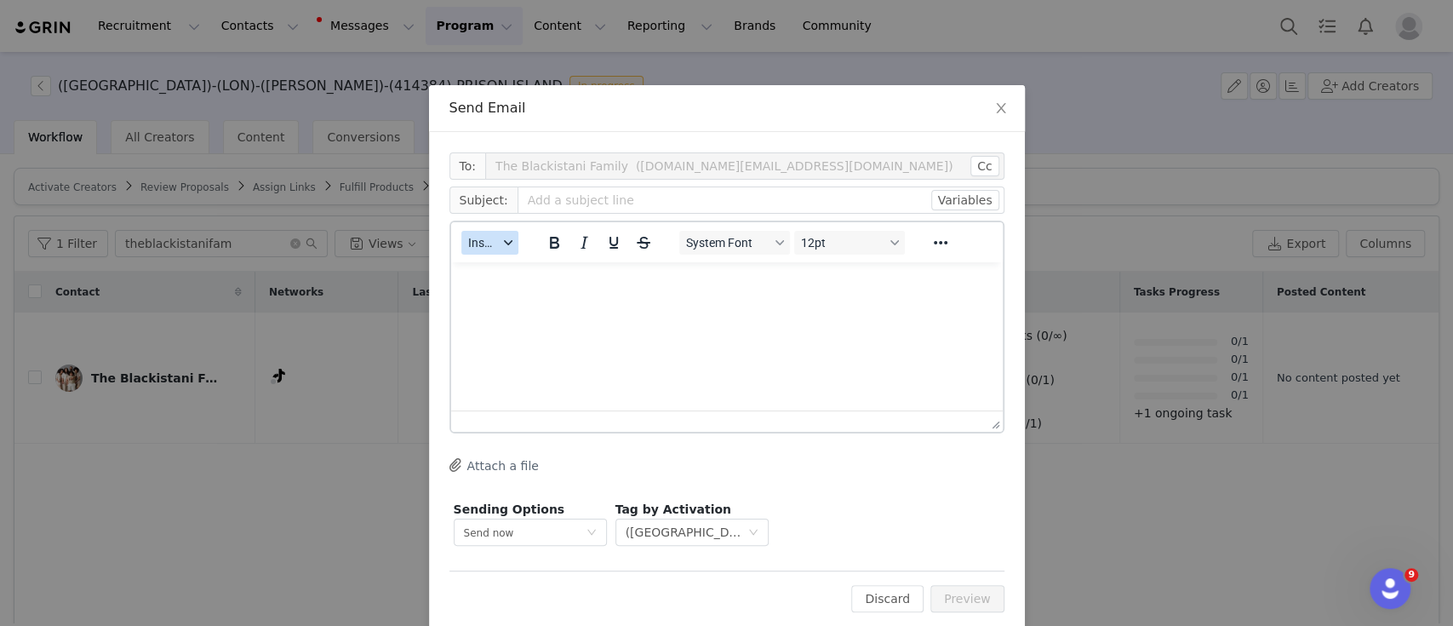
click at [503, 242] on icon "button" at bounding box center [507, 242] width 9 height 9
click at [878, 596] on button "Discard" at bounding box center [887, 598] width 72 height 27
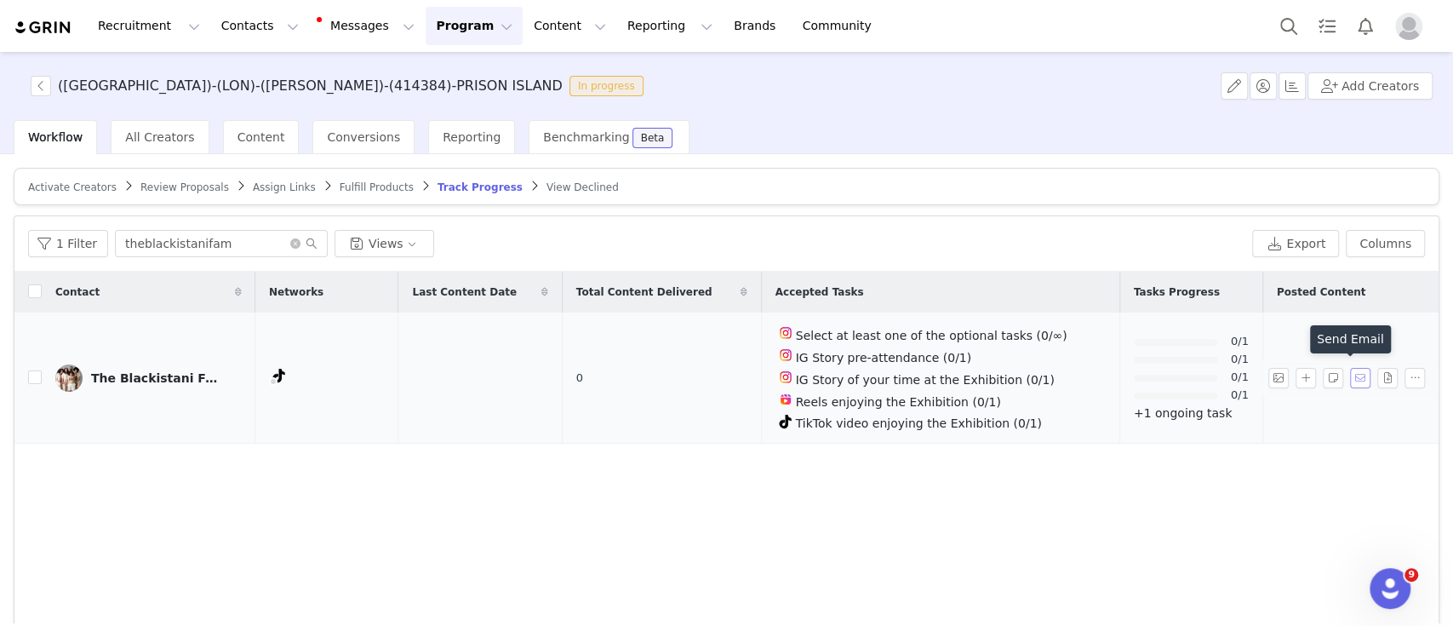
click at [1350, 374] on button "button" at bounding box center [1360, 378] width 20 height 20
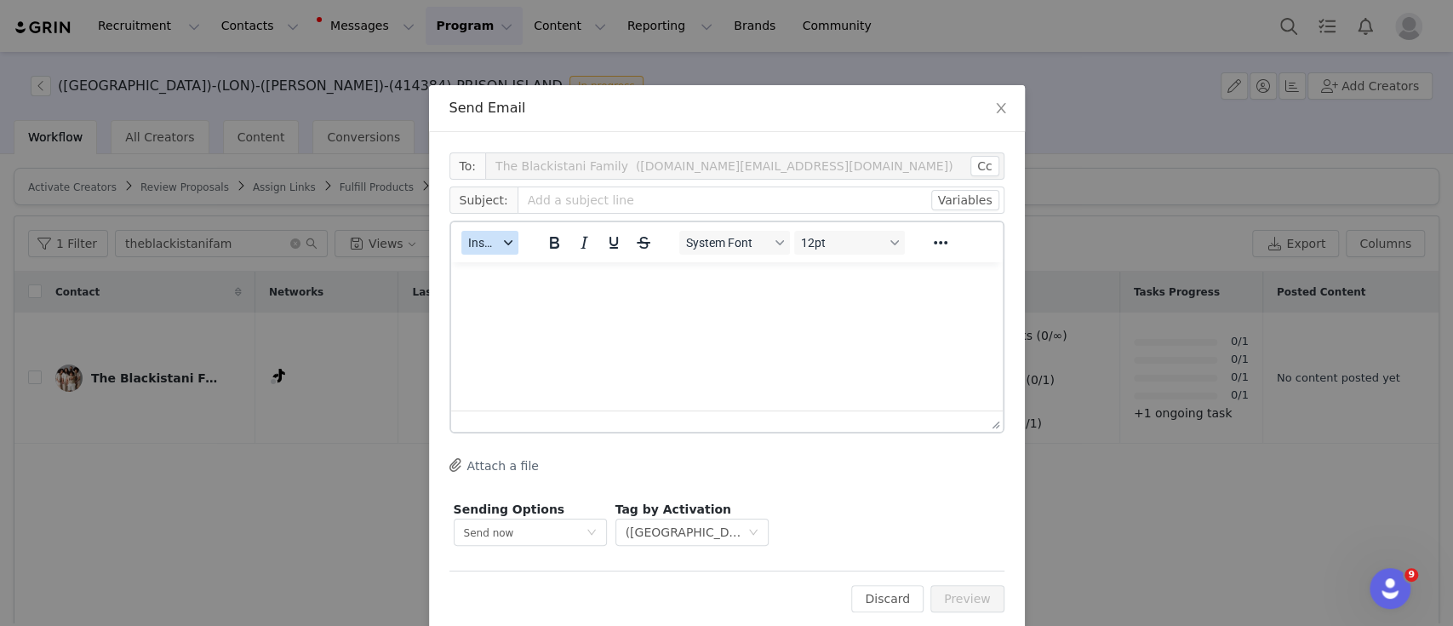
click at [478, 240] on span "Insert" at bounding box center [483, 243] width 30 height 14
click at [498, 275] on div "Insert Template" at bounding box center [543, 272] width 153 height 20
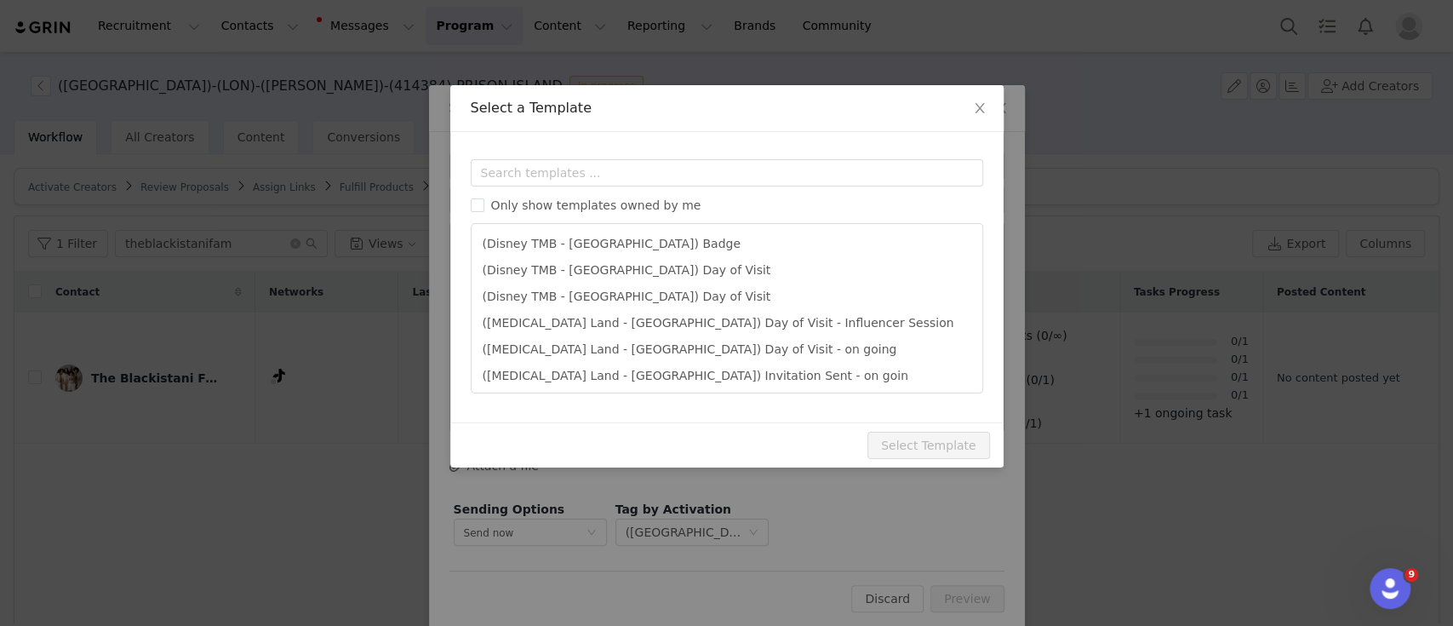
click at [560, 152] on div "Templates Only show templates owned by me (Disney TMB - [GEOGRAPHIC_DATA]) Badg…" at bounding box center [726, 277] width 553 height 290
click at [552, 170] on input "text" at bounding box center [727, 172] width 512 height 27
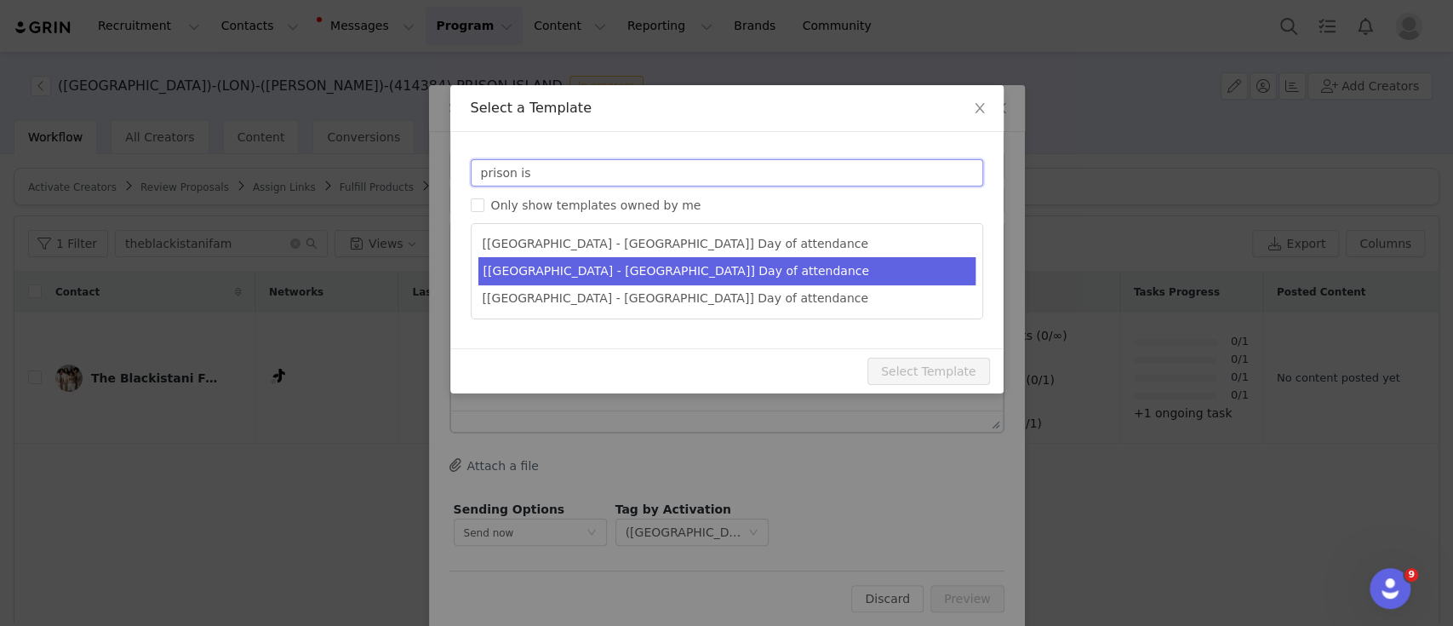
type input "prison is"
type input "[MEDICAL_DATA] [instagram_username] | It's almost time to visit [GEOGRAPHIC_DAT…"
click at [584, 271] on li "[[GEOGRAPHIC_DATA] - [GEOGRAPHIC_DATA]] Day of attendance" at bounding box center [726, 271] width 497 height 28
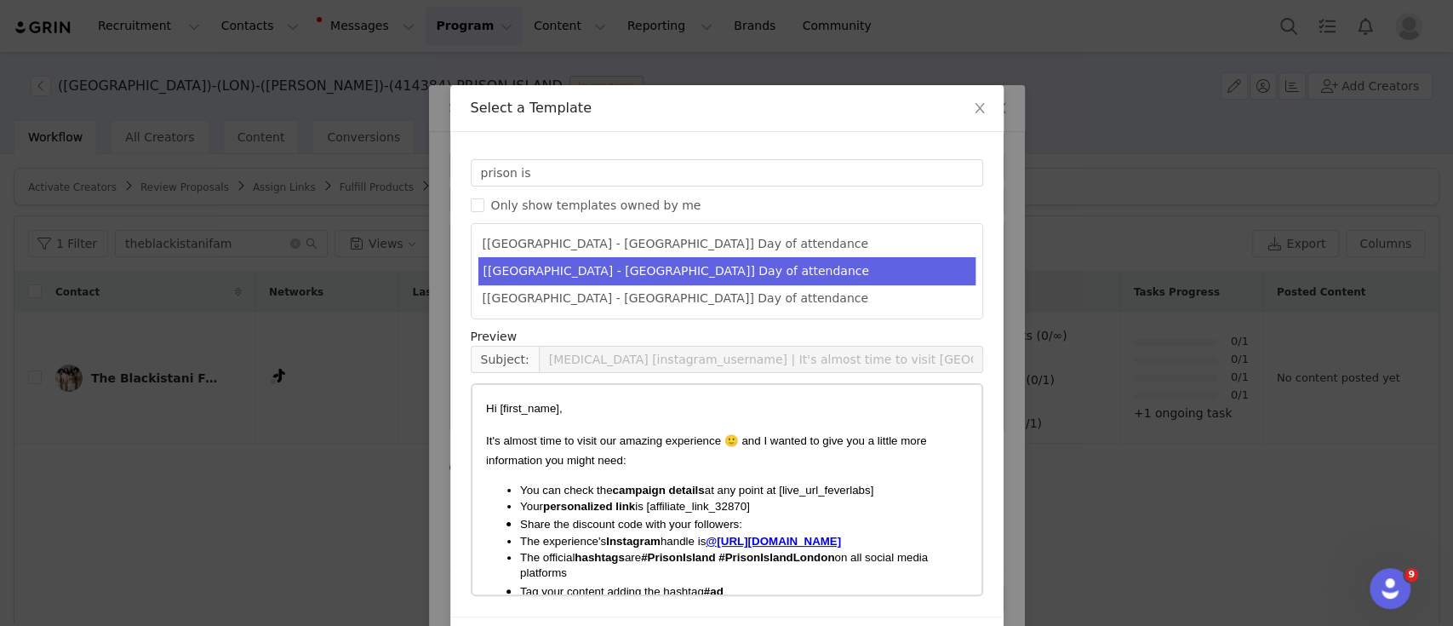
scroll to position [54, 0]
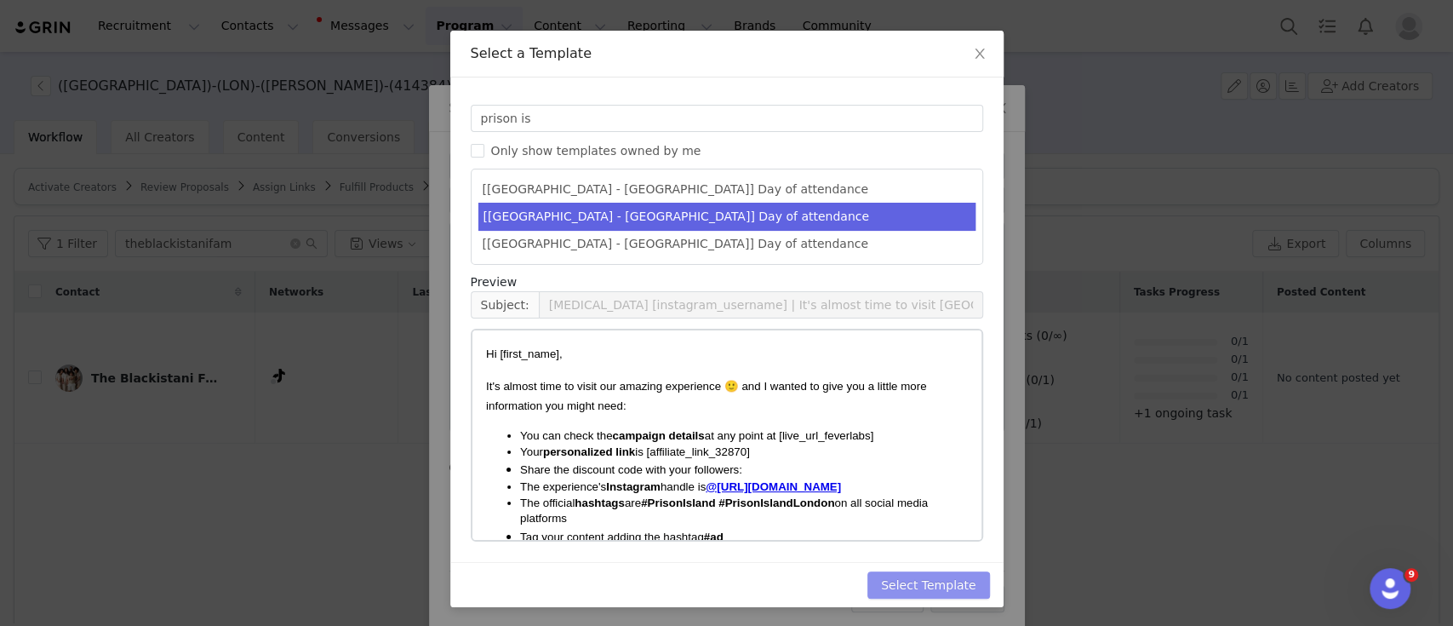
click at [948, 580] on button "Select Template" at bounding box center [928, 584] width 123 height 27
type input "[MEDICAL_DATA] [instagram_username] | It's almost time to visit [GEOGRAPHIC_DAT…"
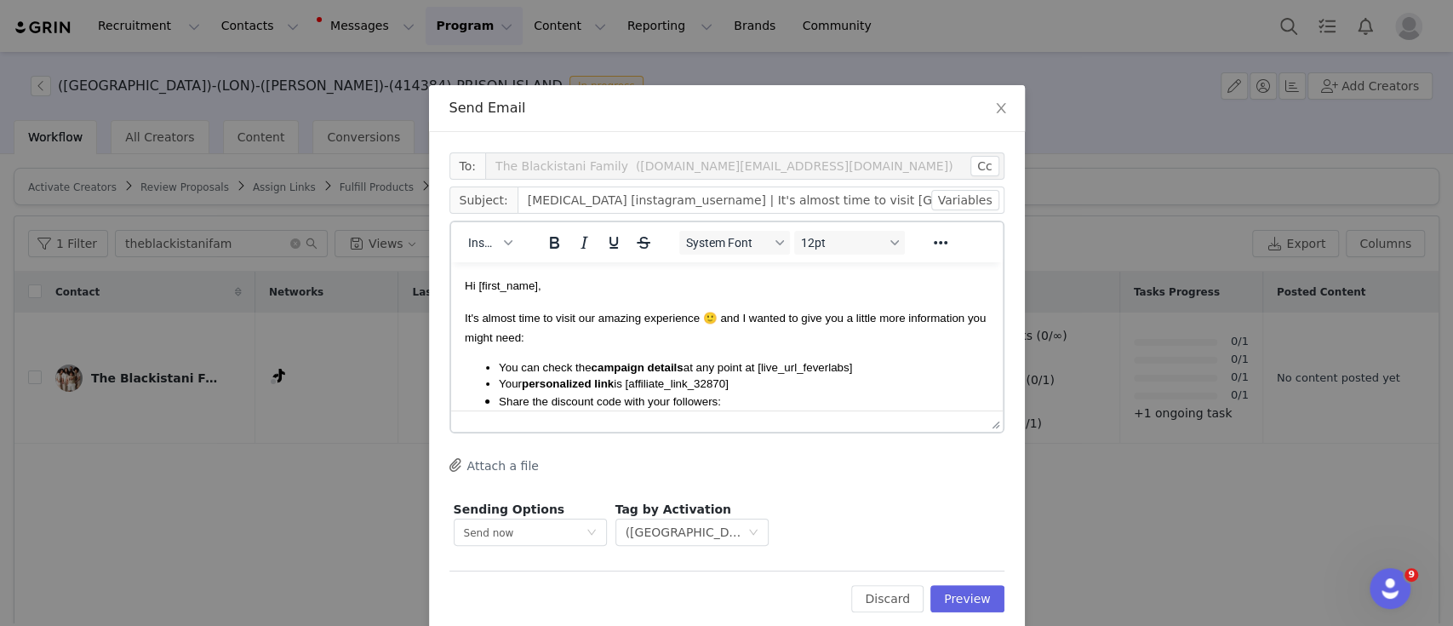
scroll to position [0, 0]
click at [959, 595] on button "Preview" at bounding box center [967, 598] width 74 height 27
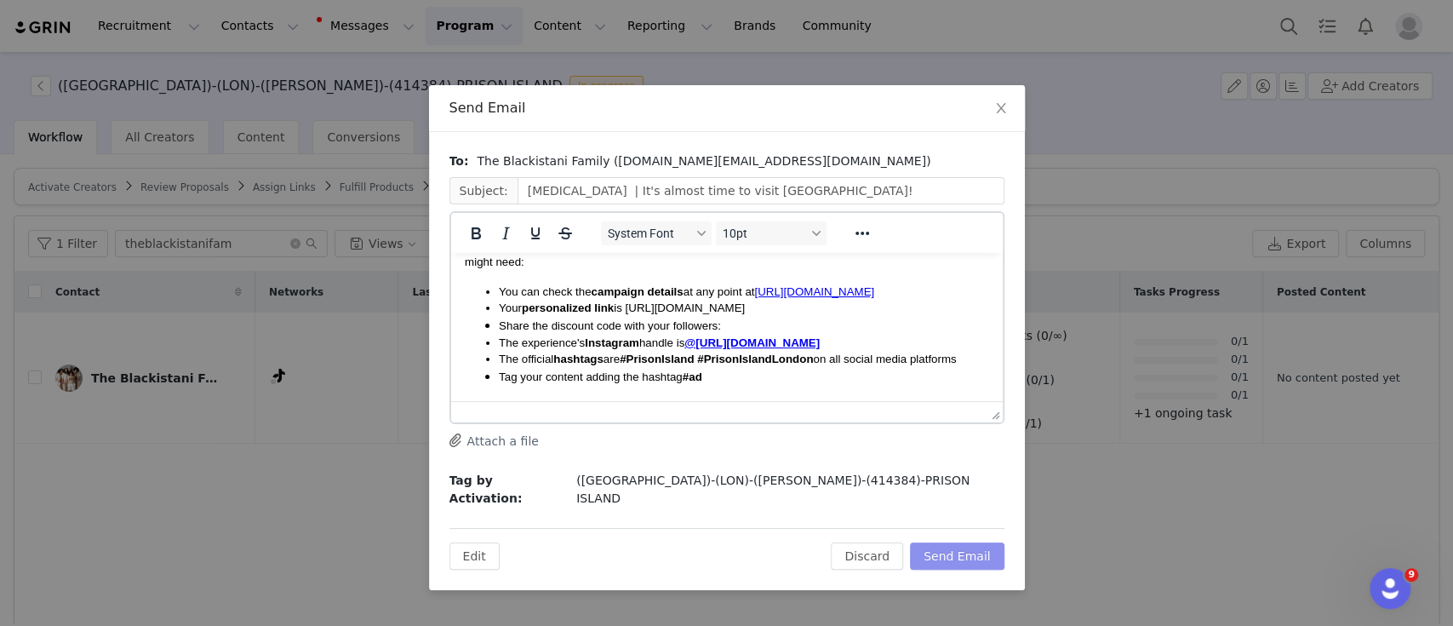
scroll to position [113, 0]
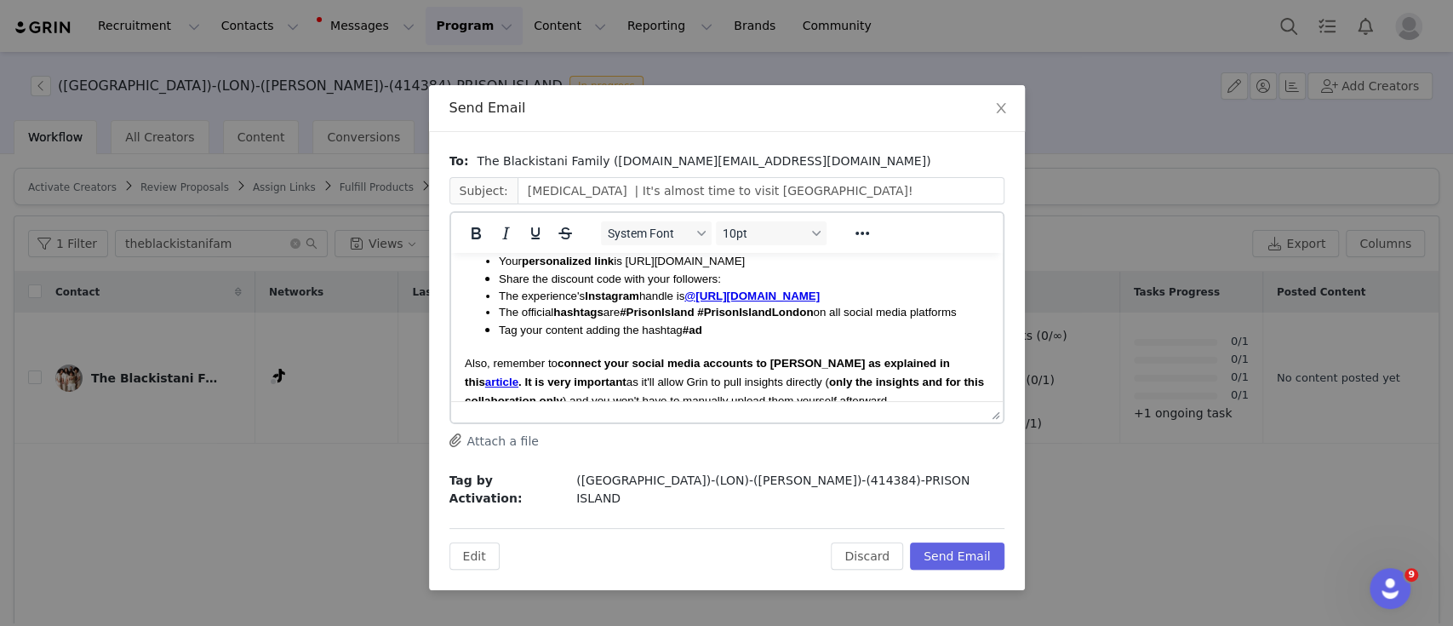
click at [744, 267] on span "Your personalized link is [URL][DOMAIN_NAME]" at bounding box center [621, 261] width 246 height 13
click at [781, 288] on li "Share the discount code with your followers:" at bounding box center [743, 278] width 490 height 19
click at [744, 285] on span "PRISONFAM10" at bounding box center [759, 278] width 79 height 13
click at [728, 339] on li "Tag your content adding the hashtag #ad" at bounding box center [743, 329] width 490 height 19
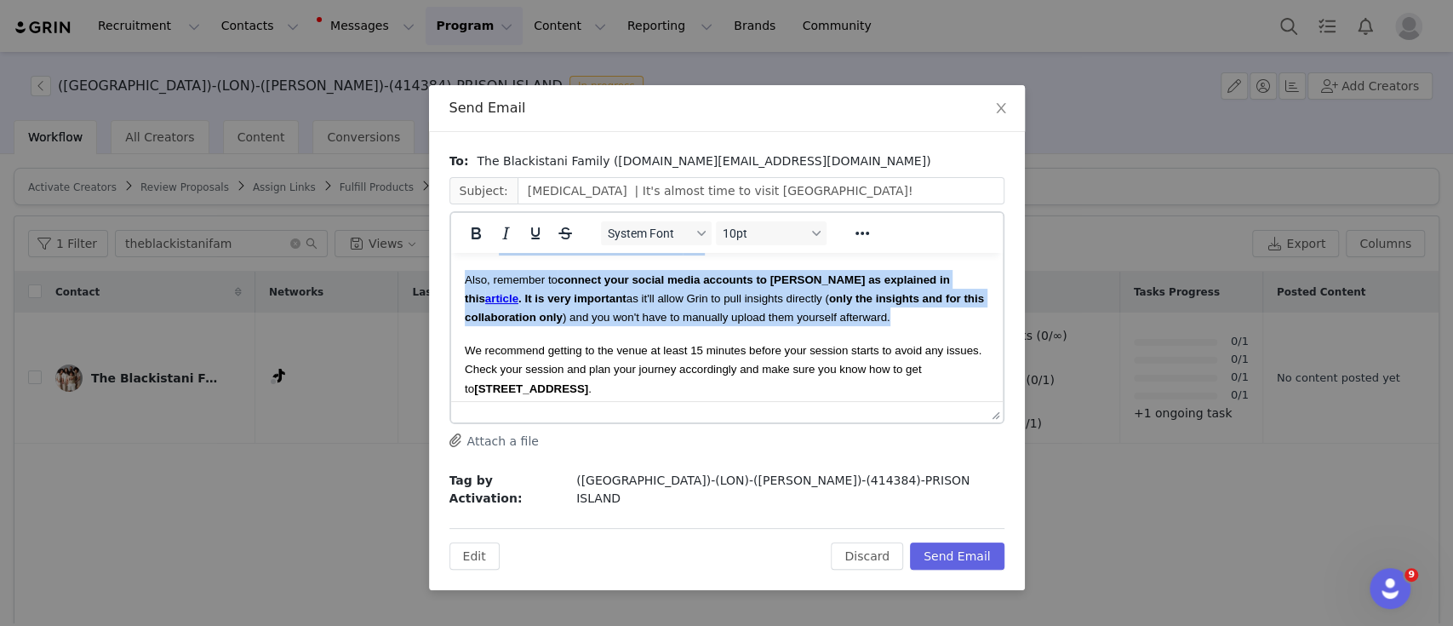
scroll to position [0, 0]
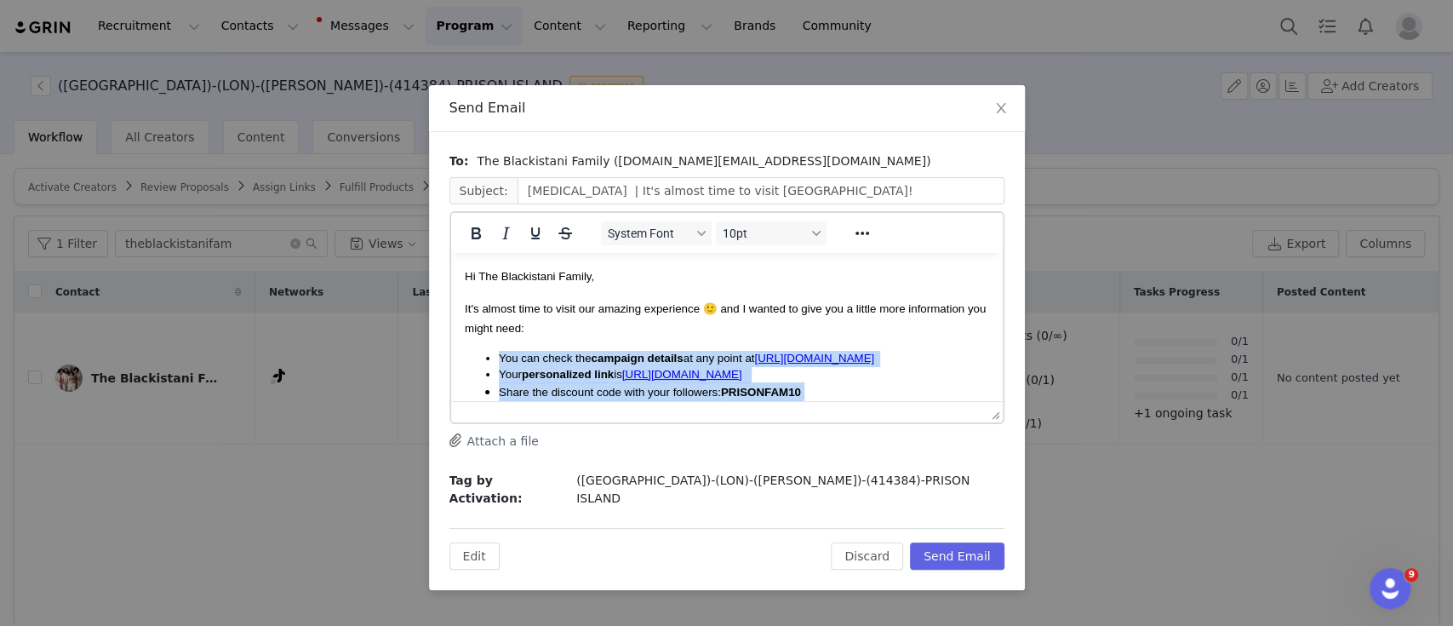
drag, startPoint x: 912, startPoint y: 306, endPoint x: 455, endPoint y: 362, distance: 459.7
click at [455, 362] on html "Hi The Blackistani Family, It's almost time to visit our amazing experience 🙂 a…" at bounding box center [726, 632] width 552 height 758
copy body "You can check the campaign details at any point at [URL][DOMAIN_NAME] Your pers…"
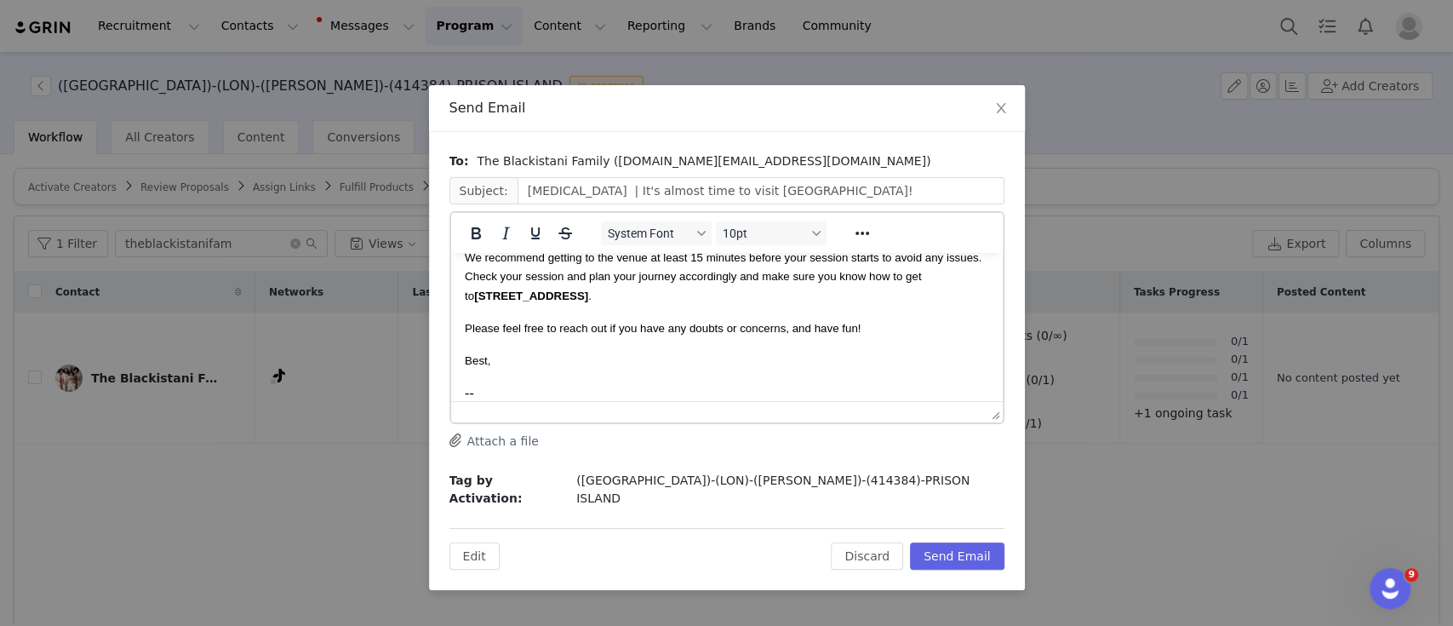
scroll to position [341, 0]
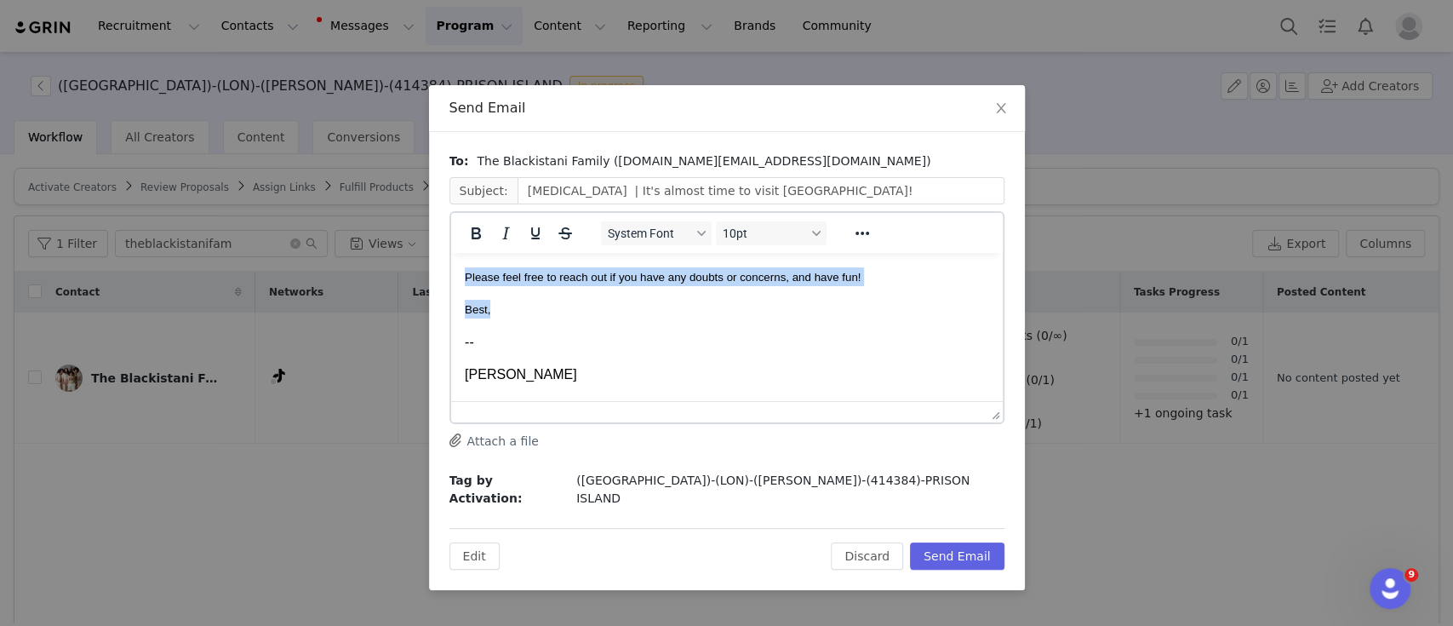
drag, startPoint x: 494, startPoint y: 325, endPoint x: 442, endPoint y: 295, distance: 59.9
click at [450, 295] on html "Hi The Blackistani Family, It's almost time to visit our amazing experience 🙂 a…" at bounding box center [726, 291] width 552 height 758
copy body "Please feel free to reach out if you have any doubts or concerns, and have fun!…"
click at [875, 543] on button "Discard" at bounding box center [867, 555] width 72 height 27
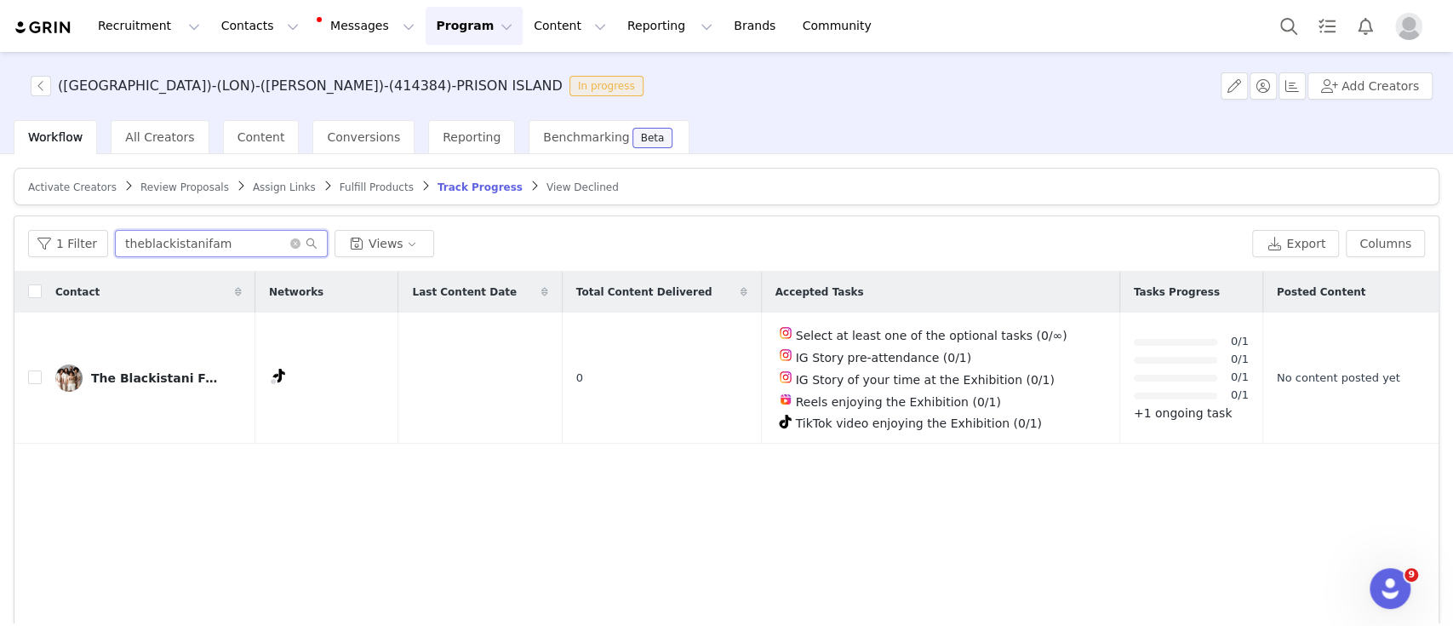
click at [190, 241] on input "theblackistanifam" at bounding box center [221, 243] width 213 height 27
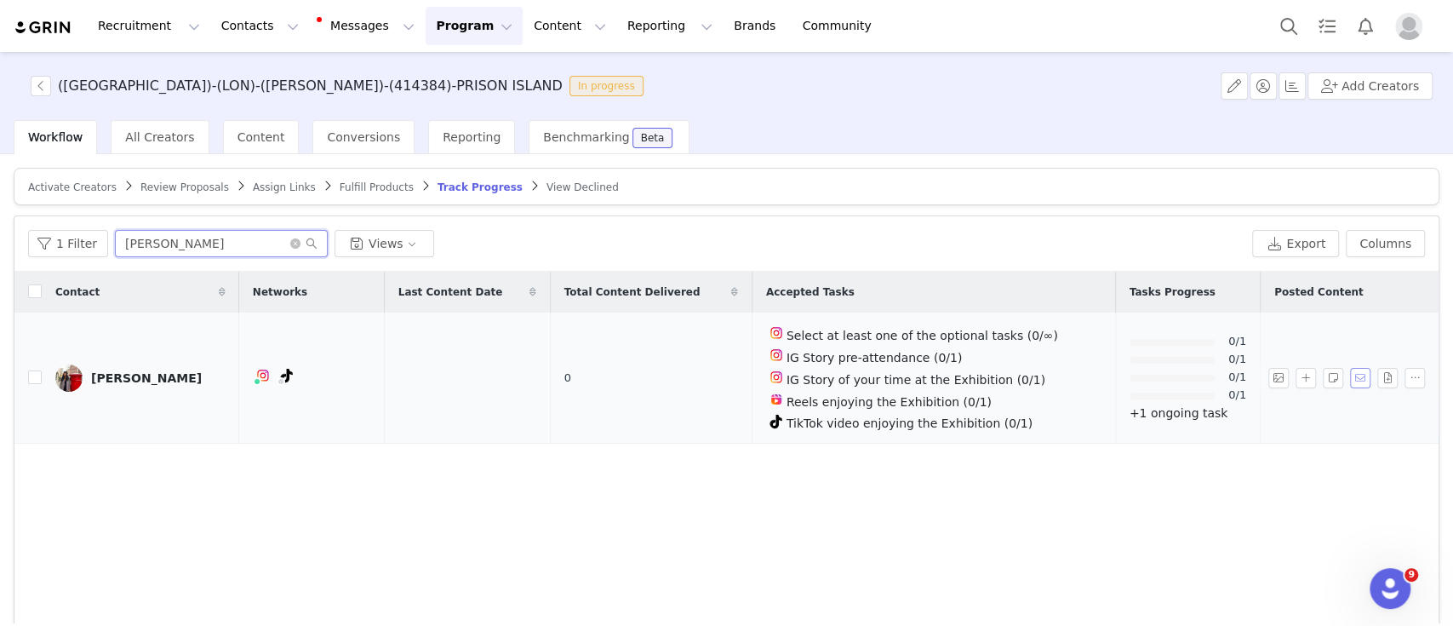
type input "[PERSON_NAME]"
click at [1350, 368] on button "button" at bounding box center [1360, 378] width 20 height 20
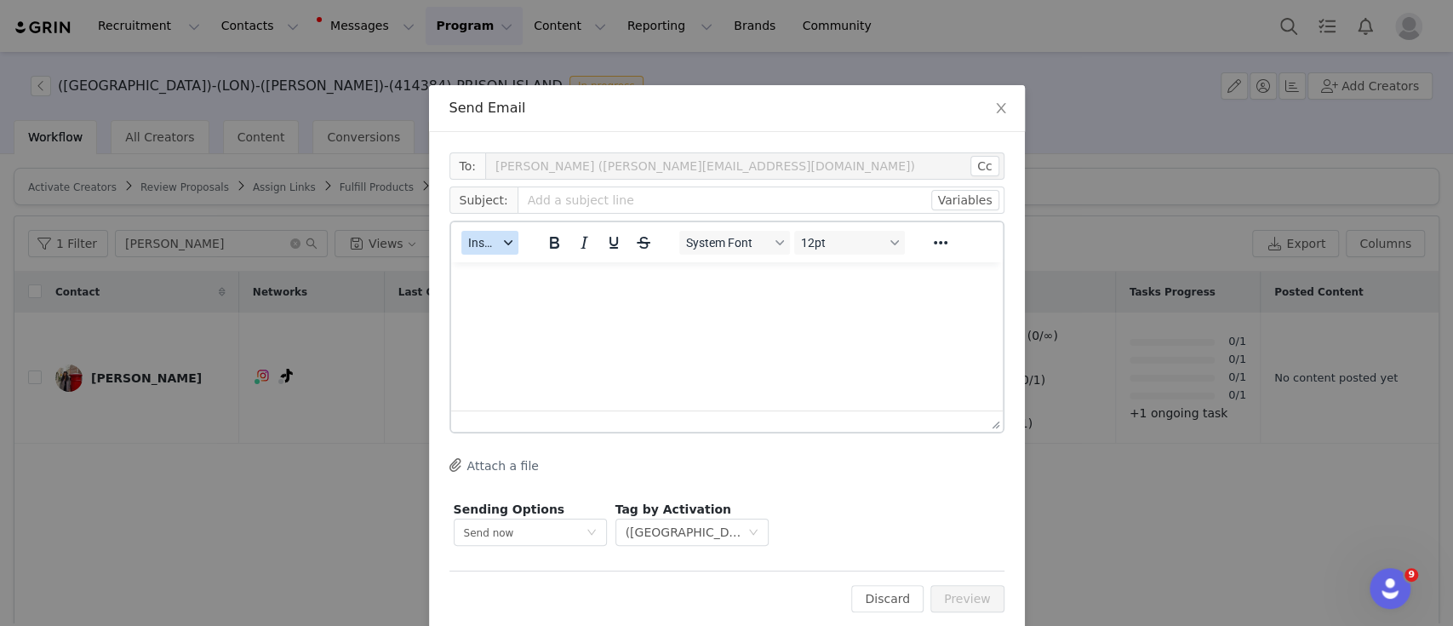
click at [495, 249] on button "Insert" at bounding box center [489, 243] width 57 height 24
click at [531, 272] on div "Insert Template" at bounding box center [543, 272] width 153 height 20
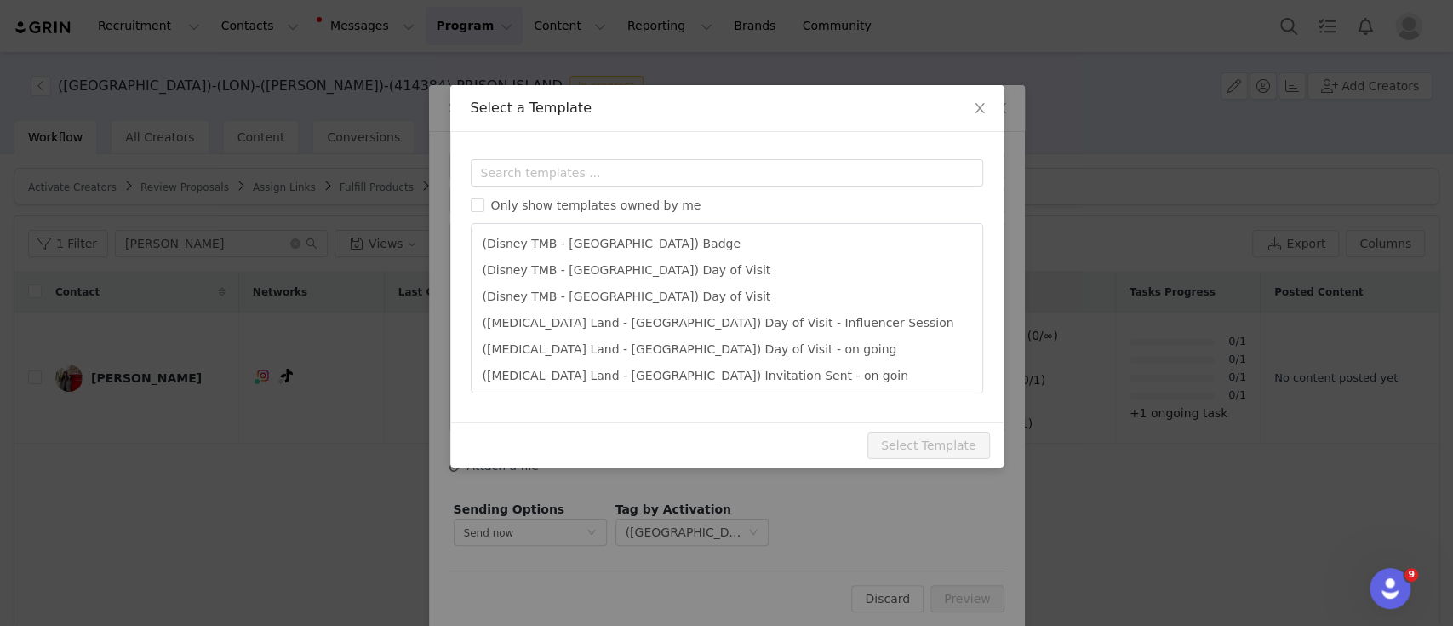
click at [608, 156] on div "Templates Only show templates owned by me (Disney TMB - [GEOGRAPHIC_DATA]) Badg…" at bounding box center [726, 277] width 553 height 290
click at [609, 175] on input "text" at bounding box center [727, 172] width 512 height 27
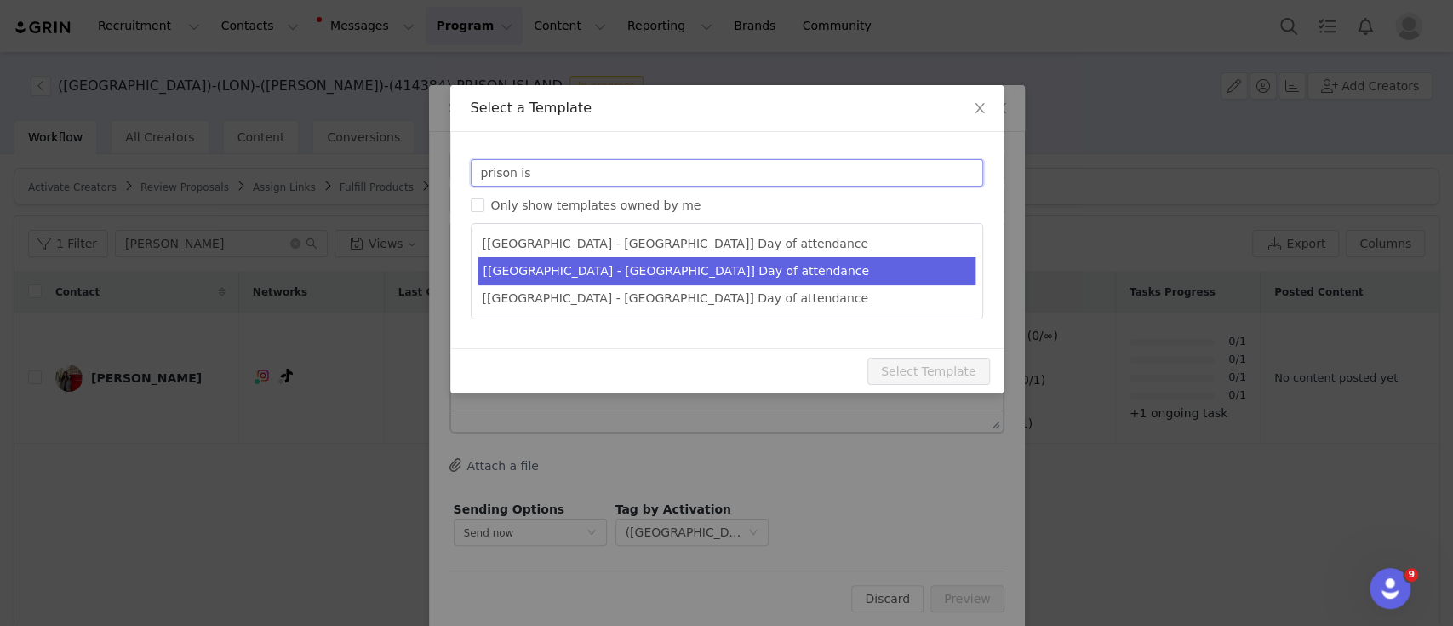
type input "prison is"
type input "[MEDICAL_DATA] [instagram_username] | It's almost time to visit [GEOGRAPHIC_DAT…"
click at [723, 269] on li "[[GEOGRAPHIC_DATA] - [GEOGRAPHIC_DATA]] Day of attendance" at bounding box center [726, 271] width 497 height 28
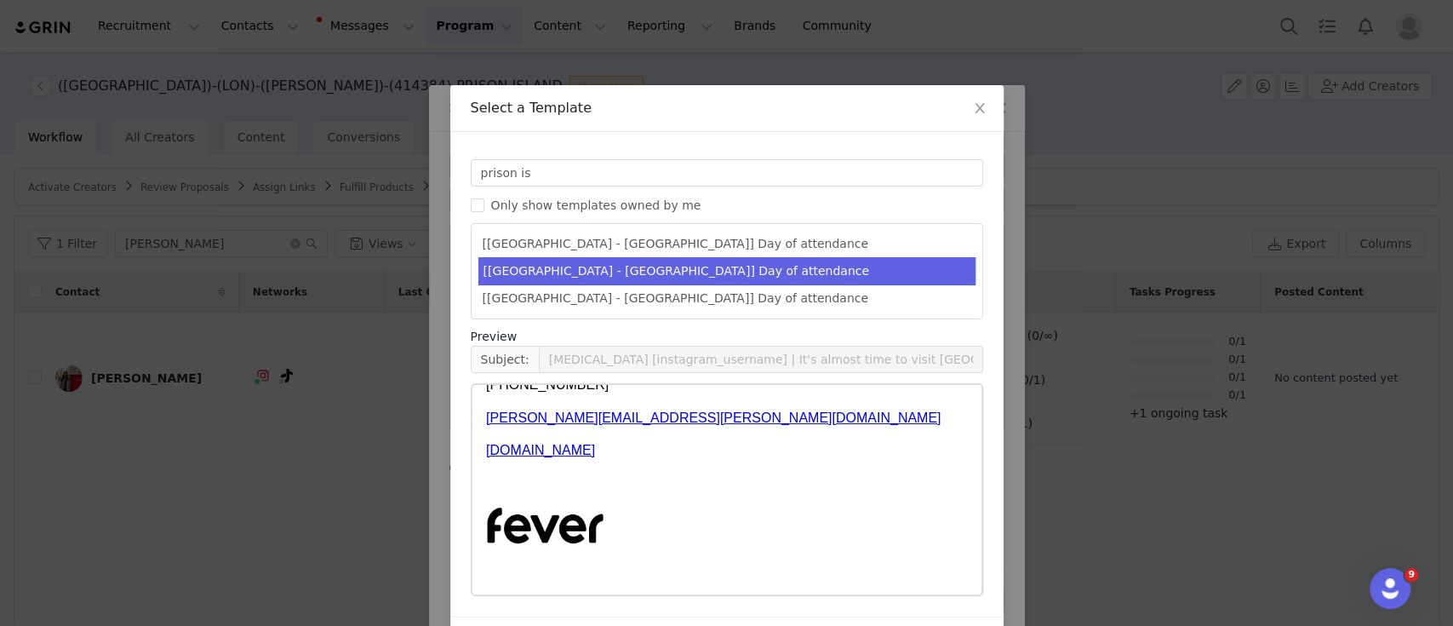
scroll to position [54, 0]
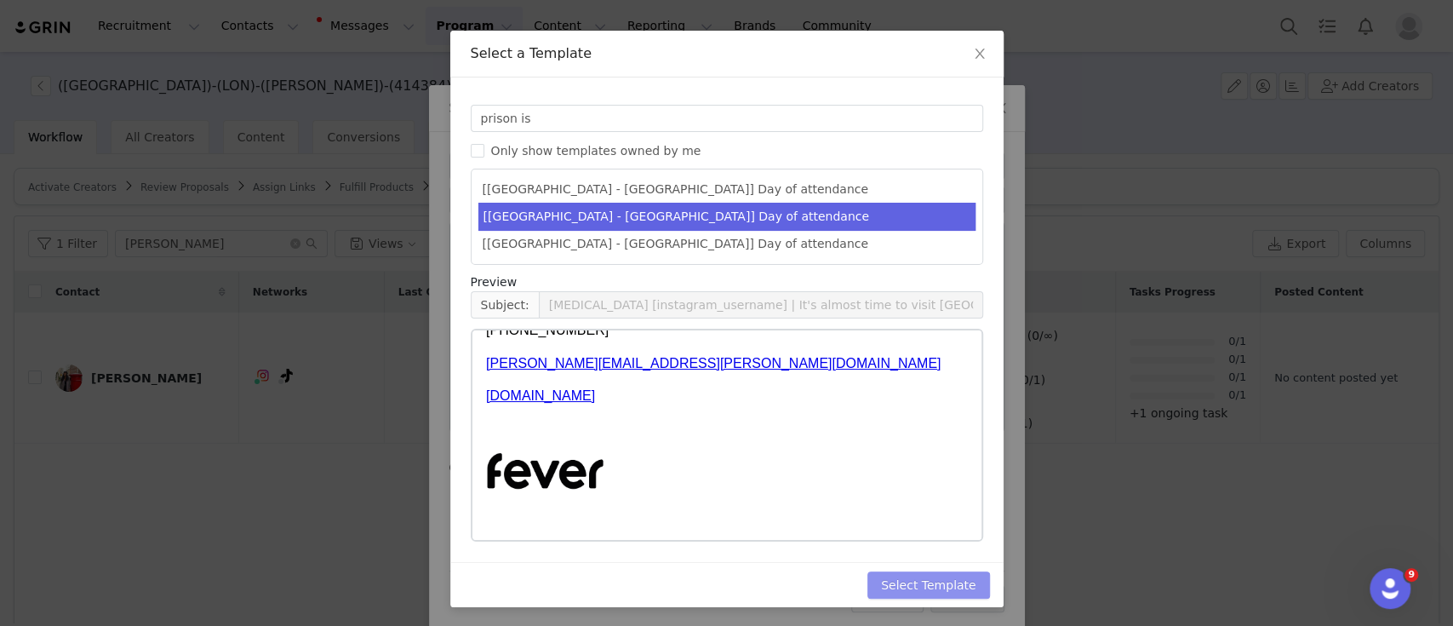
click at [948, 587] on button "Select Template" at bounding box center [928, 584] width 123 height 27
type input "[MEDICAL_DATA] [instagram_username] | It's almost time to visit [GEOGRAPHIC_DAT…"
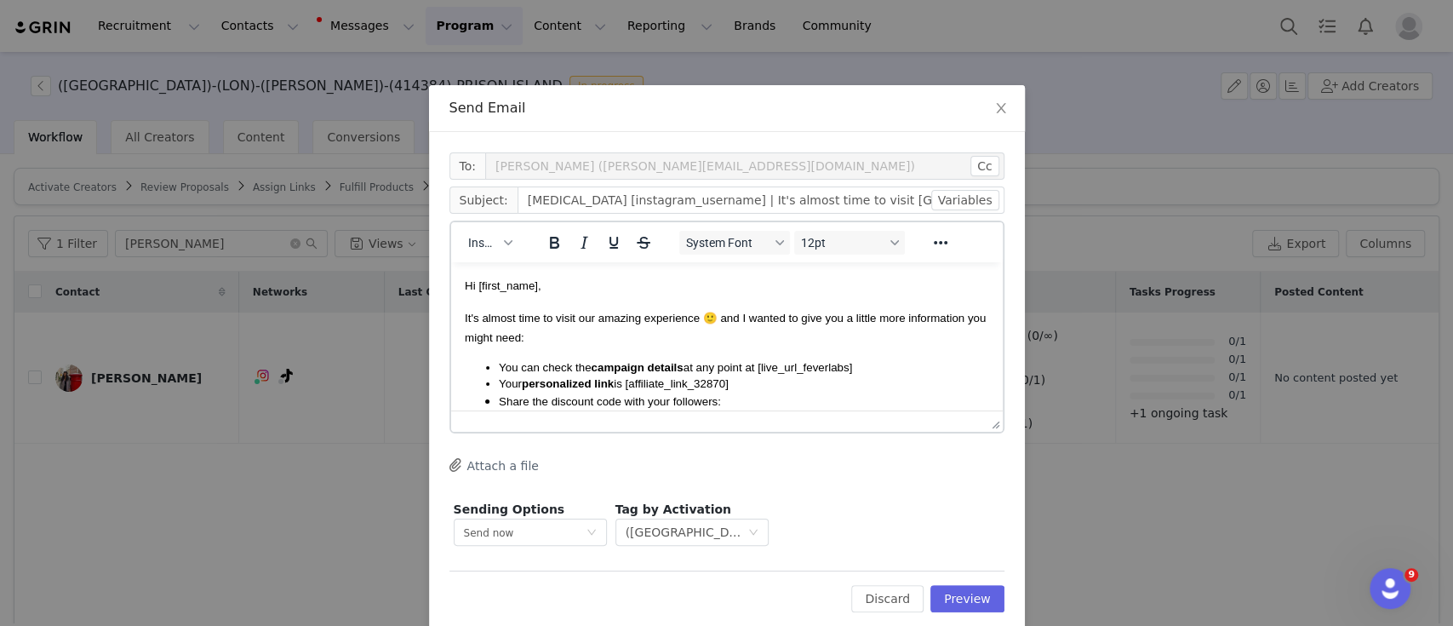
scroll to position [0, 0]
click at [958, 598] on button "Preview" at bounding box center [967, 598] width 74 height 27
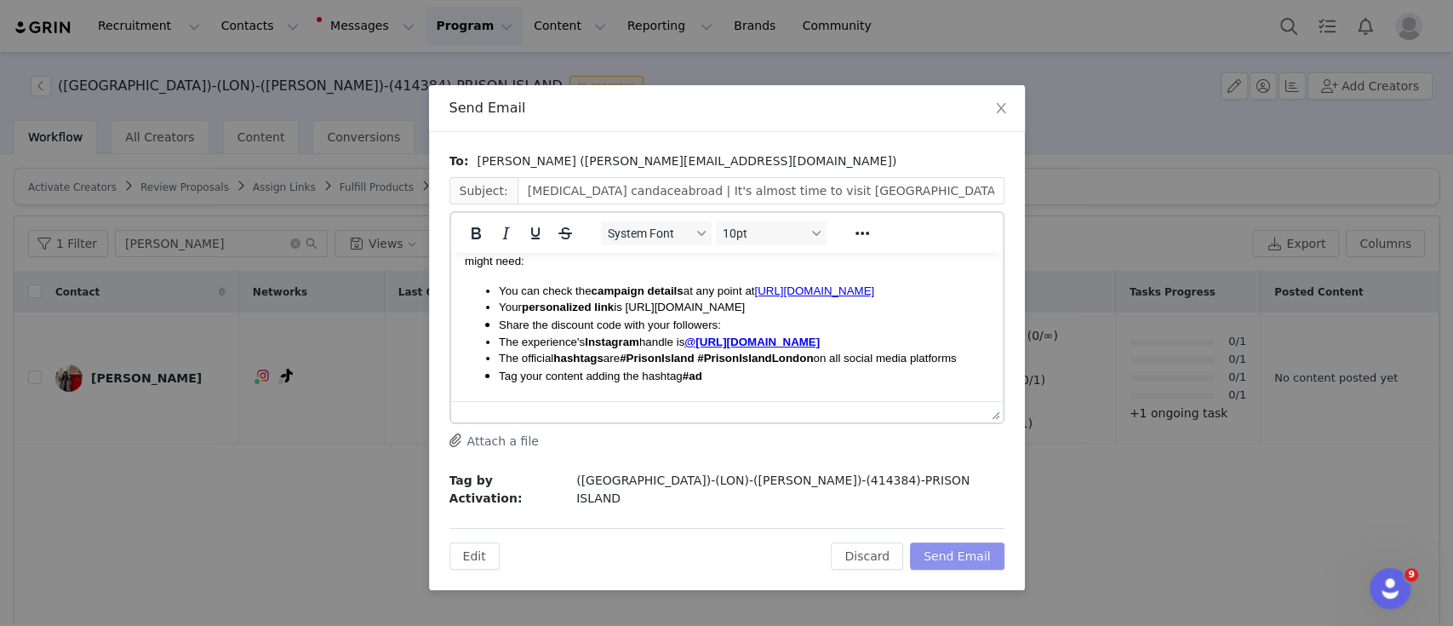
scroll to position [113, 0]
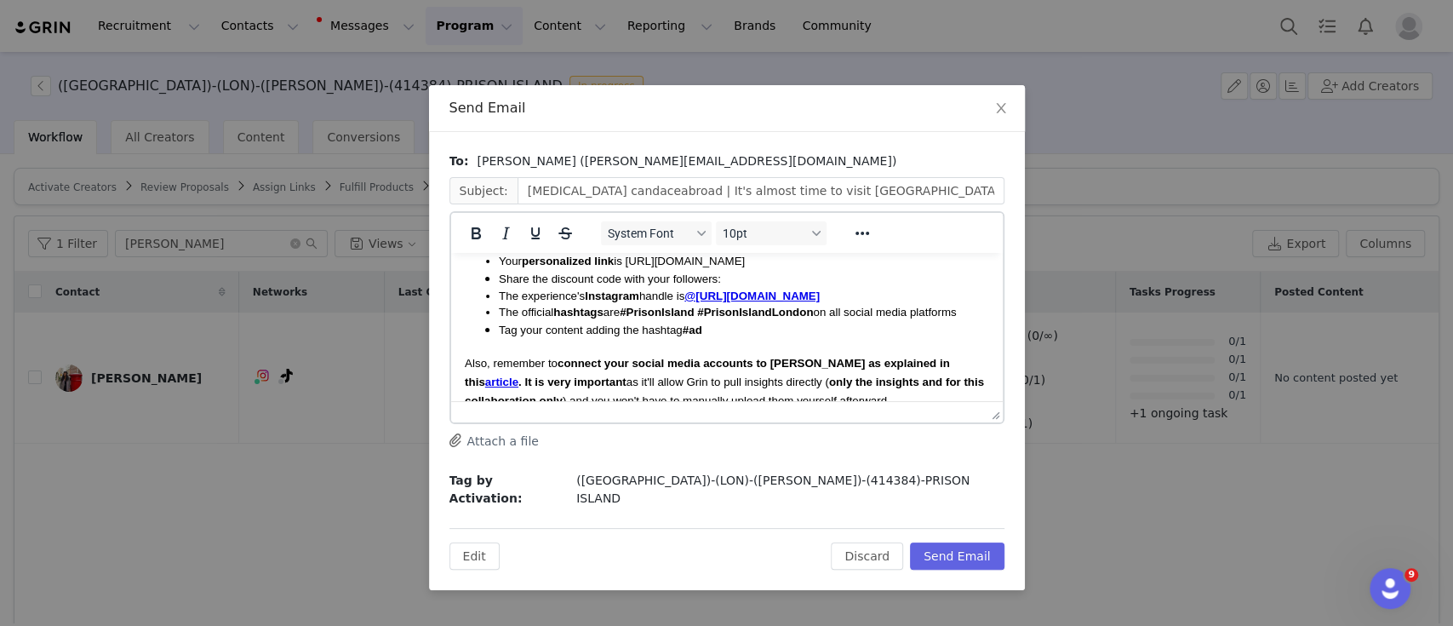
click at [744, 267] on span "Your personalized link is [URL][DOMAIN_NAME]" at bounding box center [621, 261] width 246 height 13
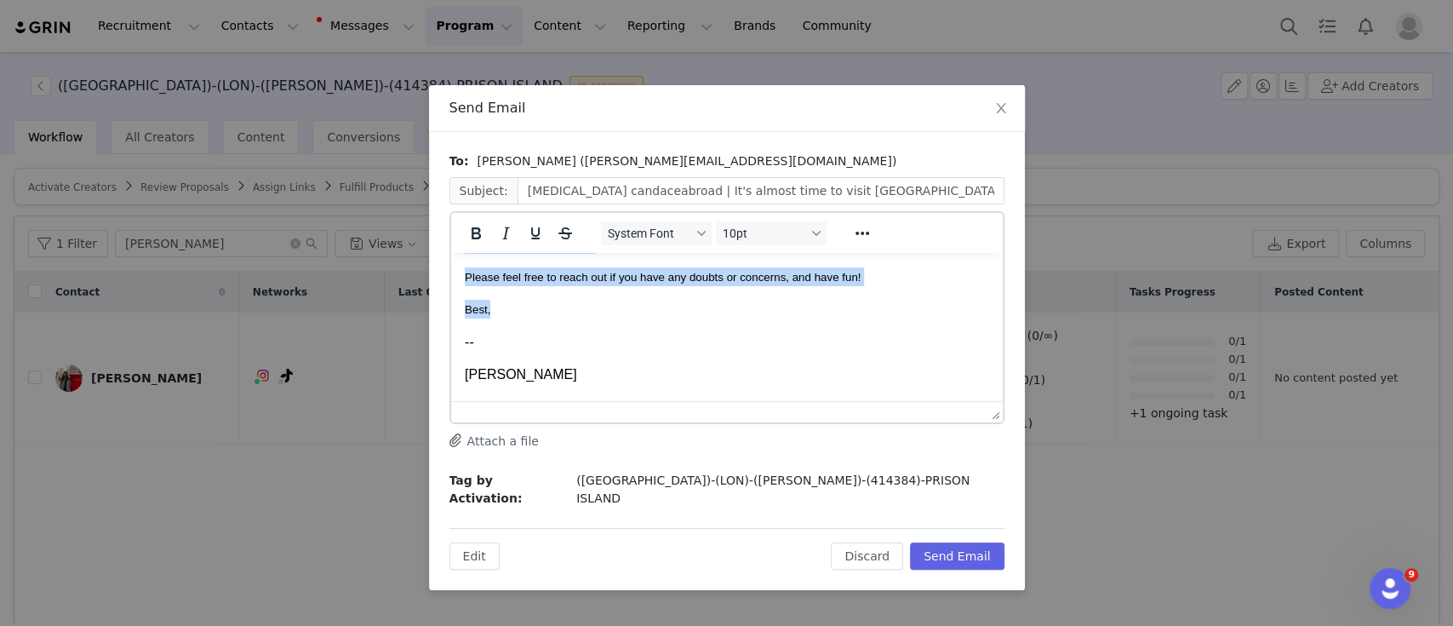
scroll to position [0, 0]
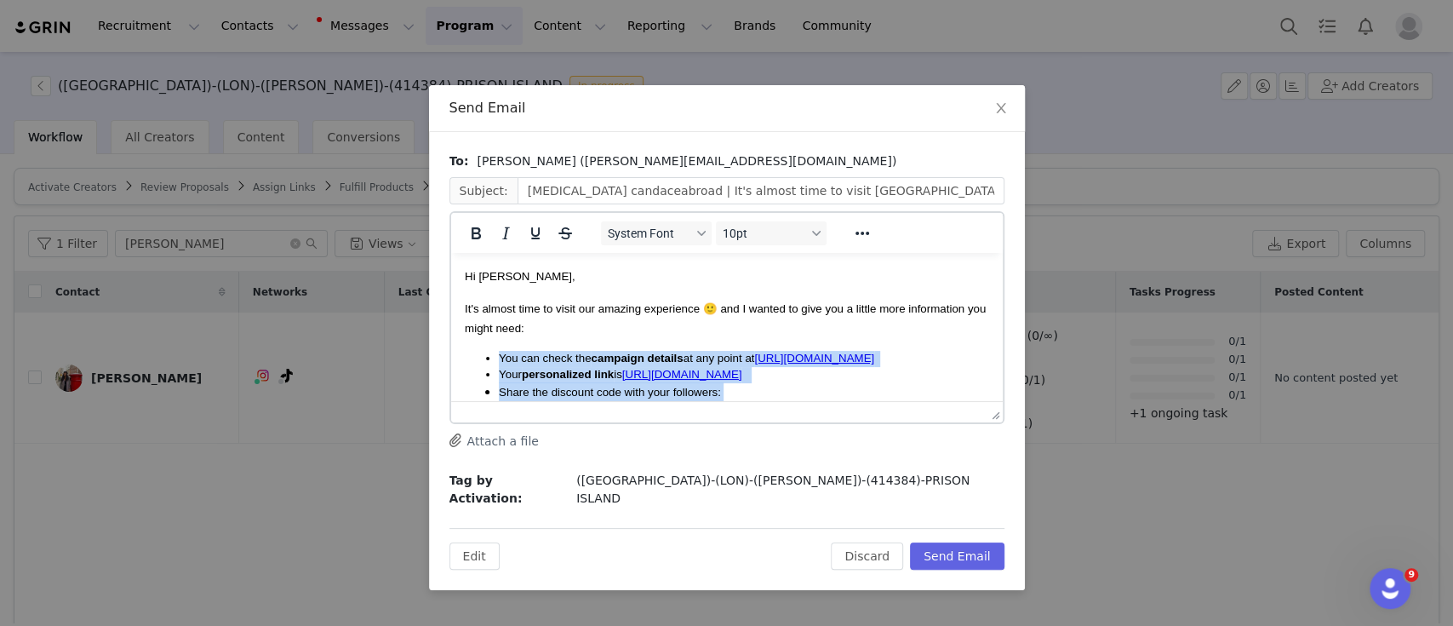
drag, startPoint x: 513, startPoint y: 323, endPoint x: 475, endPoint y: 364, distance: 56.6
click at [475, 364] on body "Hi [PERSON_NAME], It's almost time to visit our amazing experience 🙂 and I want…" at bounding box center [726, 631] width 524 height 730
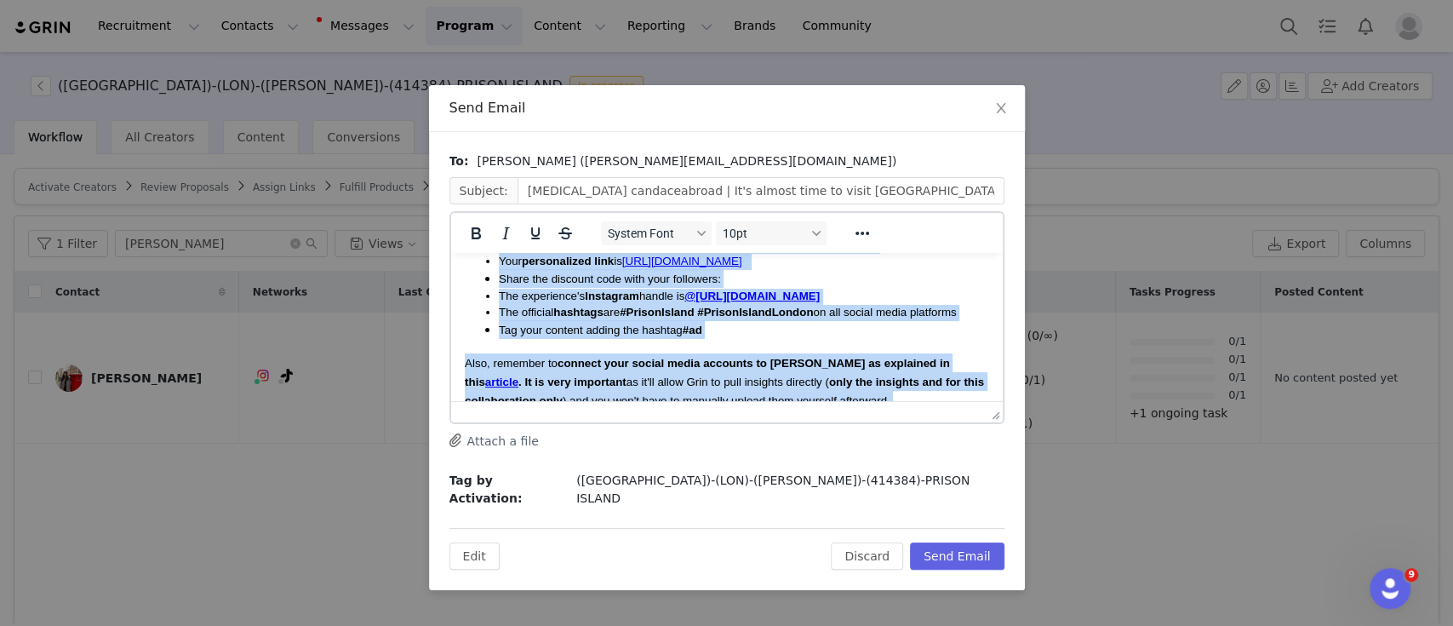
click at [748, 288] on li "Share the discount code with your followers:" at bounding box center [743, 278] width 490 height 19
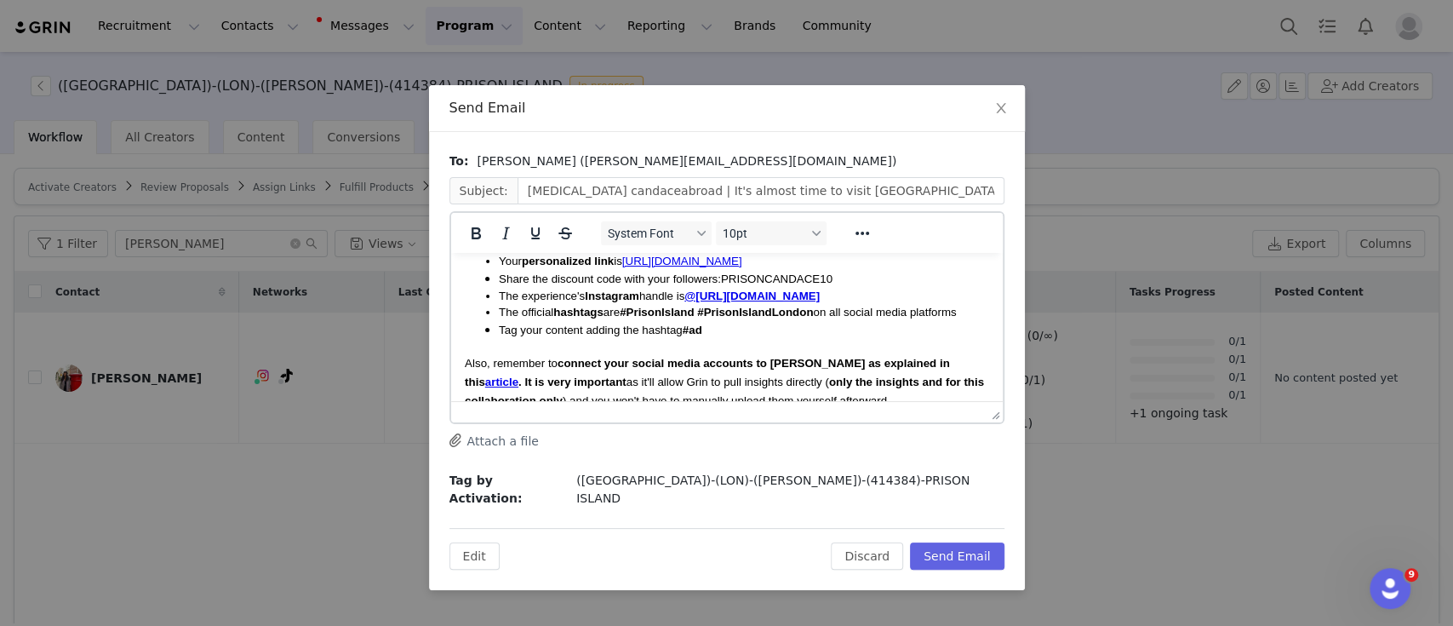
click at [769, 285] on span "PRISONCANDACE10" at bounding box center [776, 278] width 112 height 13
click at [809, 393] on strong "only the insights and for this collaboration only" at bounding box center [723, 390] width 519 height 31
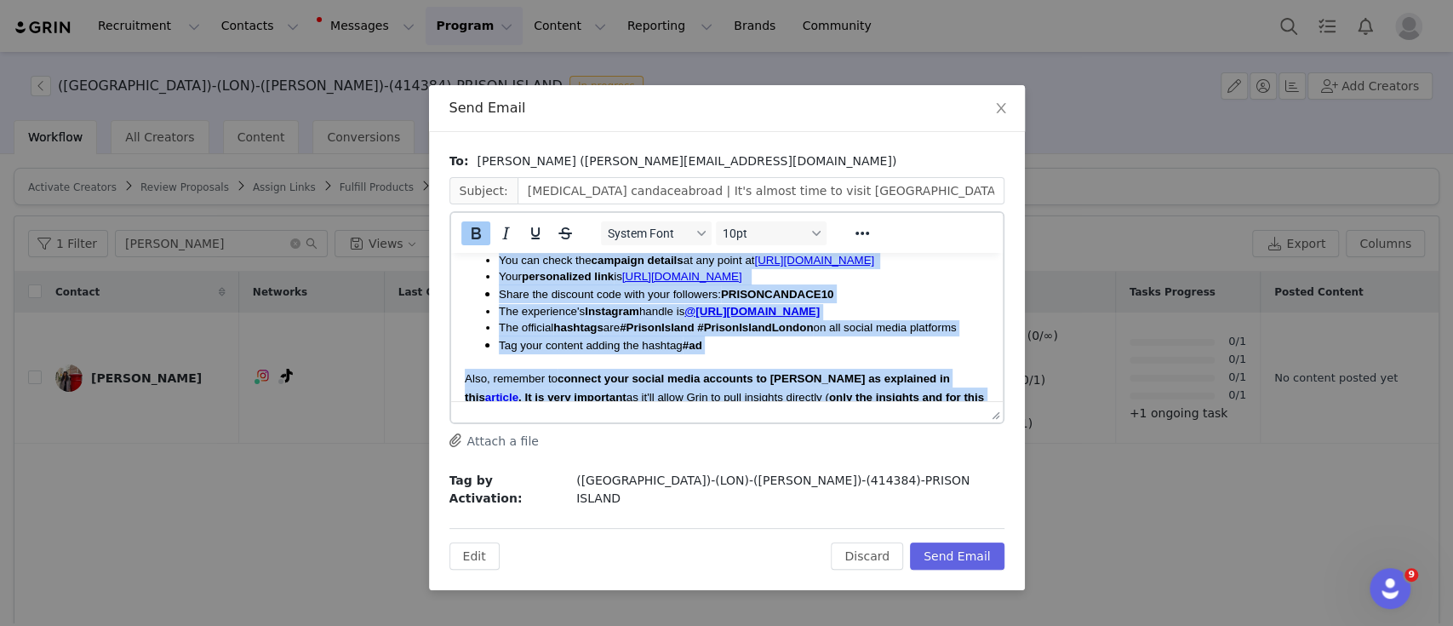
scroll to position [0, 0]
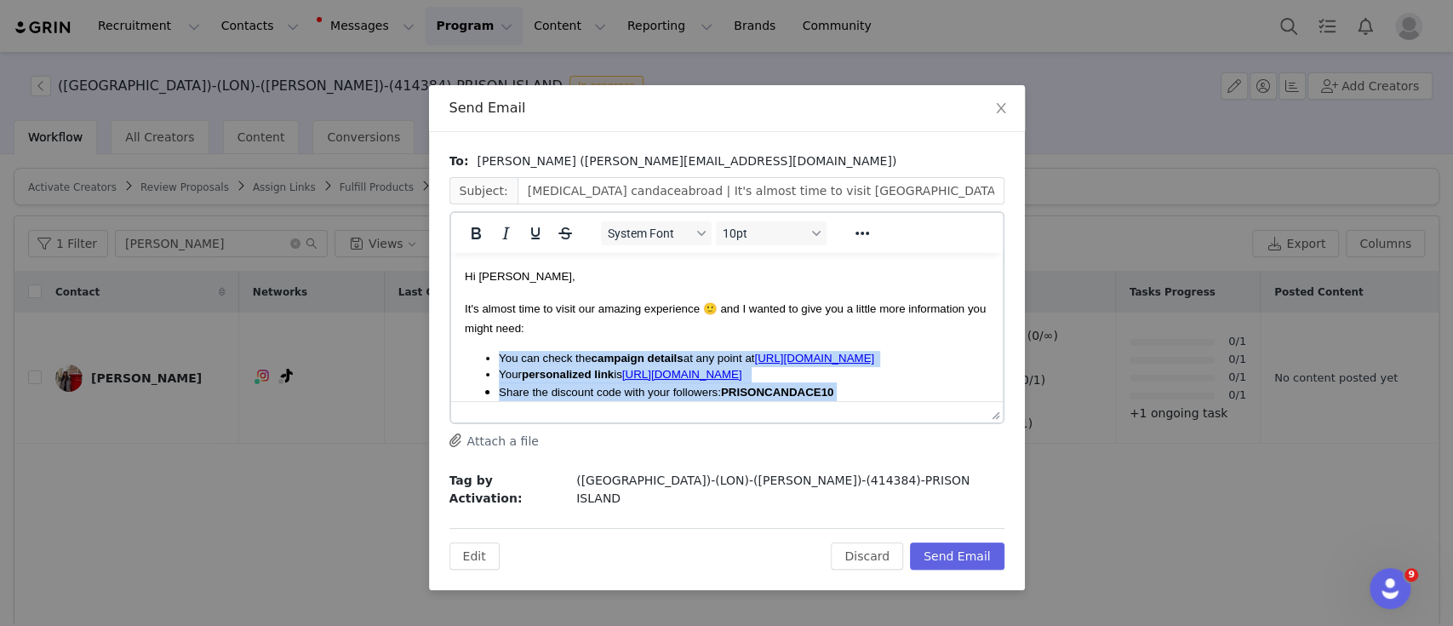
drag, startPoint x: 919, startPoint y: 310, endPoint x: 488, endPoint y: 362, distance: 433.9
click at [488, 362] on body "Hi [PERSON_NAME], It's almost time to visit our amazing experience 🙂 and I want…" at bounding box center [726, 631] width 524 height 730
copy body "You can check the campaign details at any point at [URL][DOMAIN_NAME] Your pers…"
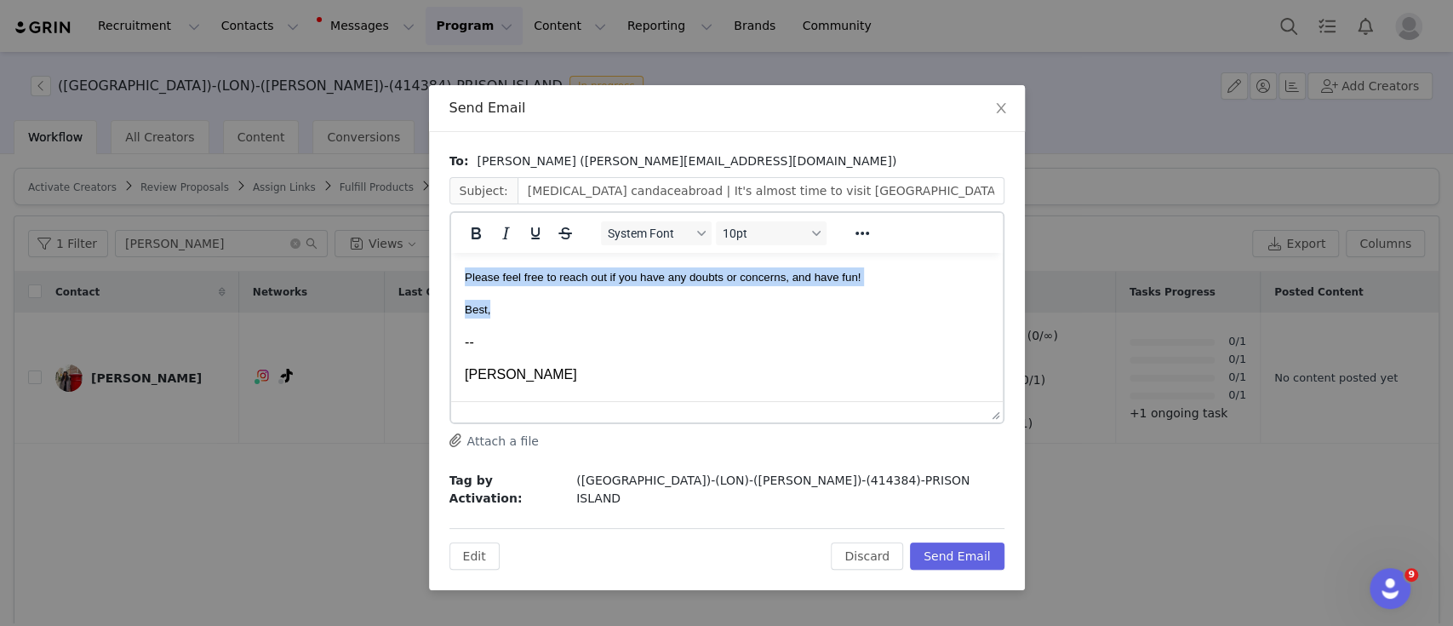
drag, startPoint x: 507, startPoint y: 326, endPoint x: 458, endPoint y: 296, distance: 57.7
click at [458, 296] on html "Hi [PERSON_NAME], It's almost time to visit our amazing experience 🙂 and I want…" at bounding box center [726, 291] width 552 height 758
copy body "Please feel free to reach out if you have any doubts or concerns, and have fun!…"
